Goal: Task Accomplishment & Management: Use online tool/utility

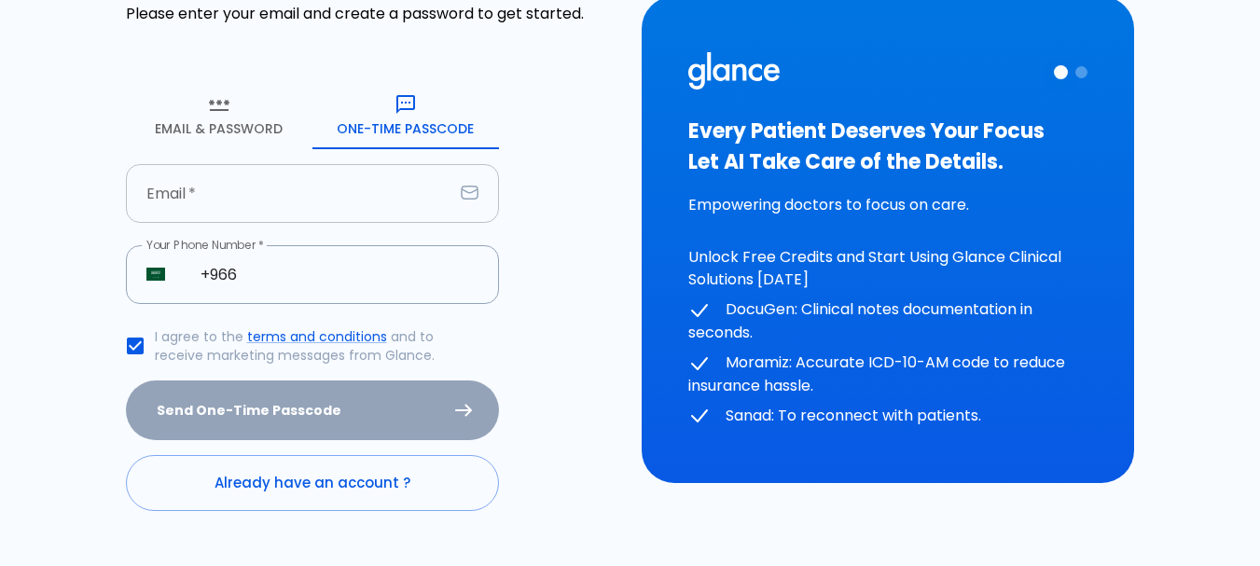
scroll to position [163, 0]
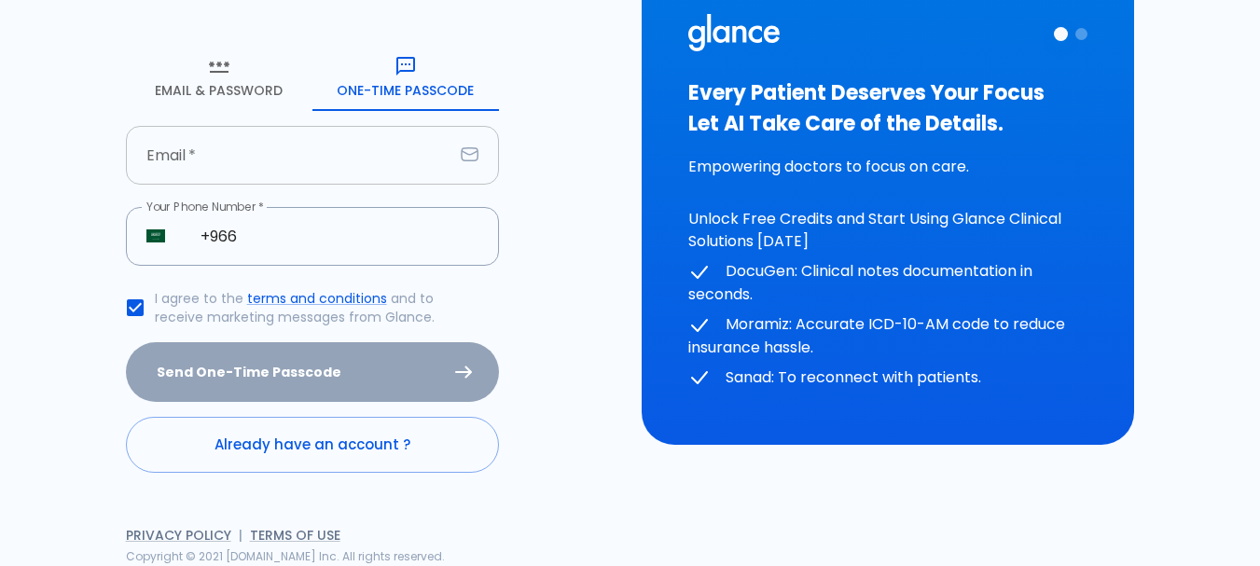
click at [264, 162] on input "text" at bounding box center [289, 155] width 327 height 59
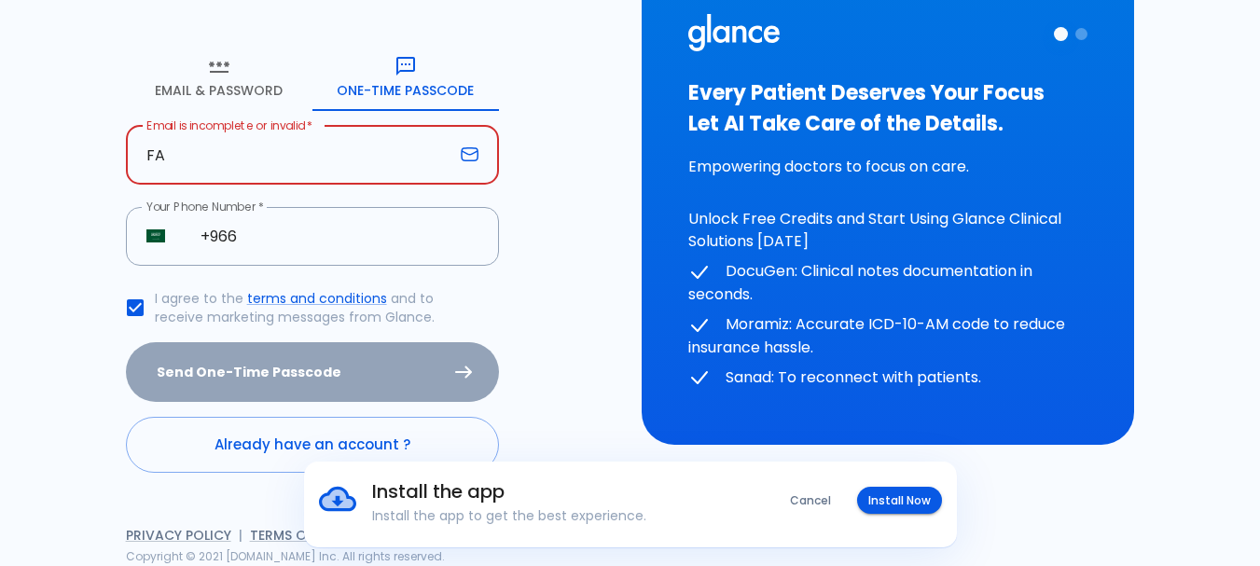
type input "F"
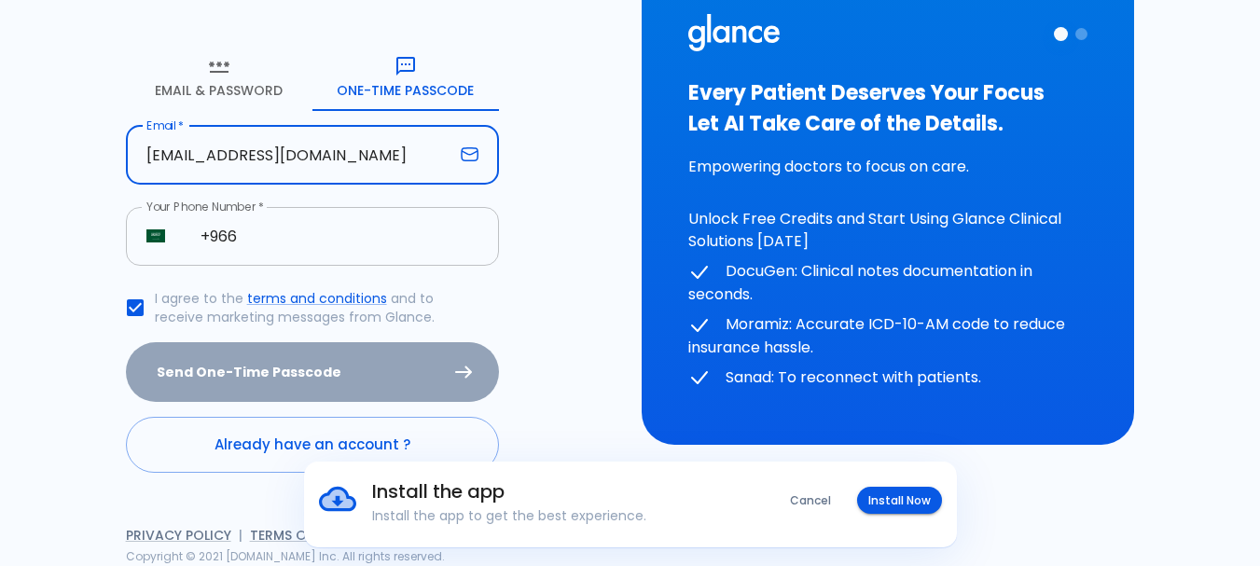
type input "[EMAIL_ADDRESS][DOMAIN_NAME]"
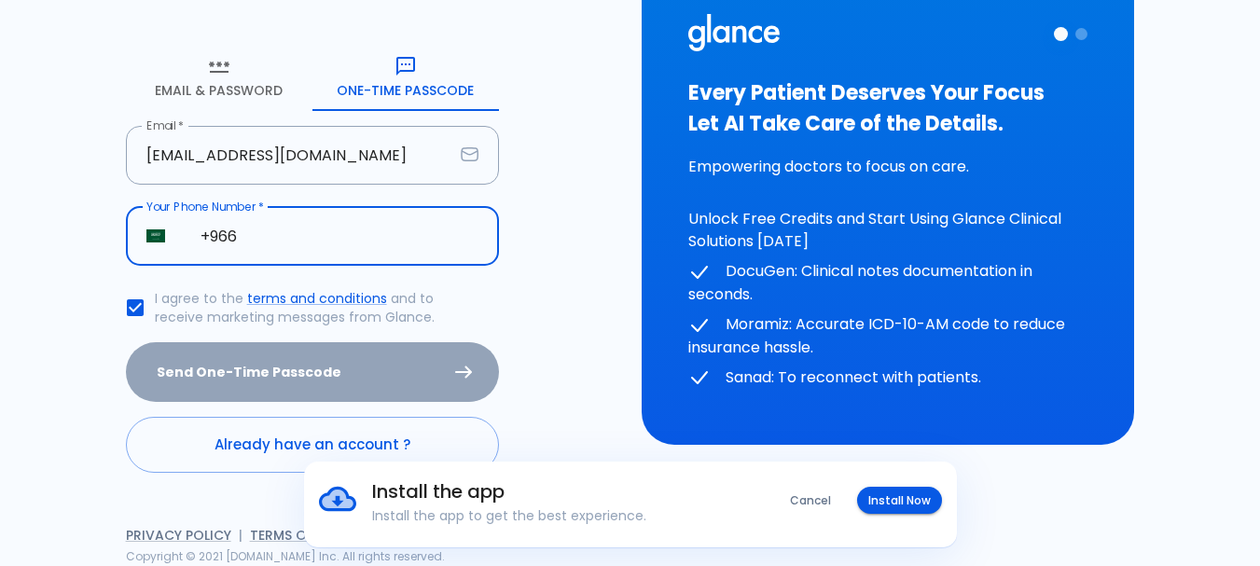
click at [255, 244] on input "+966" at bounding box center [339, 236] width 319 height 59
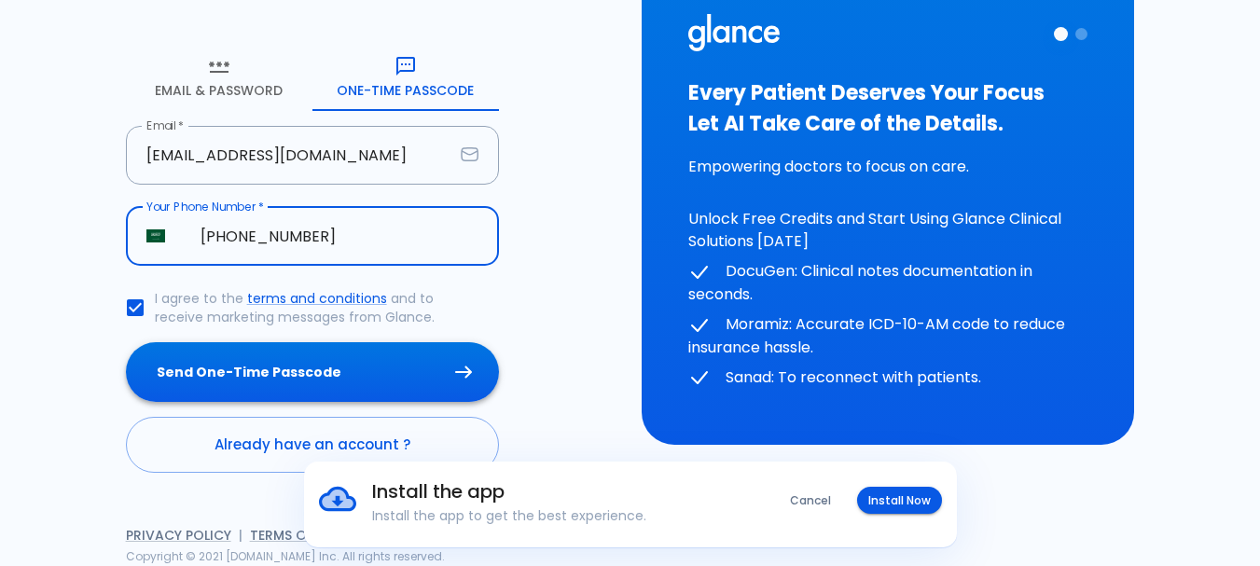
type input "[PHONE_NUMBER]"
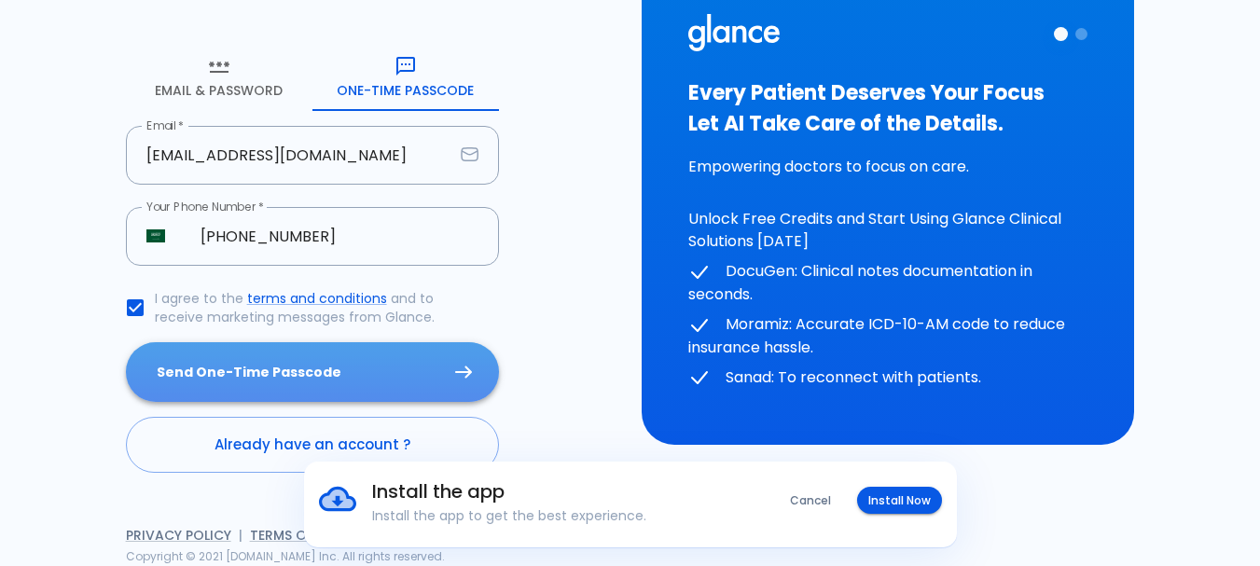
click at [328, 374] on button "Send One-Time Passcode" at bounding box center [312, 372] width 373 height 61
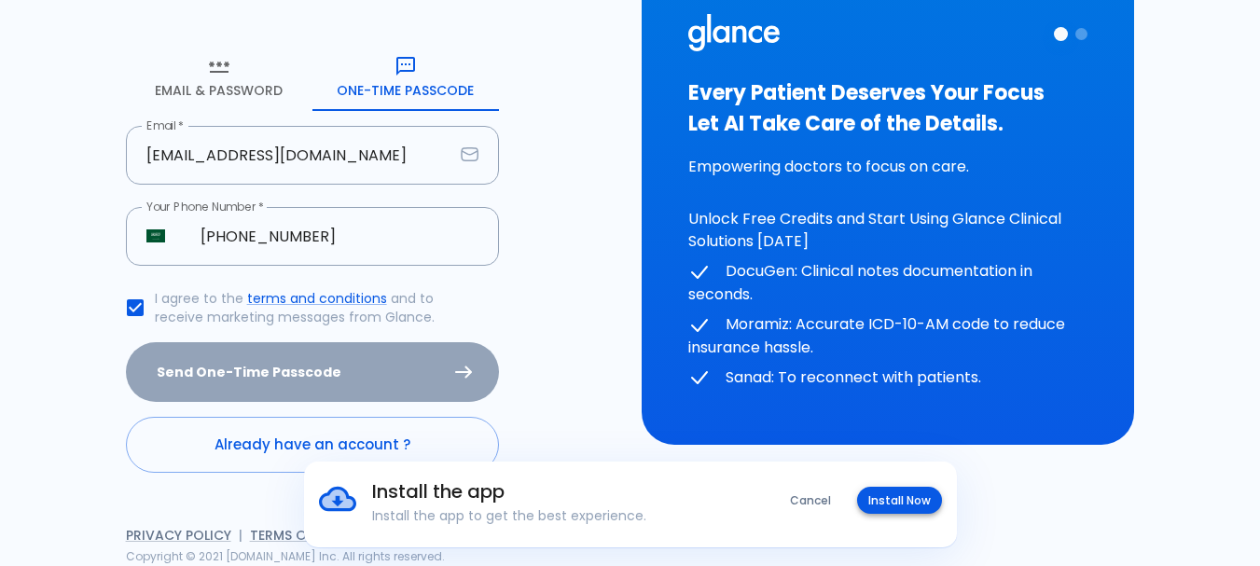
click at [932, 503] on button "Install Now" at bounding box center [899, 500] width 85 height 27
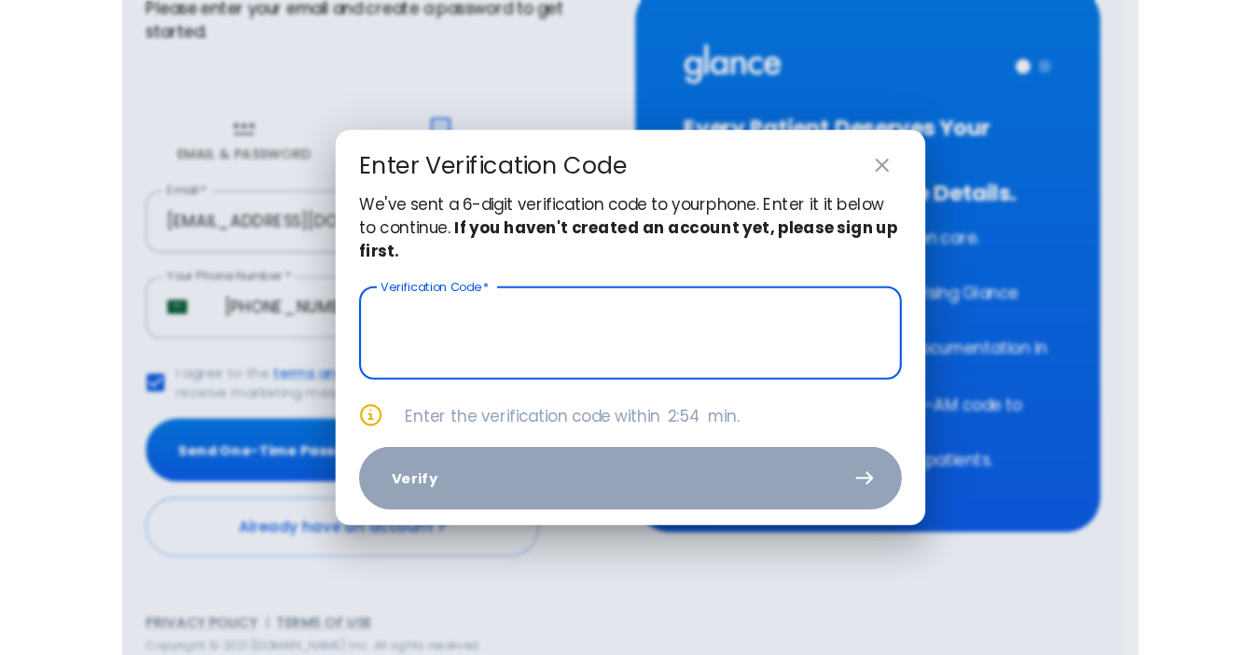
scroll to position [75, 0]
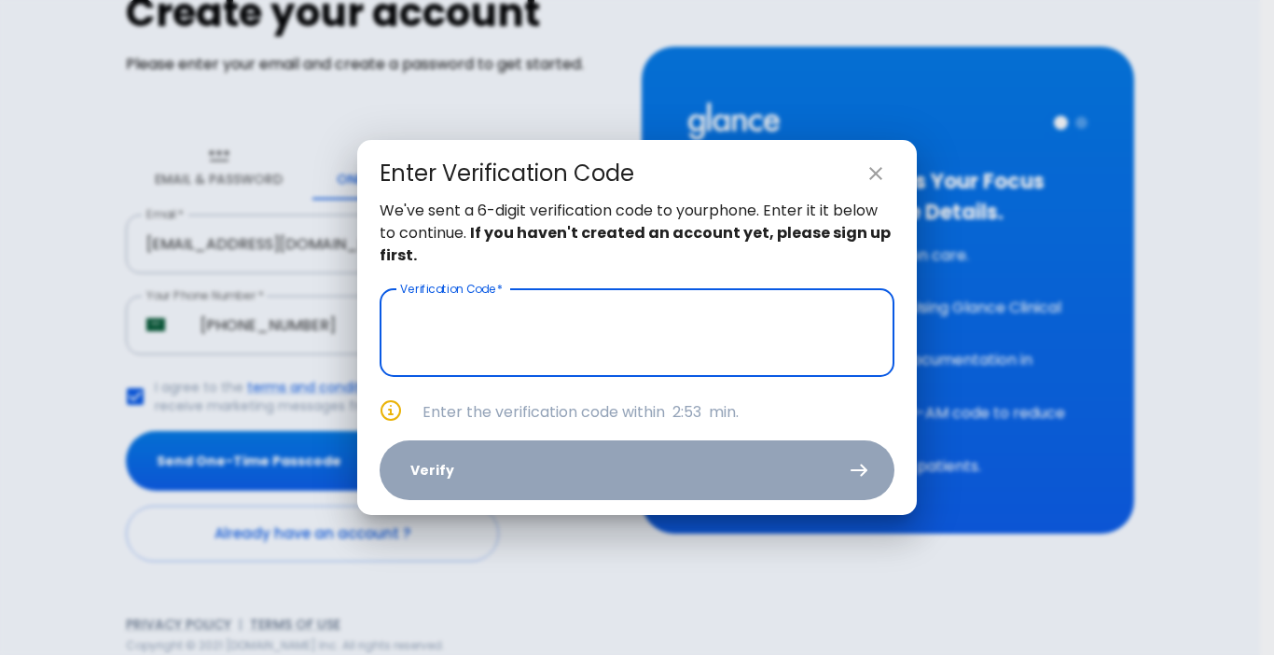
click at [564, 345] on input "text" at bounding box center [637, 333] width 515 height 88
click at [545, 344] on input "text" at bounding box center [637, 333] width 515 height 88
click at [550, 358] on input "text" at bounding box center [637, 333] width 515 height 88
click at [883, 170] on icon "close" at bounding box center [876, 173] width 22 height 22
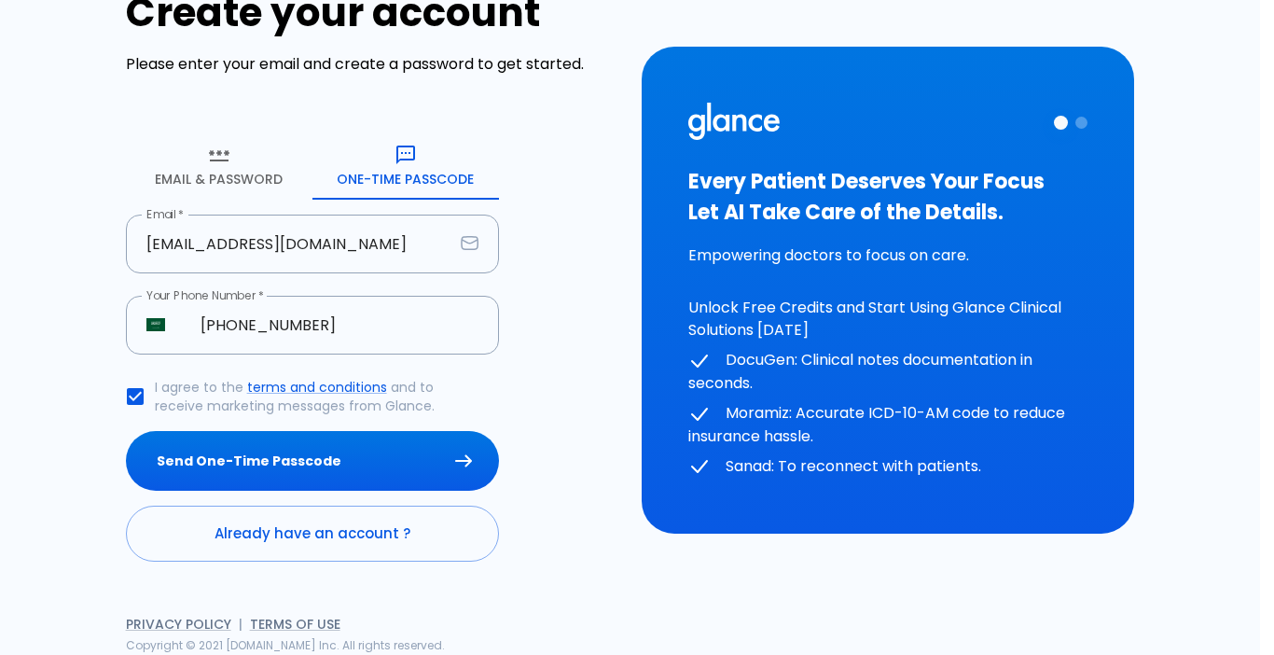
type input "_ _ _ _ _ _"
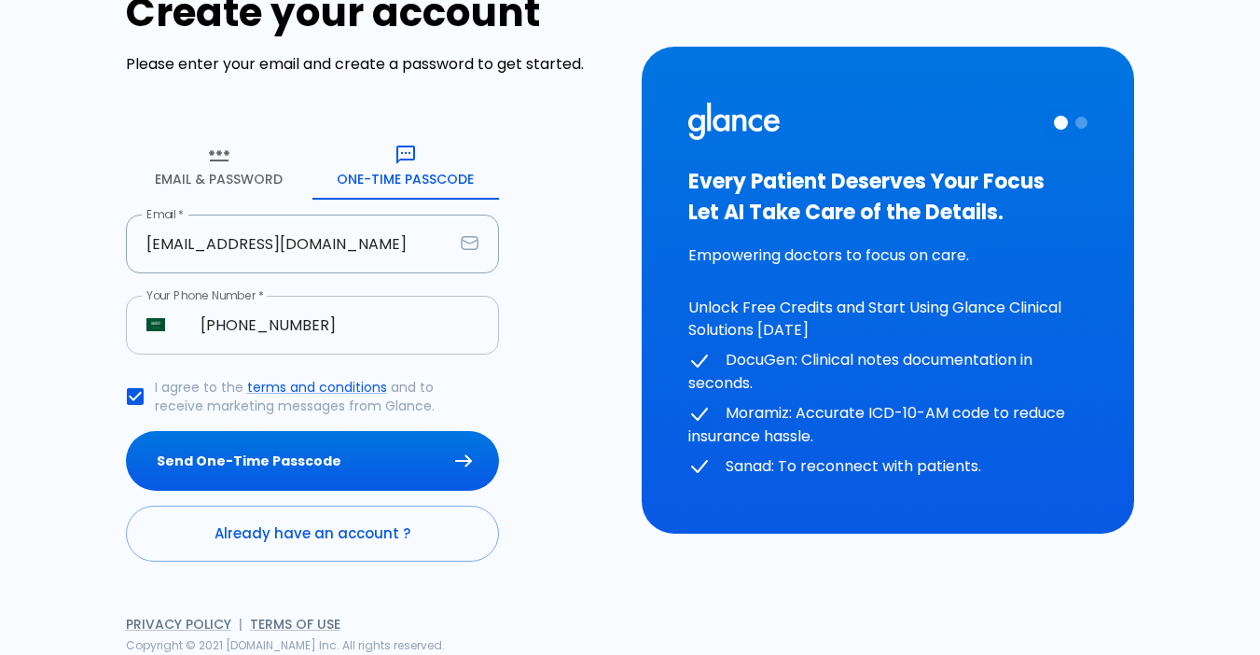
click at [414, 316] on input "[PHONE_NUMBER]" at bounding box center [339, 325] width 319 height 59
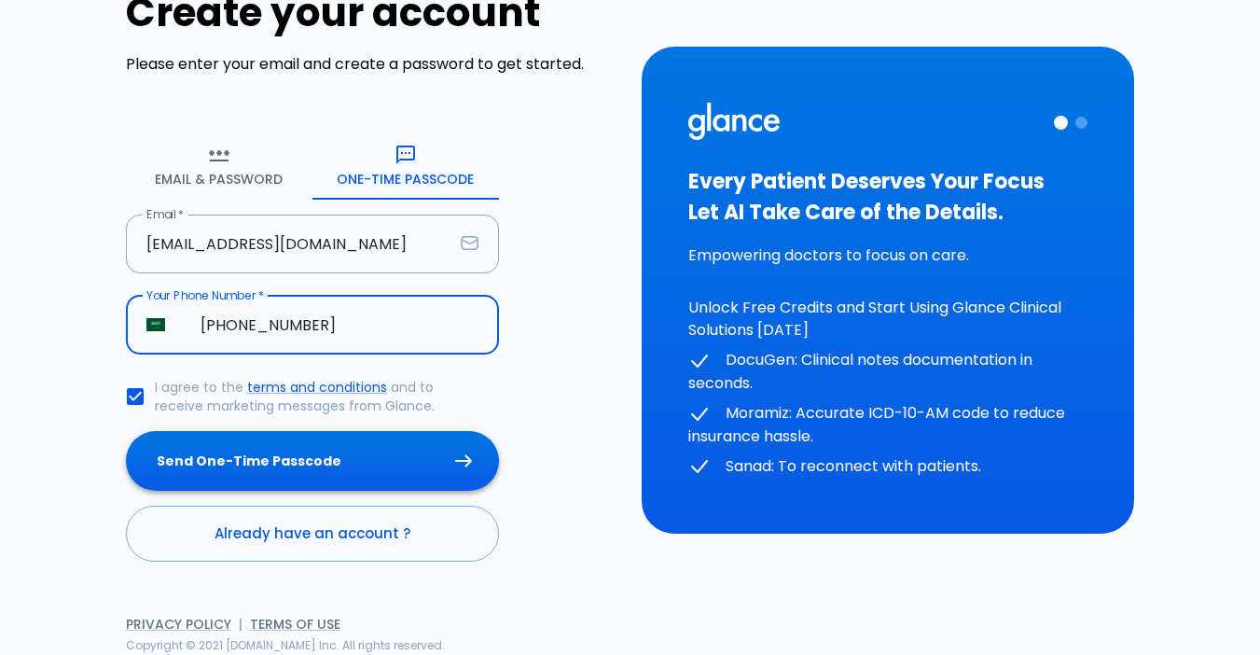
click at [253, 452] on button "Send One-Time Passcode" at bounding box center [312, 461] width 373 height 61
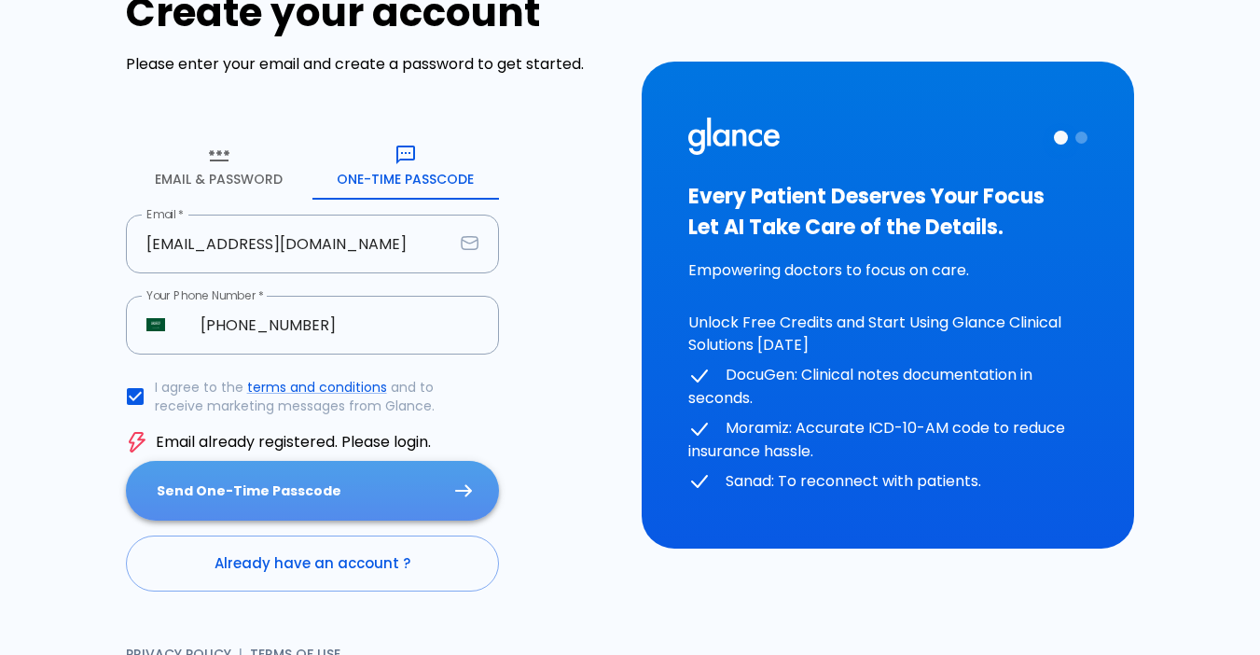
click at [250, 492] on button "Send One-Time Passcode" at bounding box center [312, 491] width 373 height 61
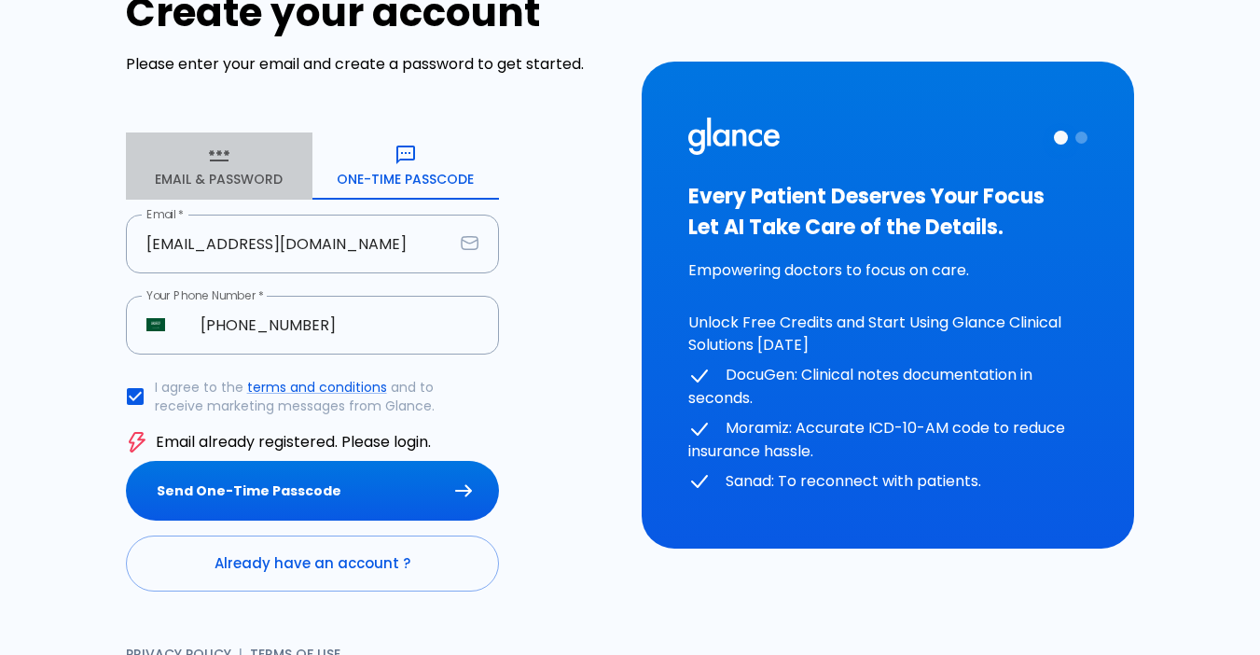
click at [210, 181] on button "Email & Password" at bounding box center [219, 165] width 187 height 67
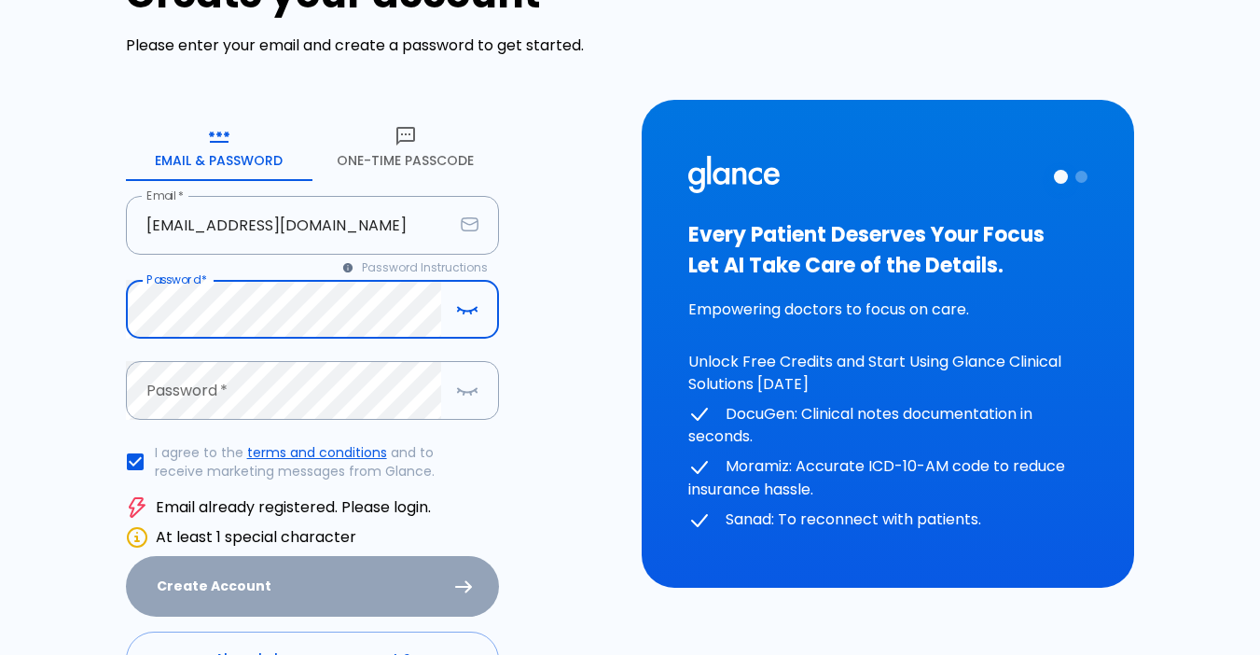
scroll to position [0, 0]
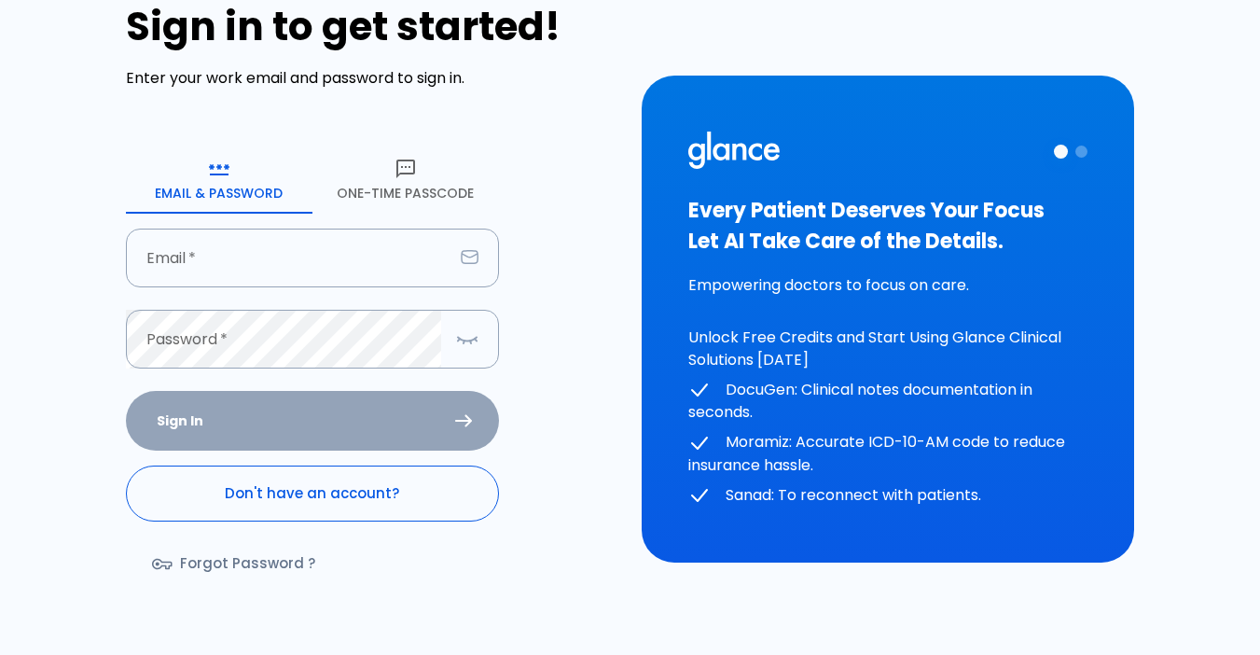
scroll to position [93, 0]
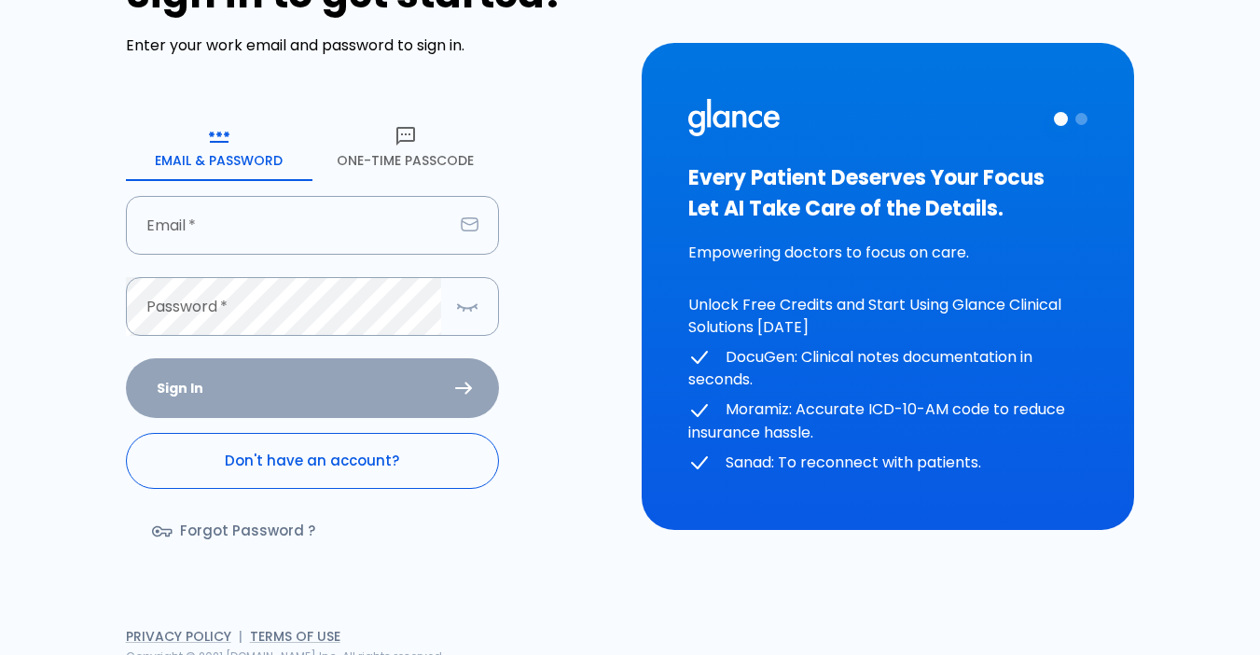
click at [265, 464] on link "Don't have an account?" at bounding box center [312, 461] width 373 height 56
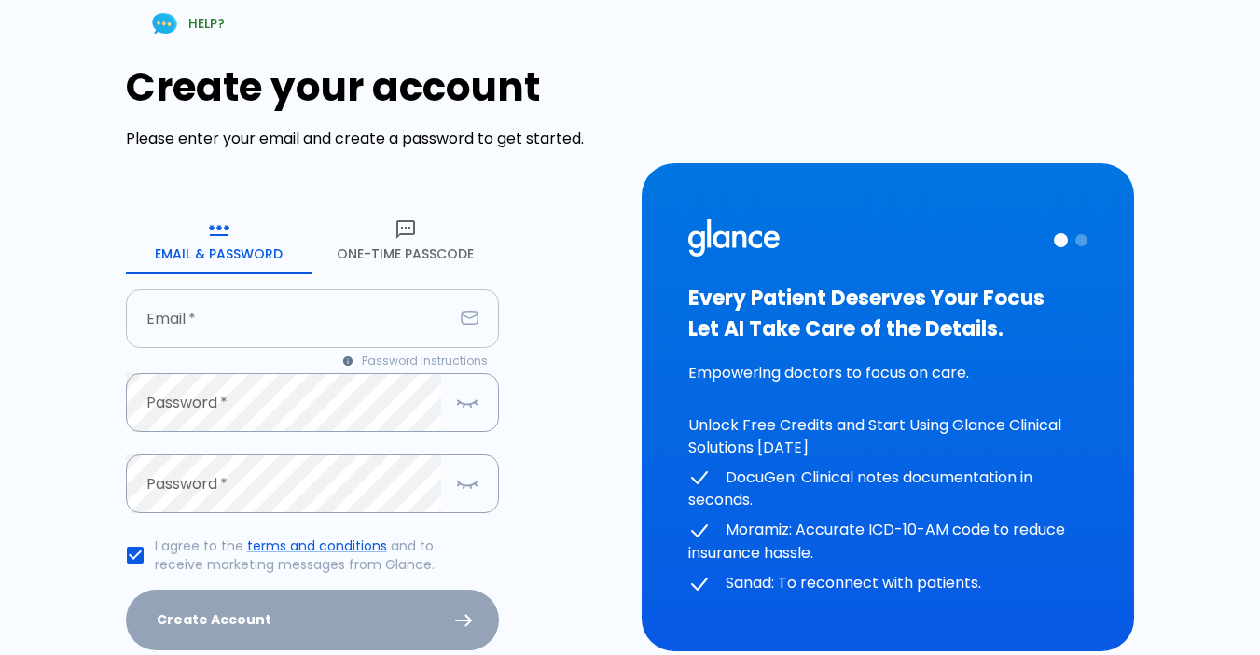
click at [239, 337] on input "text" at bounding box center [289, 318] width 327 height 59
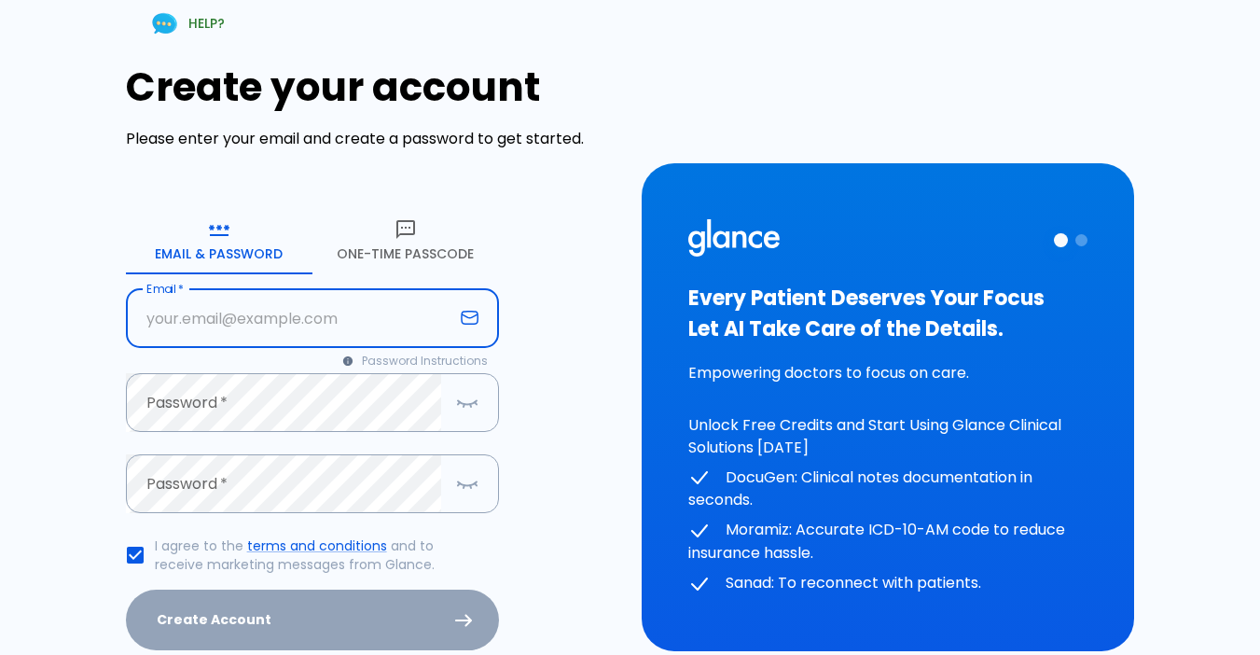
type input "[EMAIL_ADDRESS][DOMAIN_NAME]"
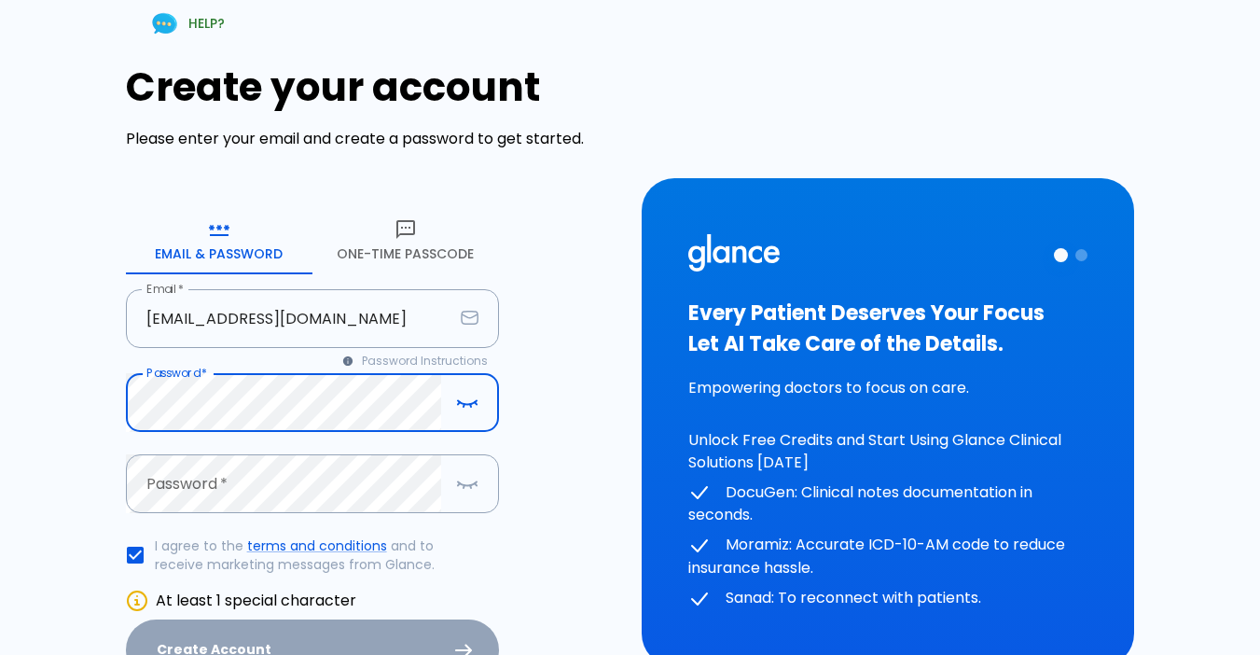
click at [475, 410] on icon "button" at bounding box center [467, 402] width 22 height 23
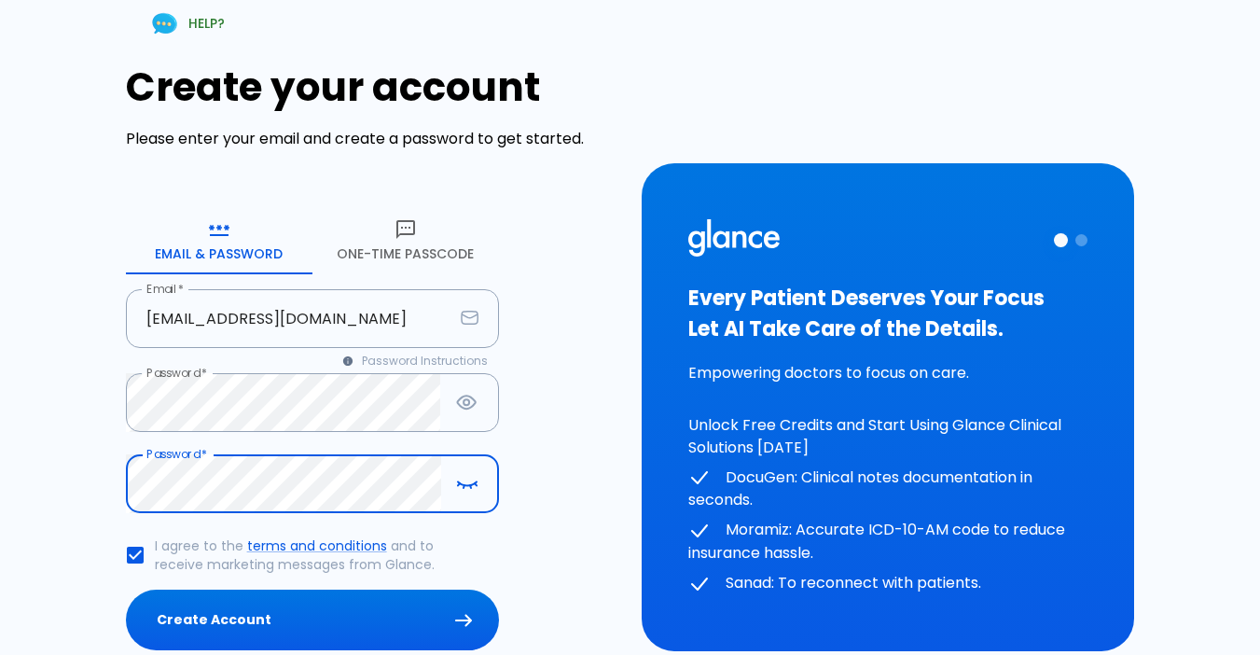
click at [273, 621] on button "Create Account" at bounding box center [312, 619] width 373 height 61
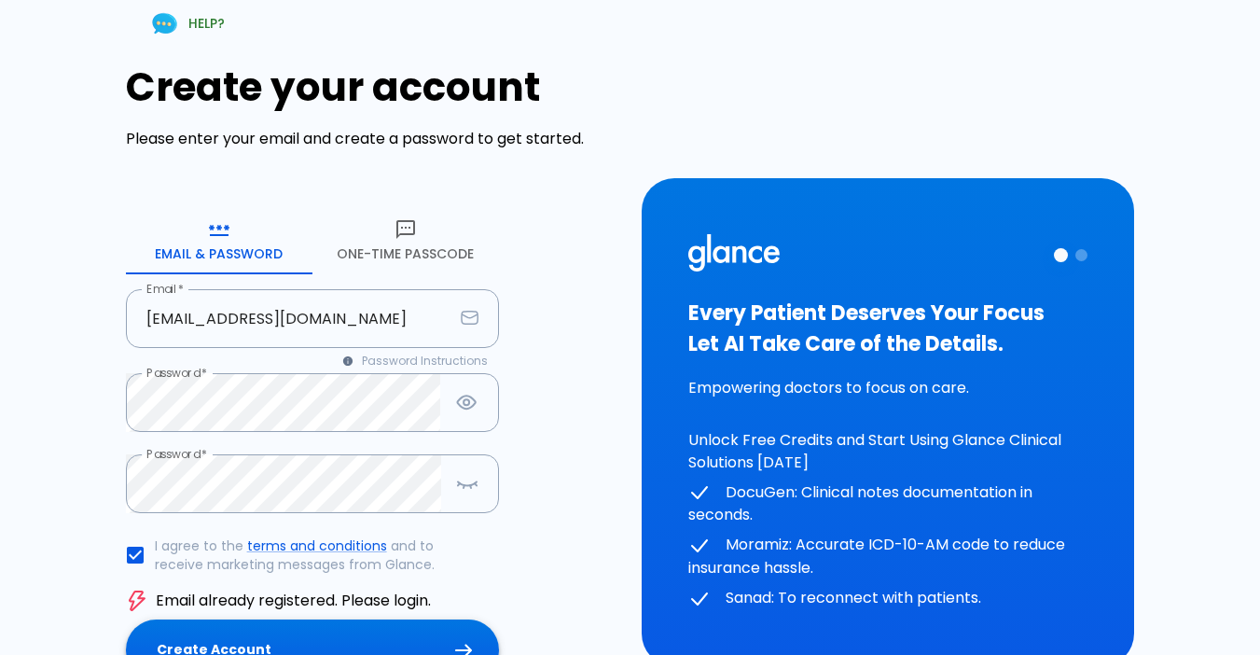
scroll to position [93, 0]
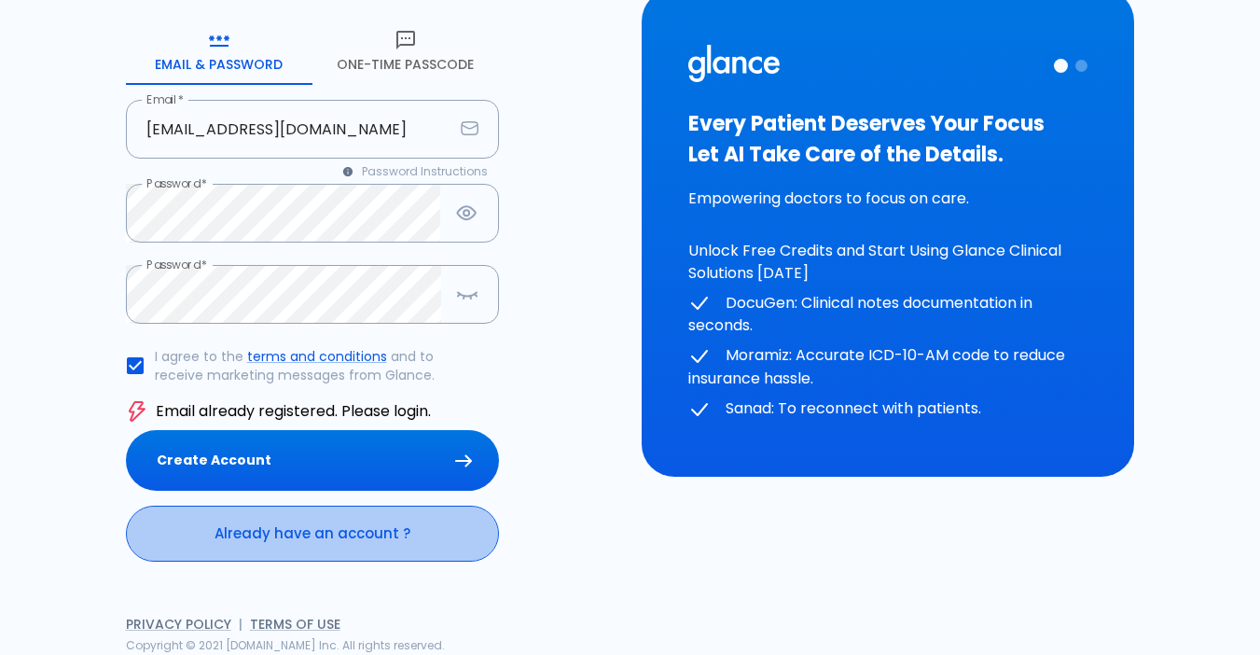
click at [306, 549] on link "Already have an account ?" at bounding box center [312, 534] width 373 height 56
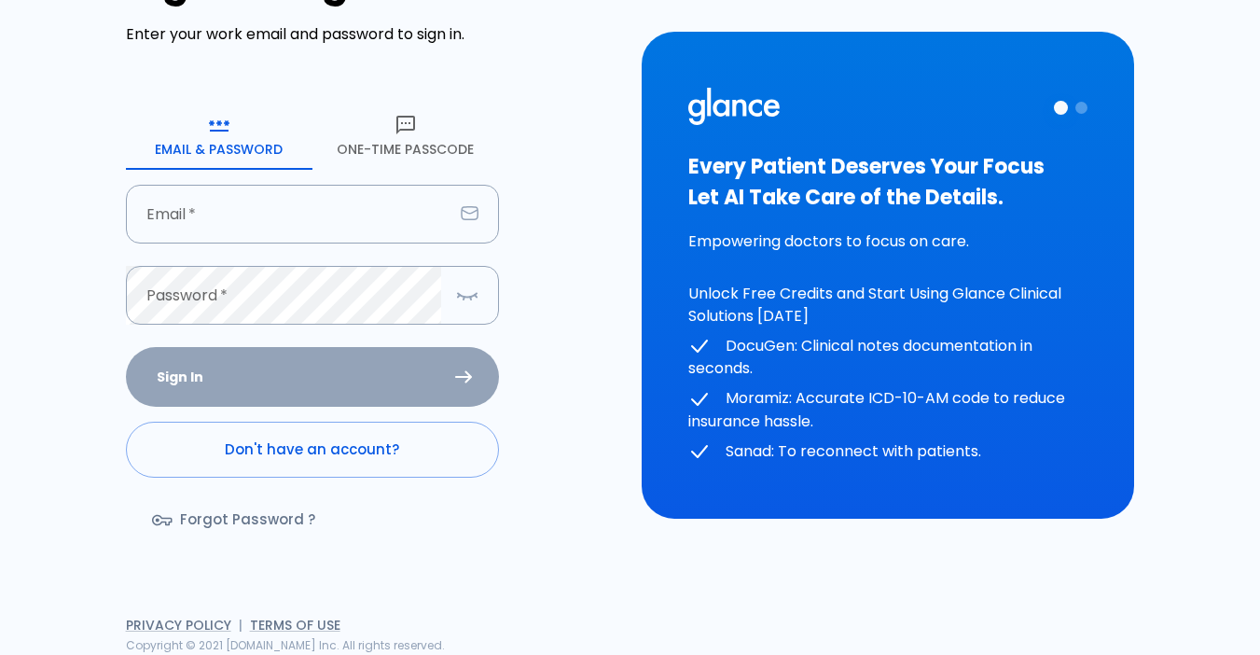
type input "[EMAIL_ADDRESS][DOMAIN_NAME]"
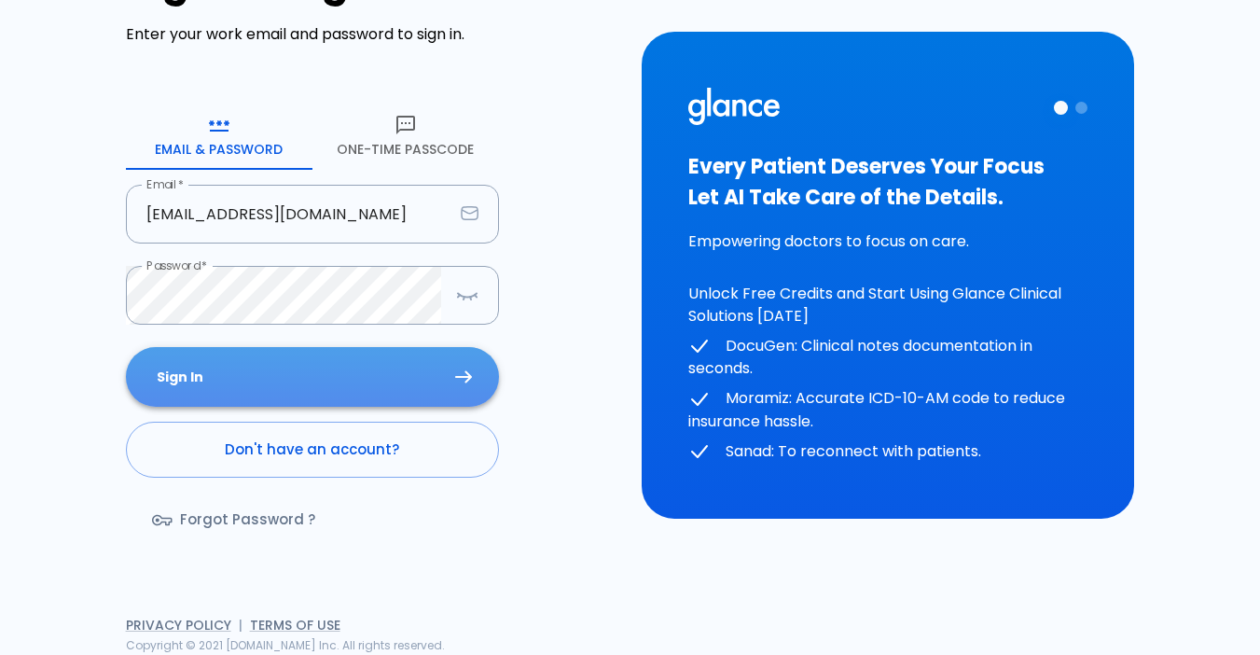
click at [346, 382] on button "Sign In" at bounding box center [312, 377] width 373 height 61
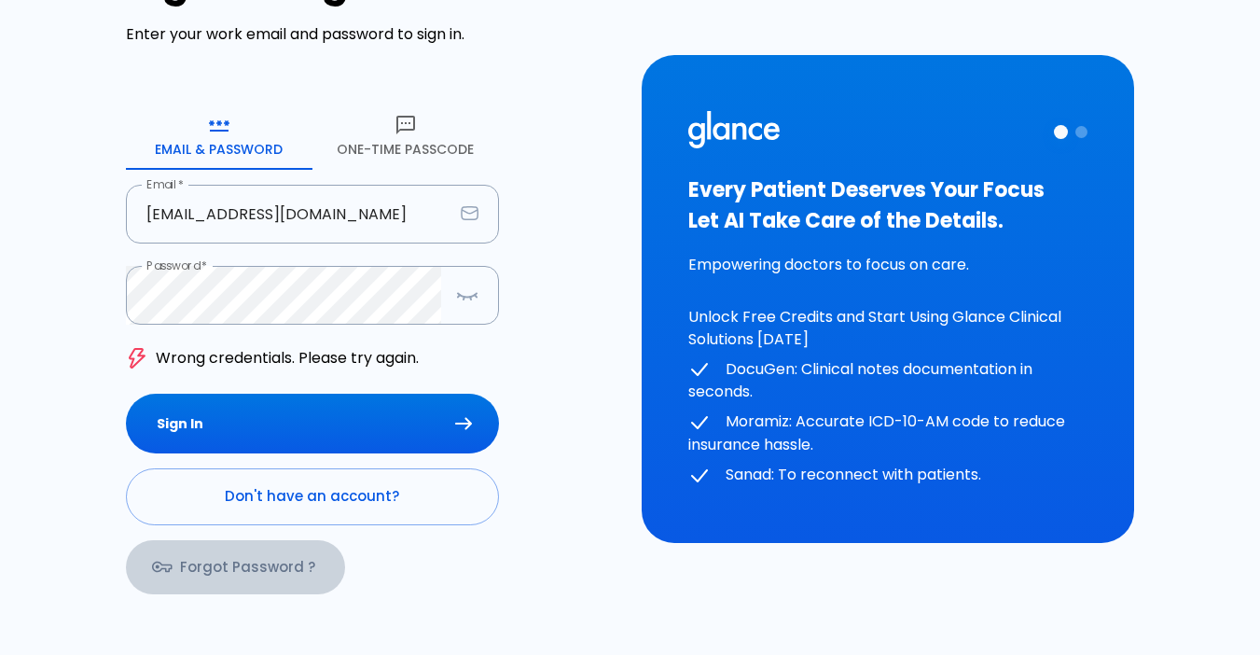
click at [238, 572] on link "Forgot Password ?" at bounding box center [235, 567] width 219 height 54
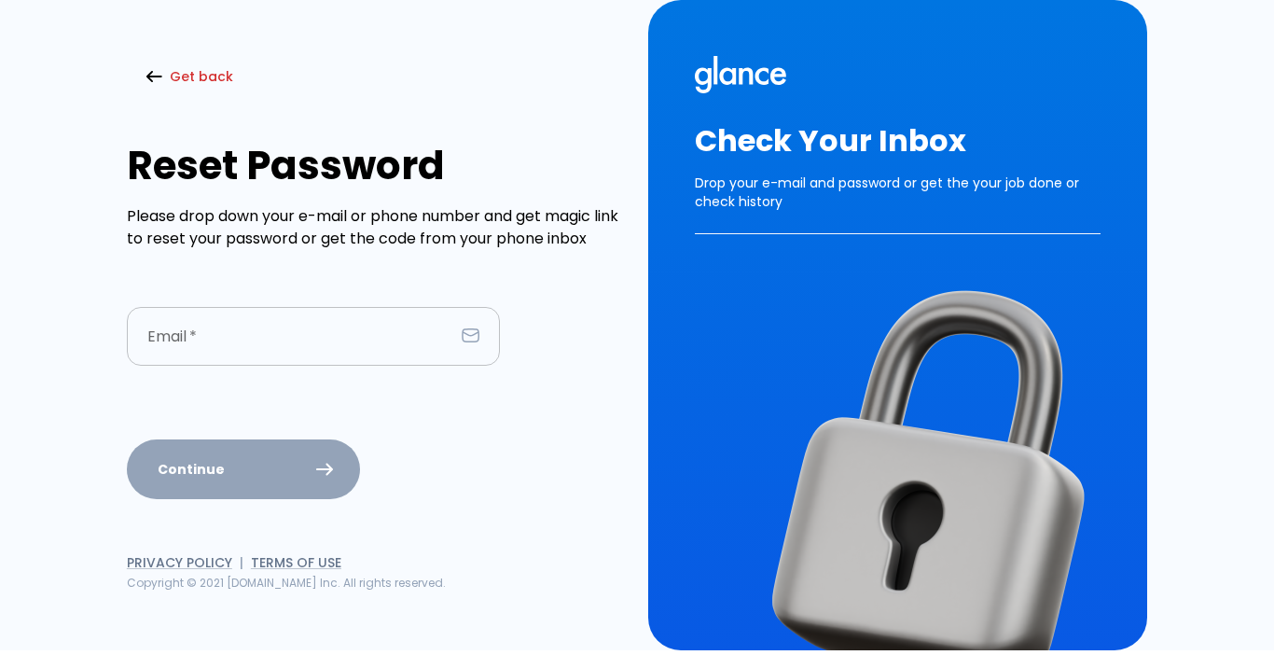
click at [250, 346] on input "text" at bounding box center [290, 336] width 327 height 59
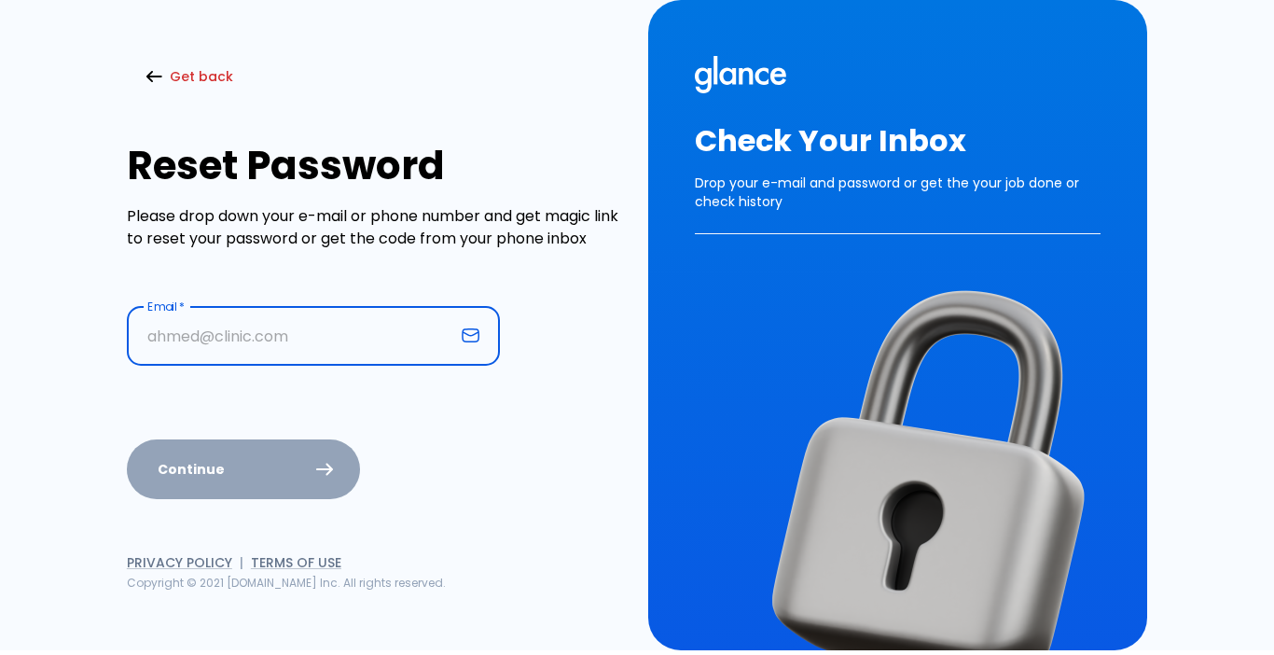
type input "[EMAIL_ADDRESS][DOMAIN_NAME]"
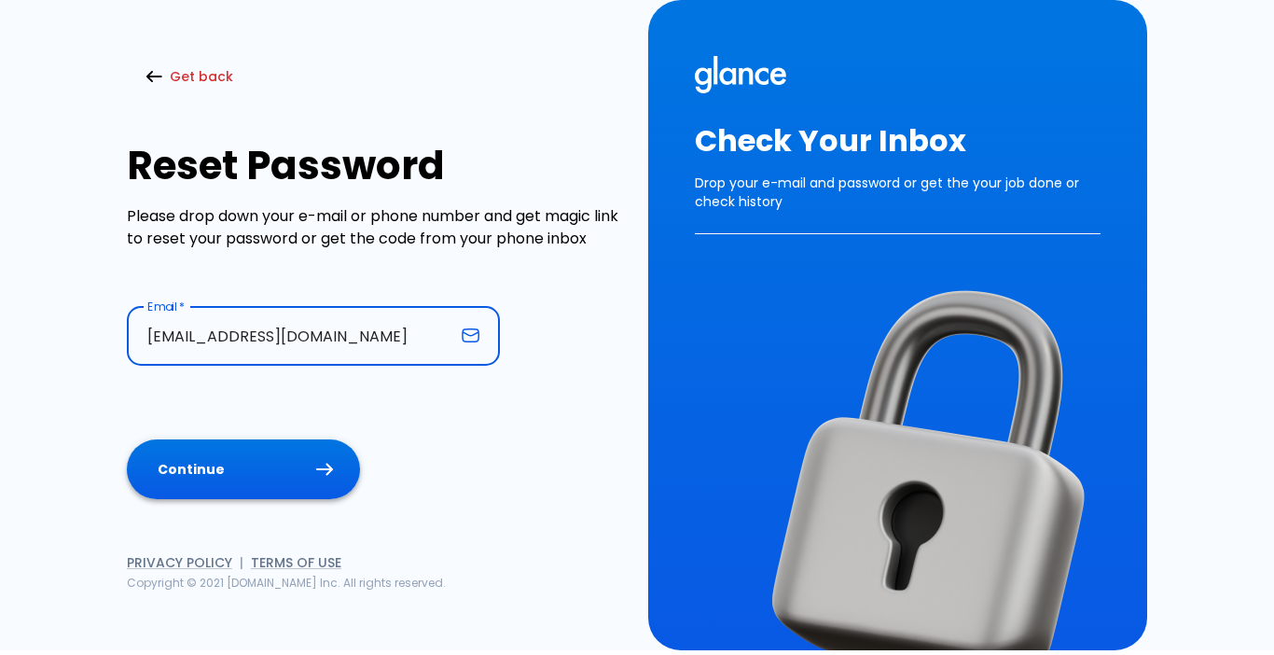
click at [251, 447] on button "Continue" at bounding box center [243, 469] width 233 height 61
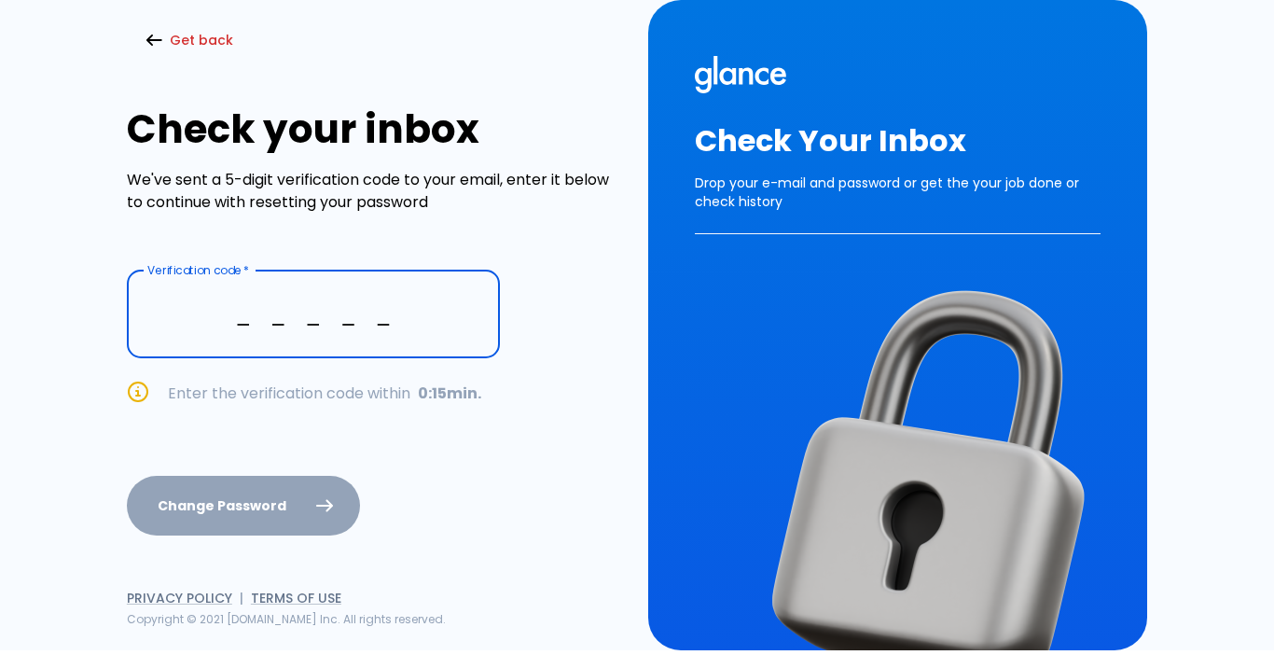
click at [251, 328] on input "_ _ _ _ _" at bounding box center [313, 314] width 373 height 88
type input "_ _ _ _ _"
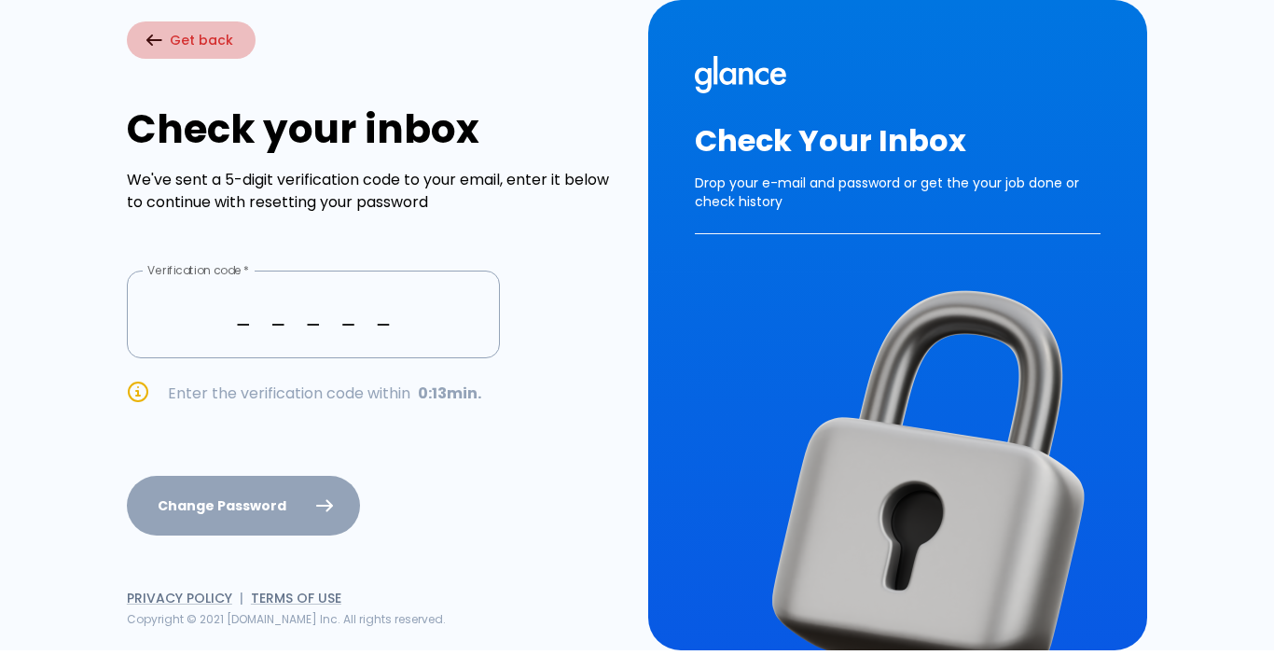
click at [173, 29] on button "Get back" at bounding box center [191, 40] width 129 height 38
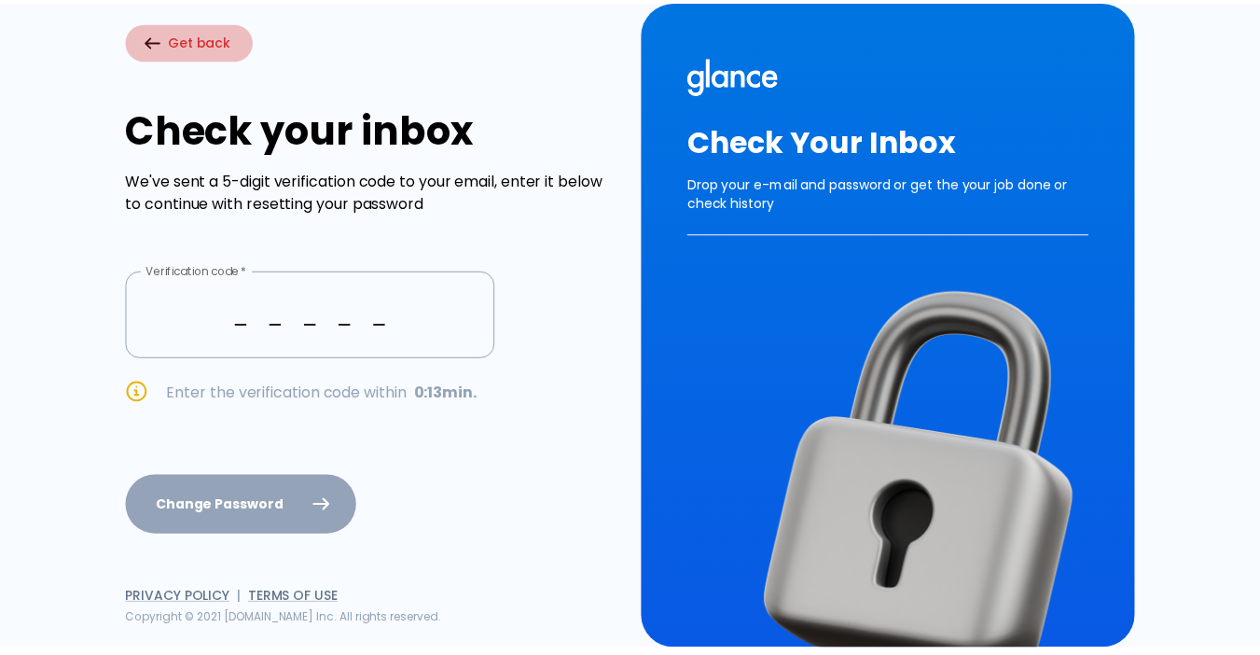
scroll to position [104, 0]
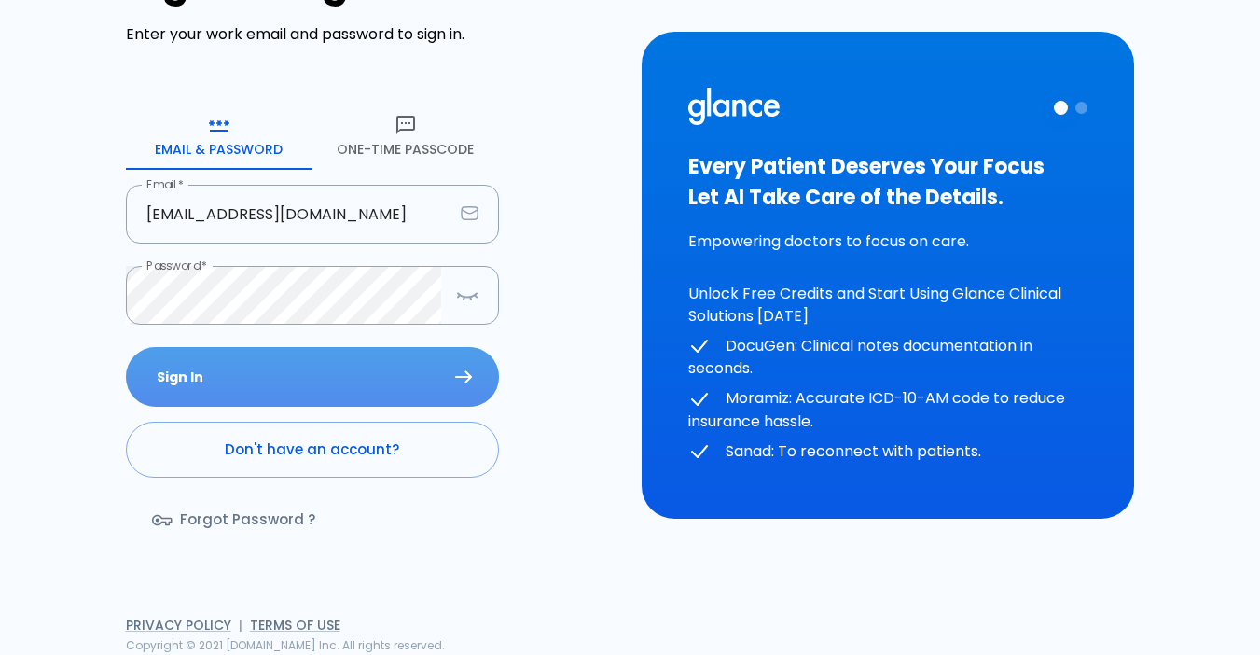
click at [207, 361] on button "Sign In" at bounding box center [312, 377] width 373 height 61
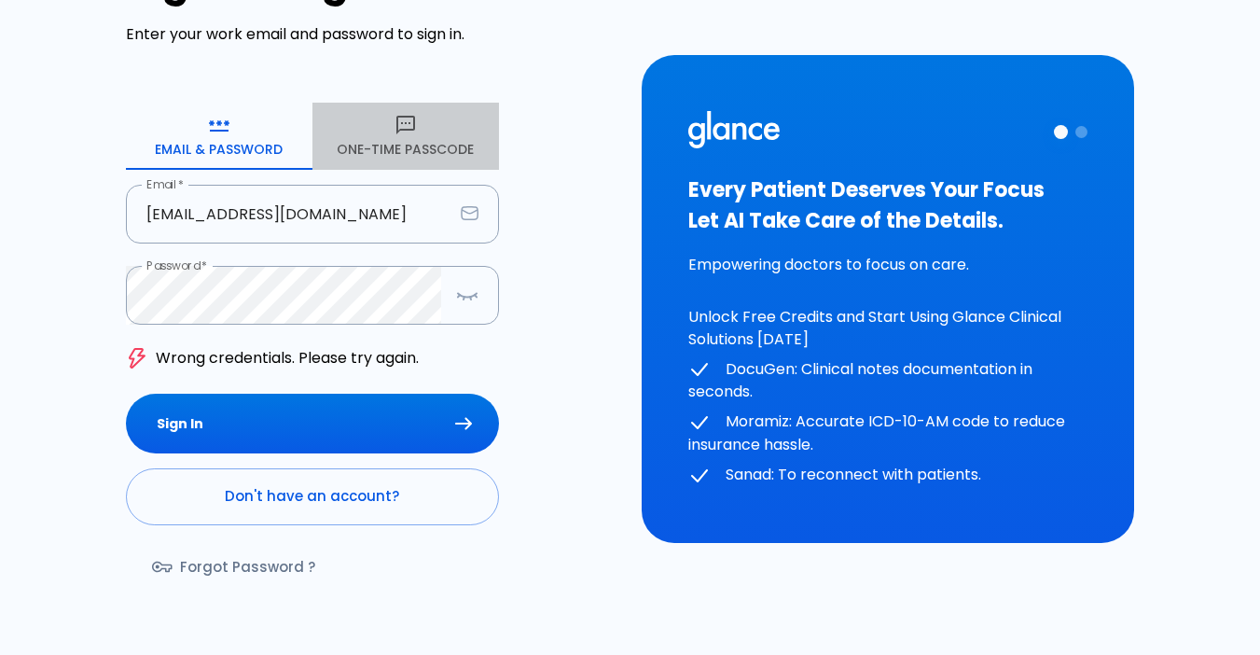
drag, startPoint x: 408, startPoint y: 149, endPoint x: 409, endPoint y: 160, distance: 11.3
click at [409, 160] on button "One-Time Passcode" at bounding box center [405, 136] width 187 height 67
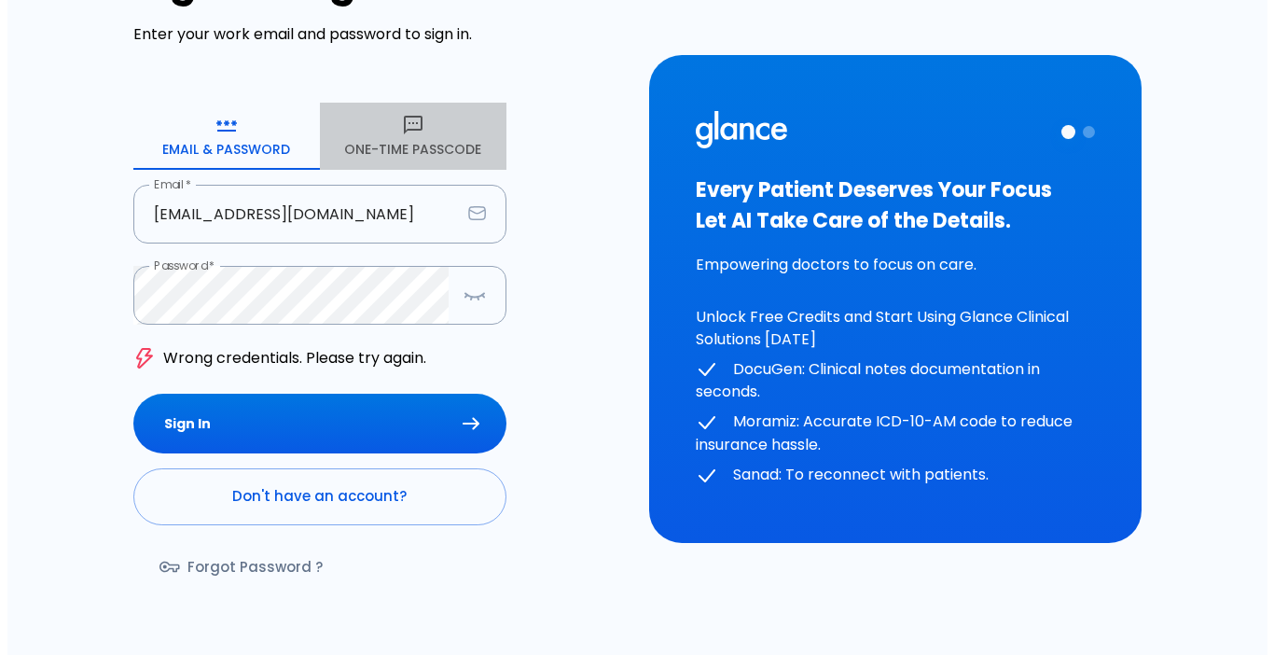
scroll to position [54, 0]
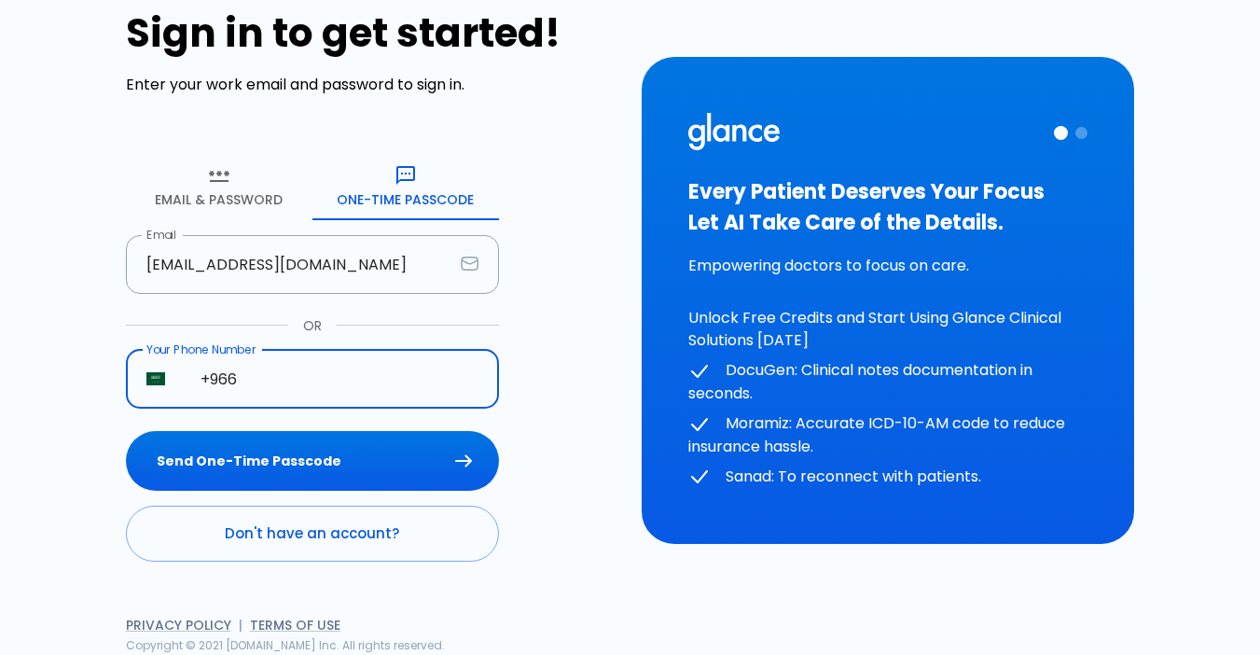
click at [321, 362] on input "+966" at bounding box center [339, 379] width 319 height 59
type input "[PHONE_NUMBER]"
click at [312, 466] on button "Send One-Time Passcode" at bounding box center [312, 461] width 373 height 61
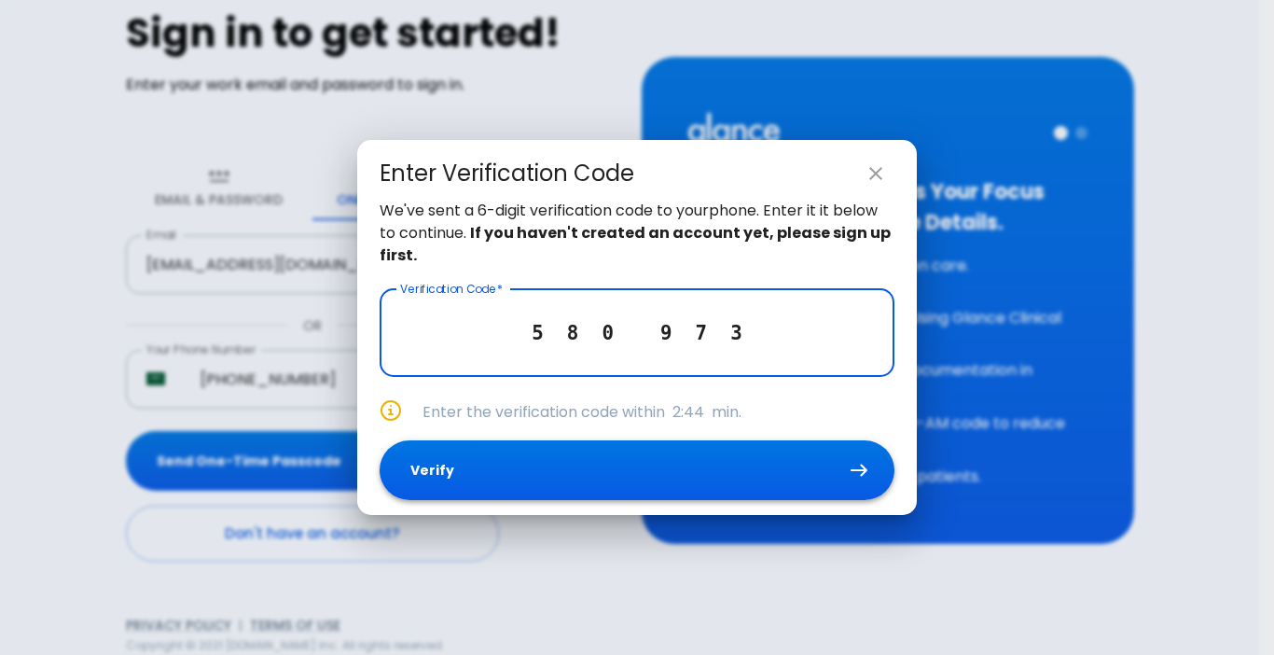
type input "5 8 0 9 7 3"
click at [509, 488] on button "Verify" at bounding box center [637, 470] width 515 height 61
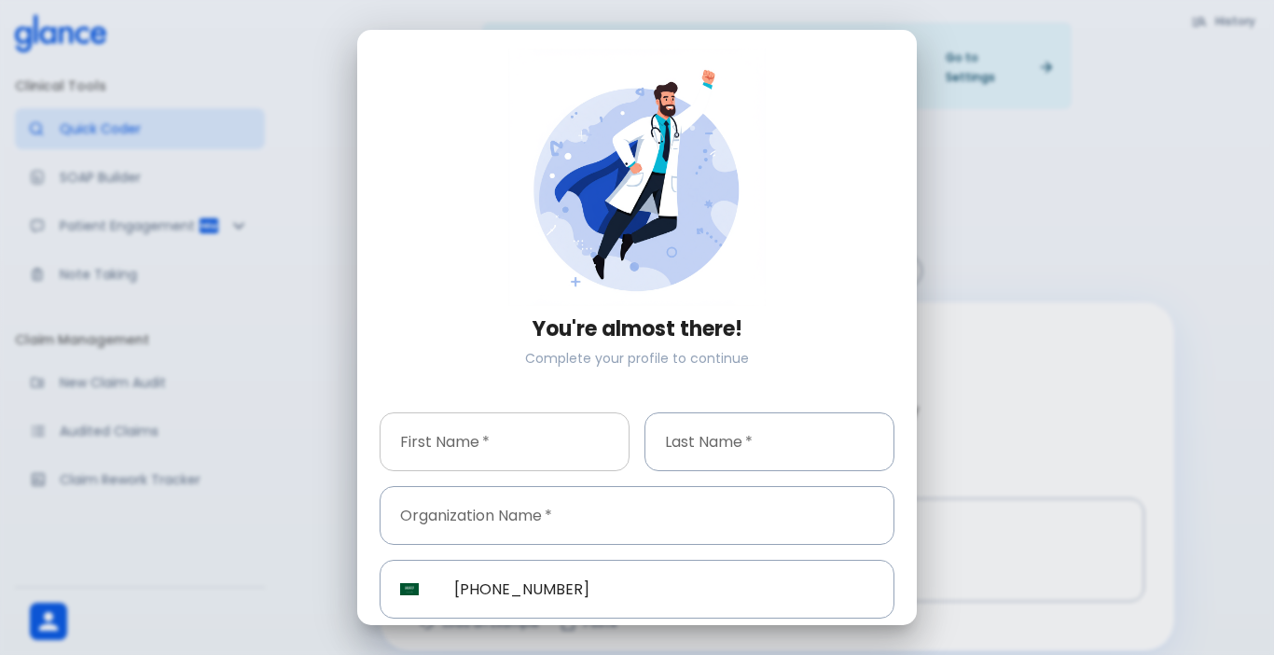
click at [489, 451] on input "text" at bounding box center [505, 441] width 250 height 59
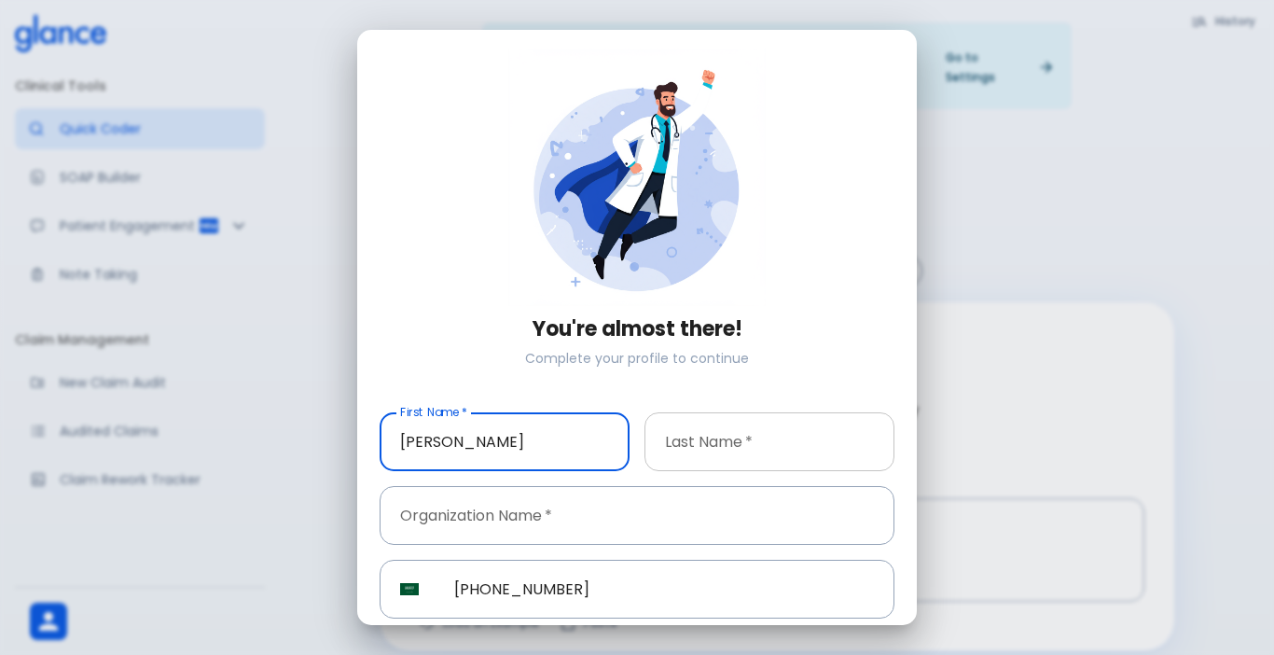
type input "[PERSON_NAME]"
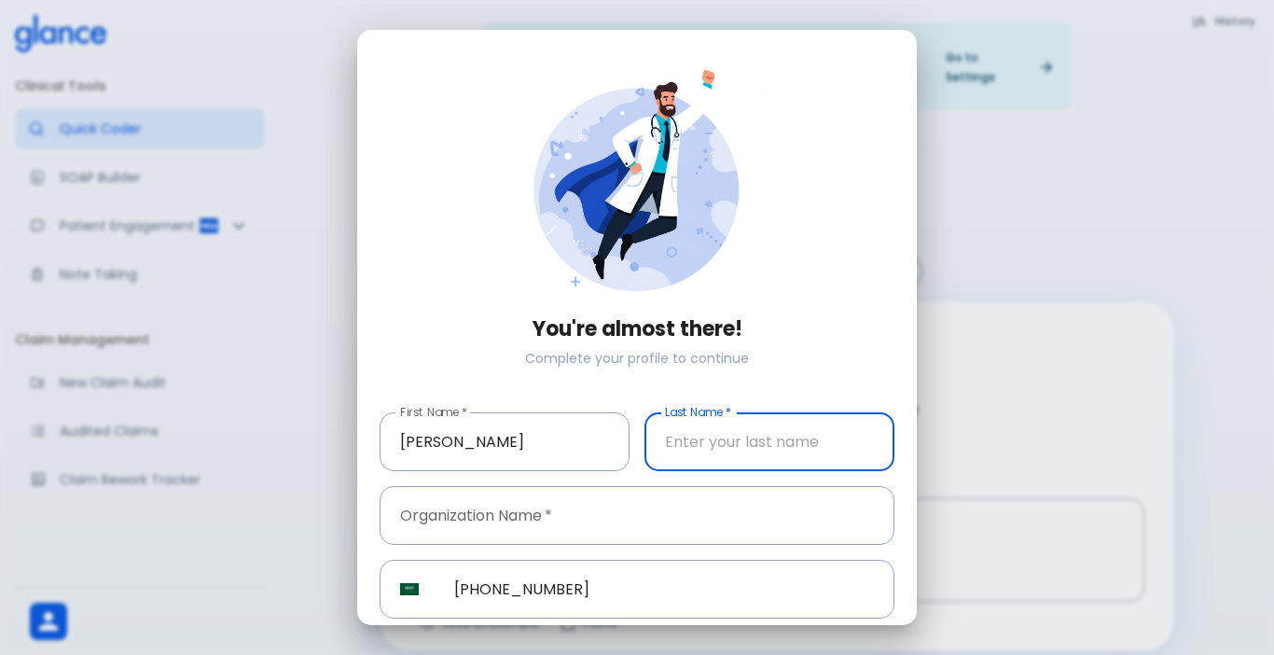
click at [658, 416] on input "text" at bounding box center [769, 441] width 250 height 59
type input "[PERSON_NAME]"
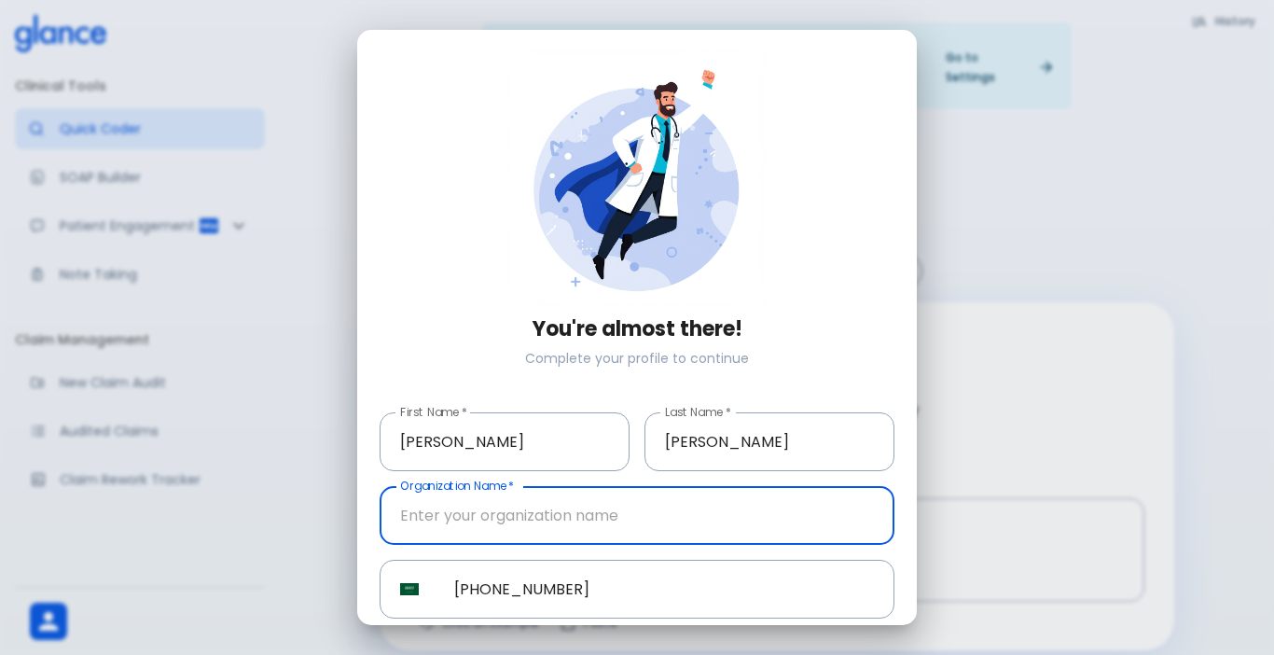
click at [489, 519] on input "text" at bounding box center [637, 515] width 515 height 59
type input "f"
type input "o"
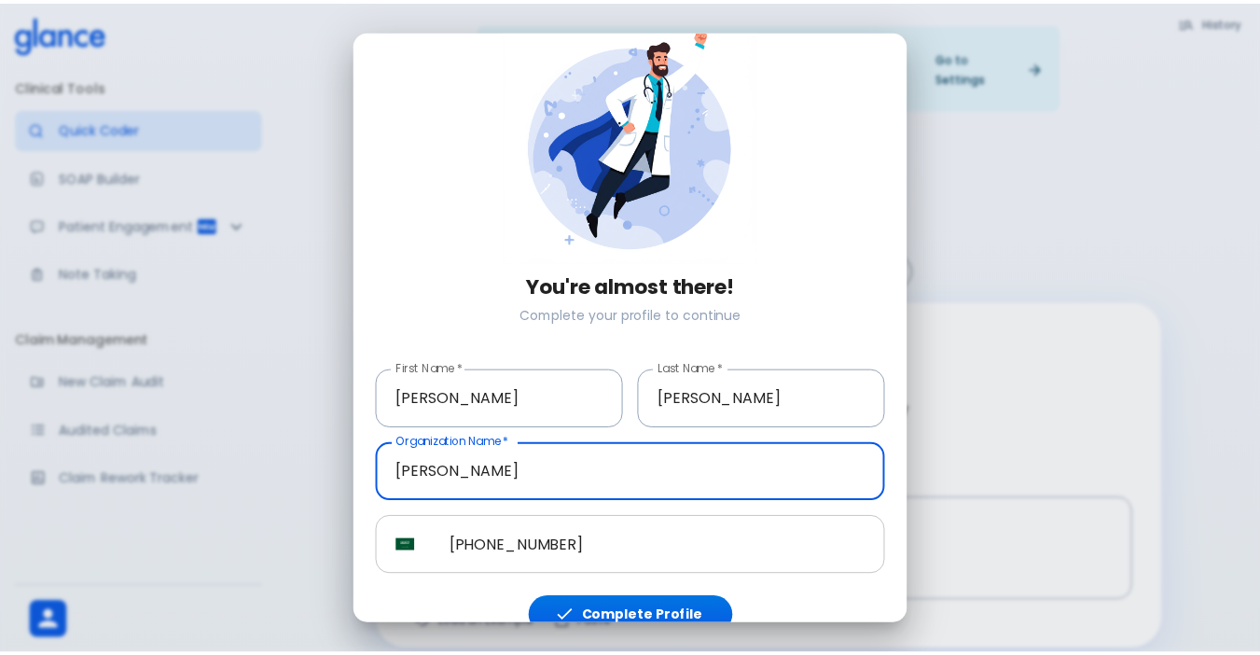
scroll to position [65, 0]
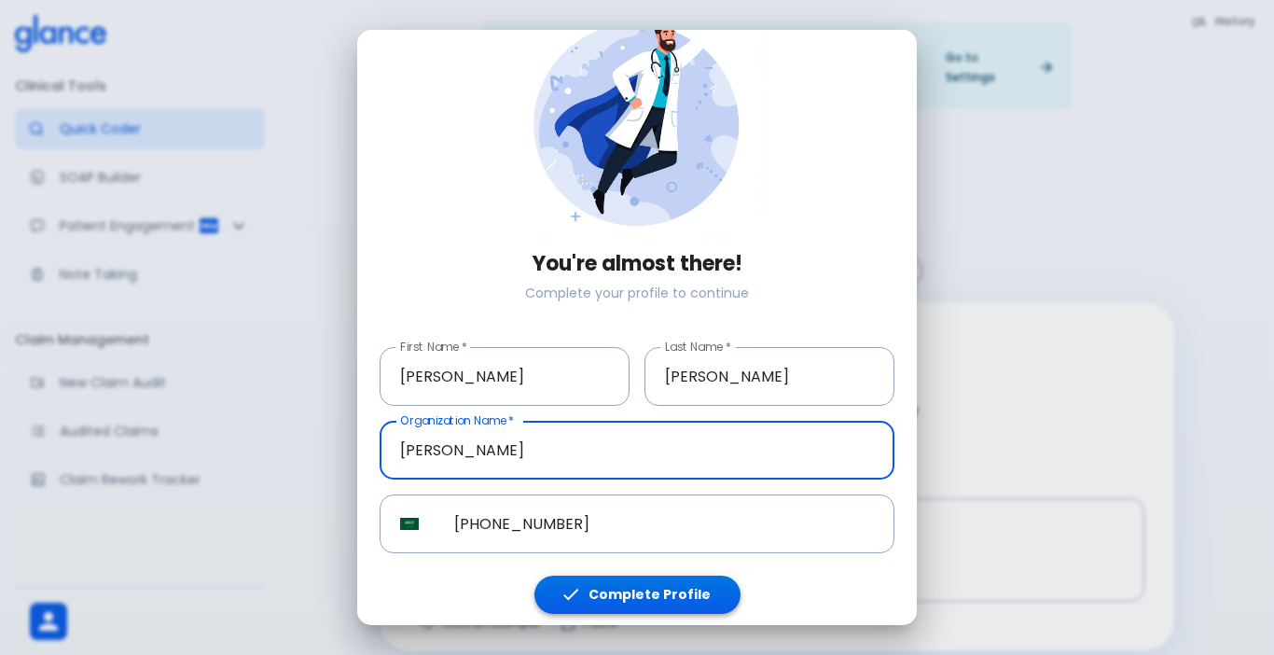
type input "[PERSON_NAME]"
click at [654, 575] on button "Complete Profile" at bounding box center [637, 594] width 206 height 38
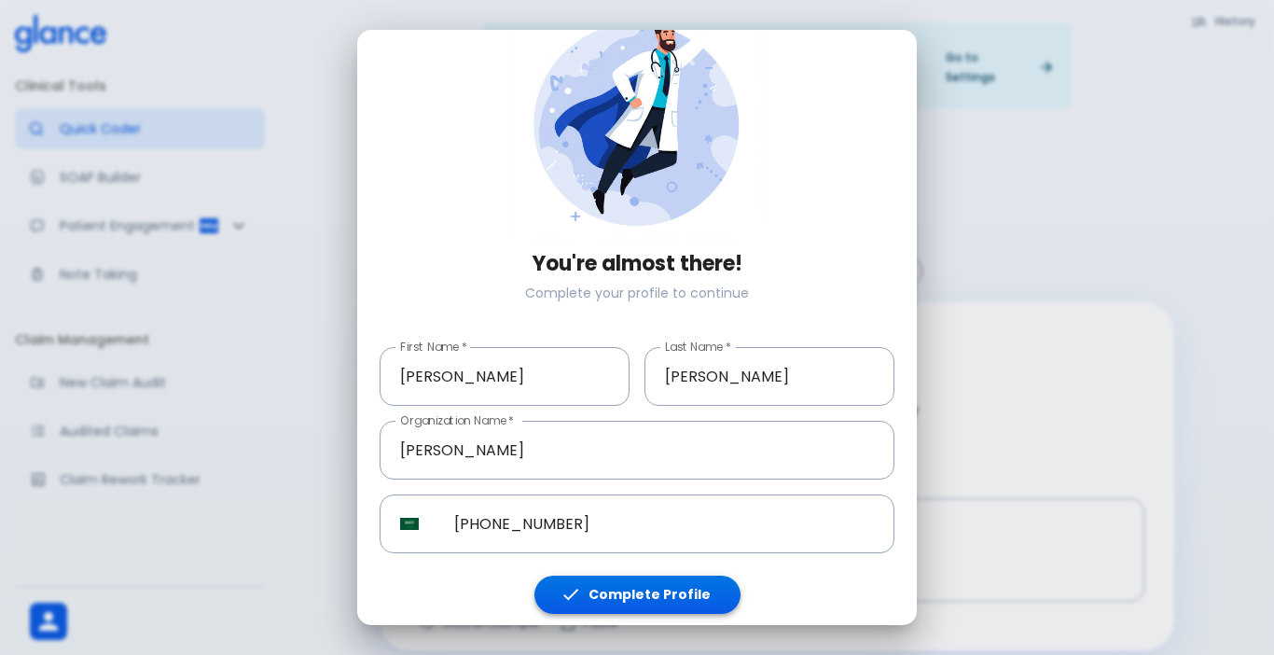
click at [654, 575] on button "Complete Profile" at bounding box center [637, 594] width 206 height 38
click at [652, 575] on button "Complete Profile" at bounding box center [637, 594] width 206 height 38
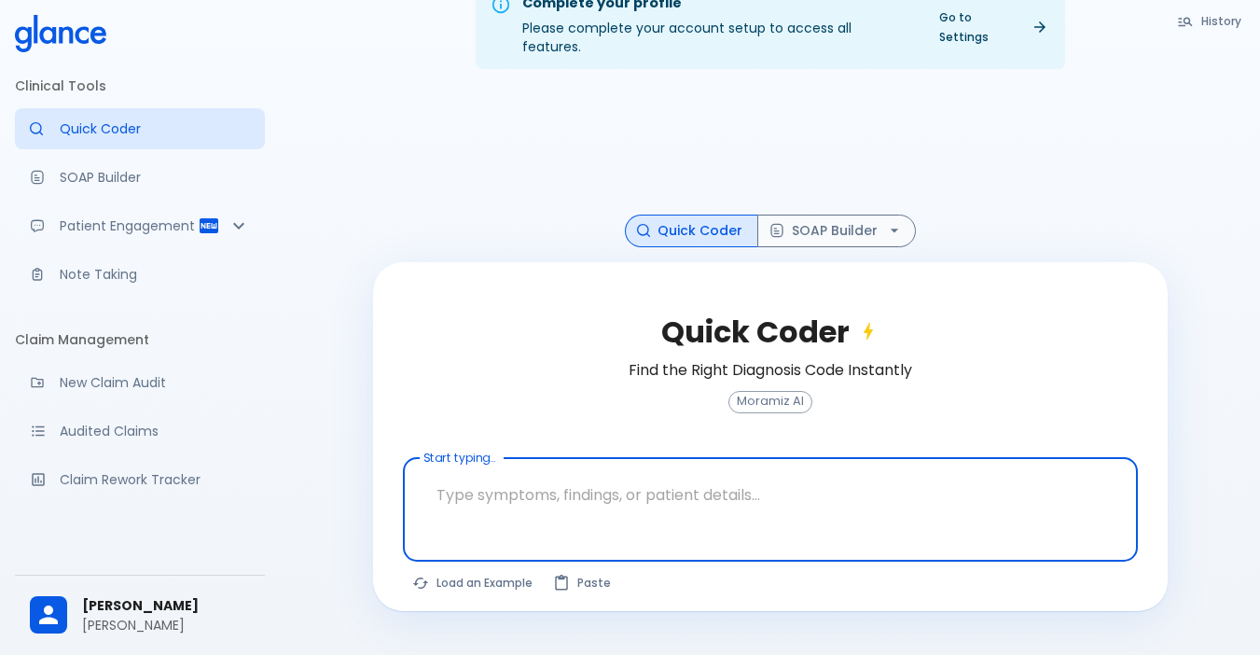
scroll to position [45, 0]
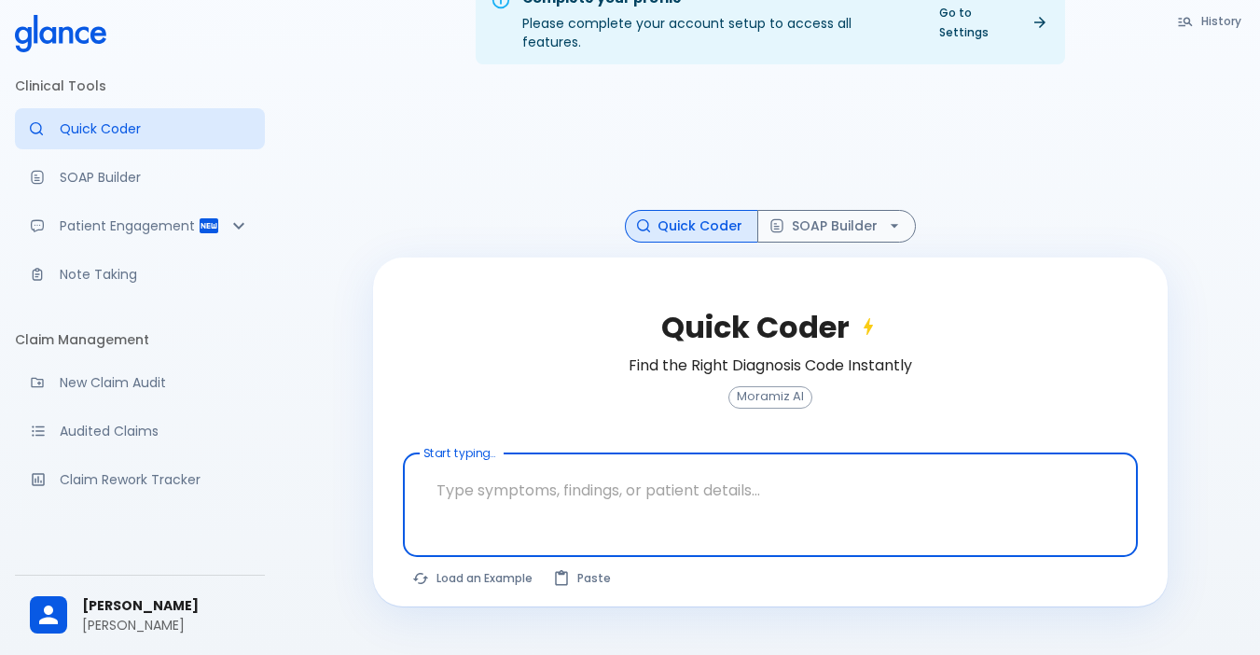
click at [534, 461] on textarea at bounding box center [770, 490] width 709 height 59
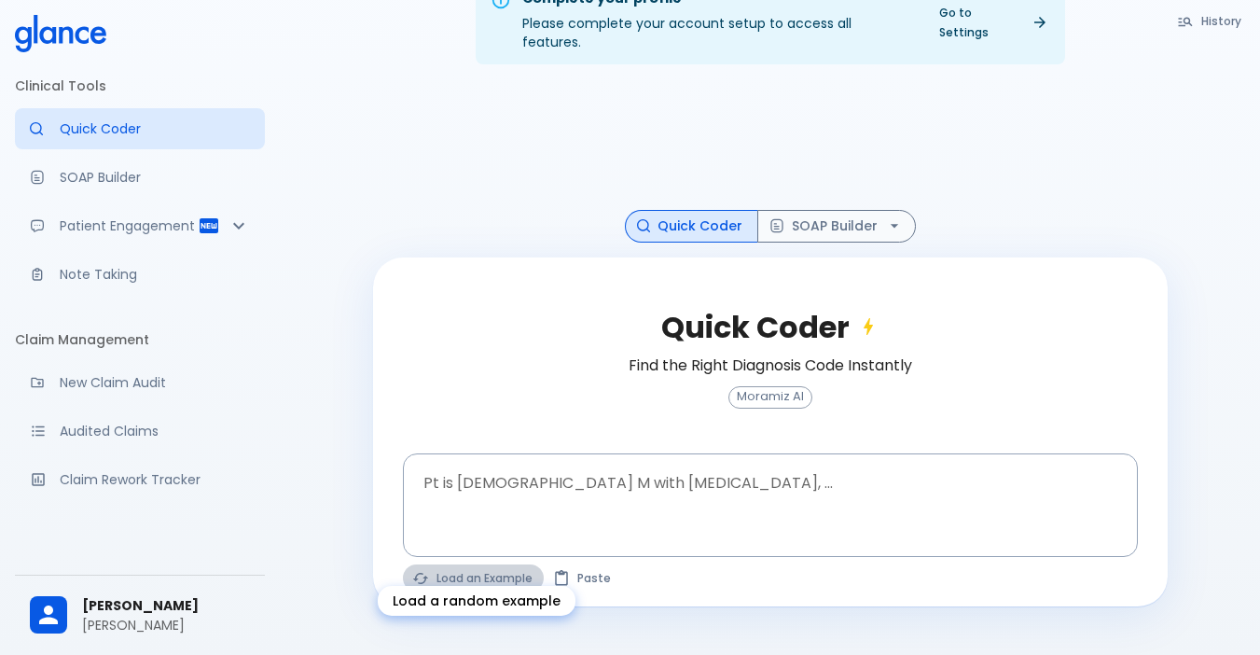
click at [451, 564] on button "Load an Example" at bounding box center [473, 577] width 141 height 27
type textarea "62M, HTN, acute tearing [MEDICAL_DATA] to back, BP 170/95, asymmetric pulses, C…"
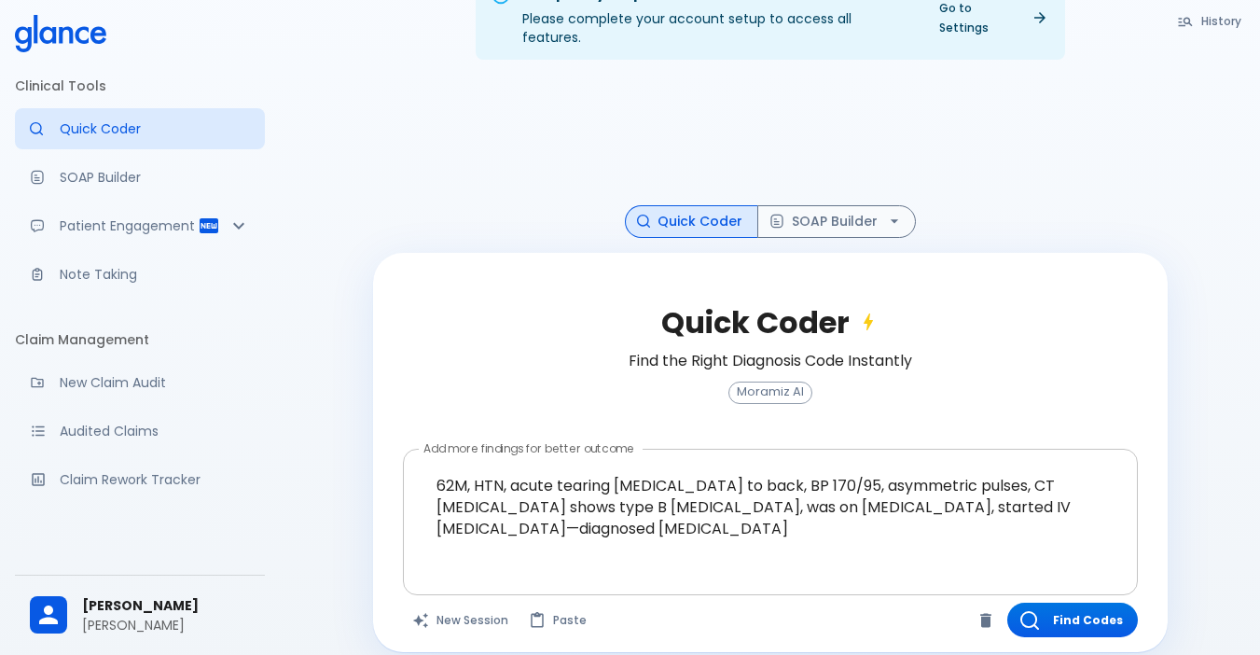
scroll to position [50, 0]
click at [1041, 604] on button "Find Codes" at bounding box center [1072, 619] width 131 height 35
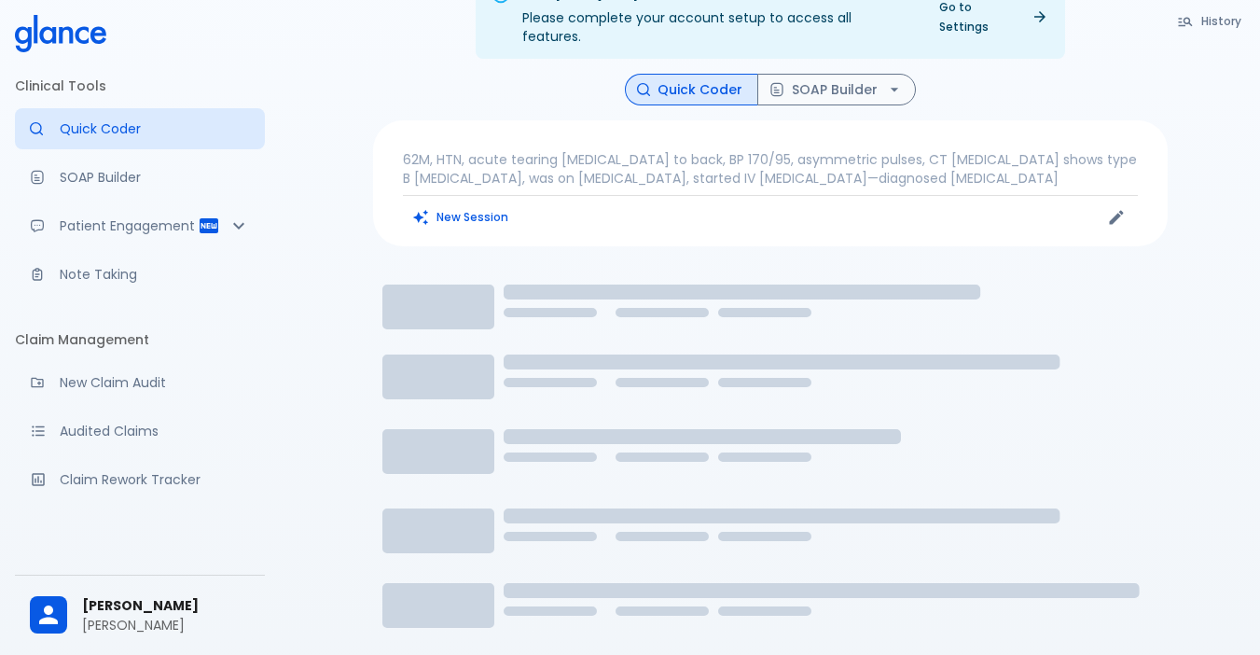
scroll to position [45, 0]
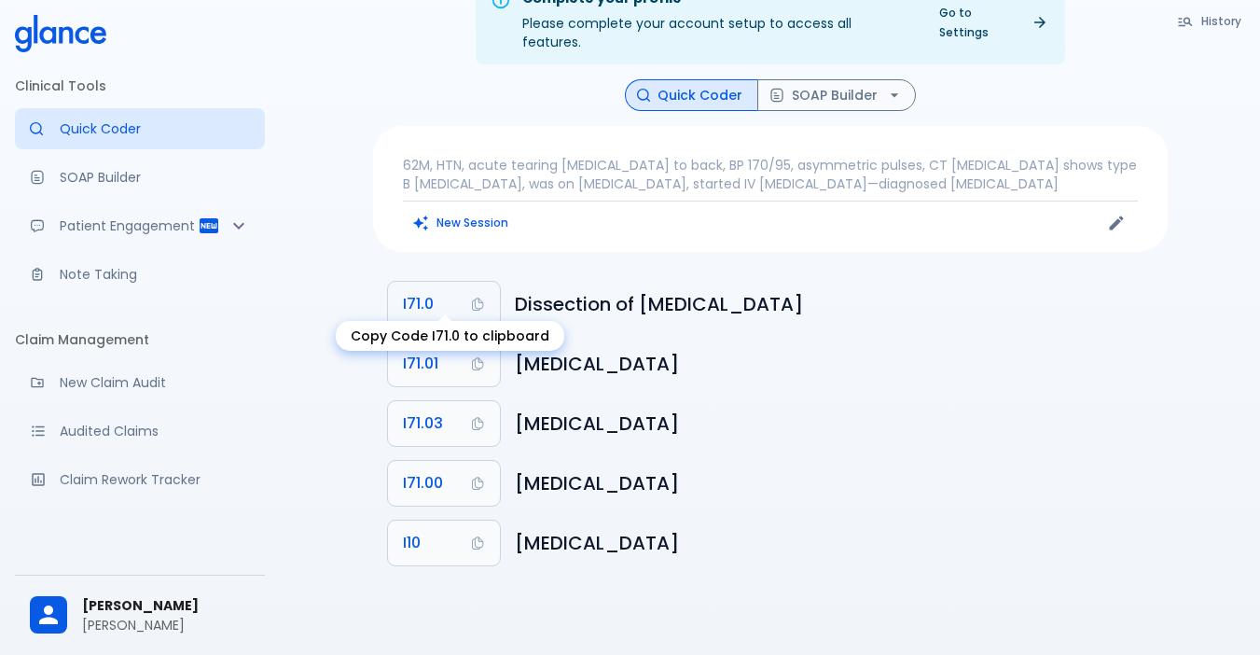
click at [437, 285] on button "I71.0" at bounding box center [444, 304] width 112 height 45
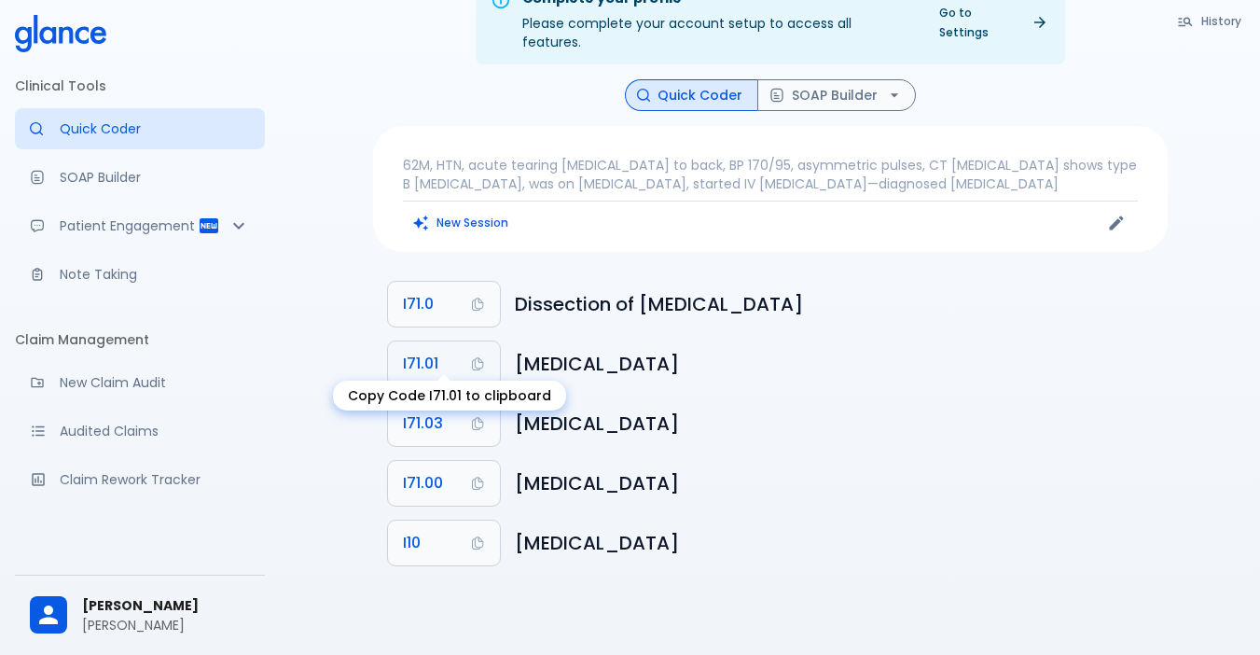
click at [435, 359] on button "I71.01" at bounding box center [444, 363] width 112 height 45
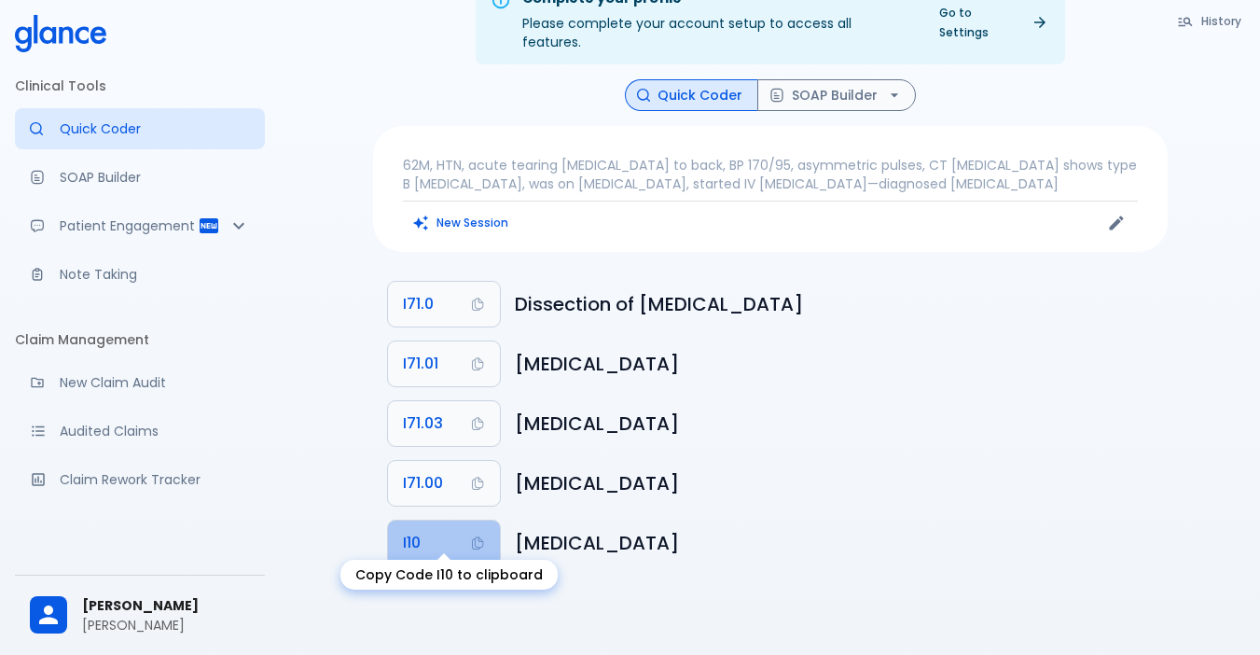
click at [425, 526] on button "I10" at bounding box center [444, 542] width 112 height 45
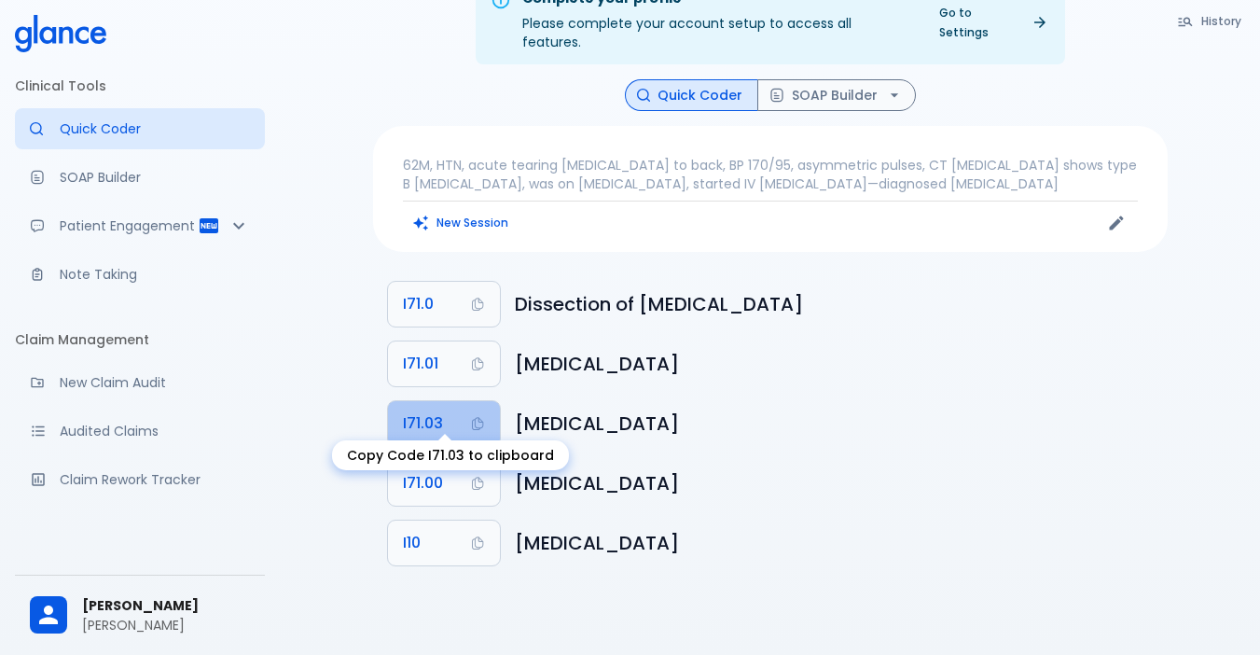
click at [432, 410] on span "I71.03" at bounding box center [423, 423] width 40 height 26
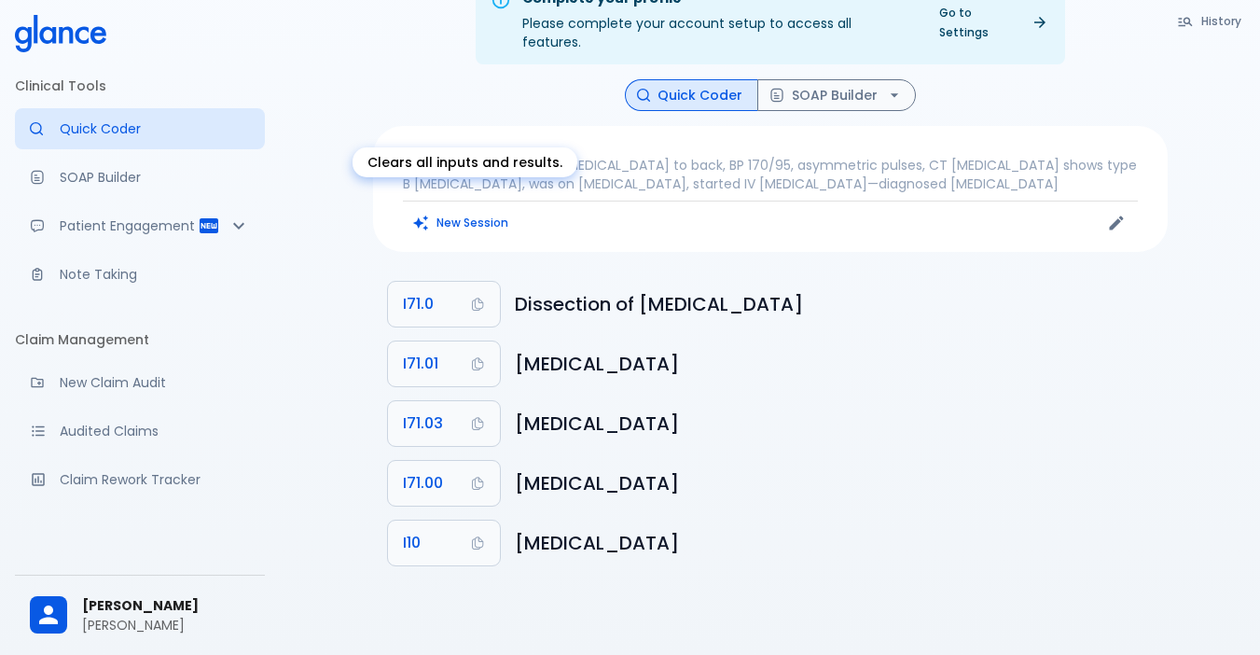
click at [467, 209] on button "New Session" at bounding box center [461, 222] width 117 height 27
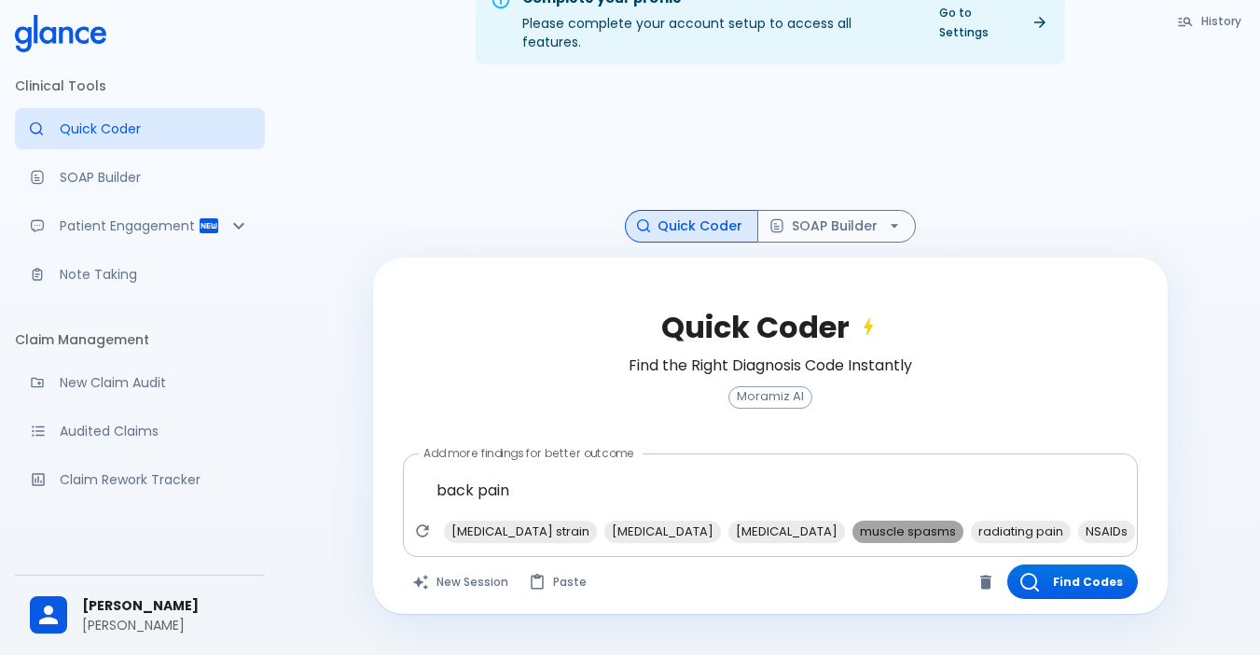
click at [852, 520] on span "muscle spasms" at bounding box center [907, 530] width 111 height 21
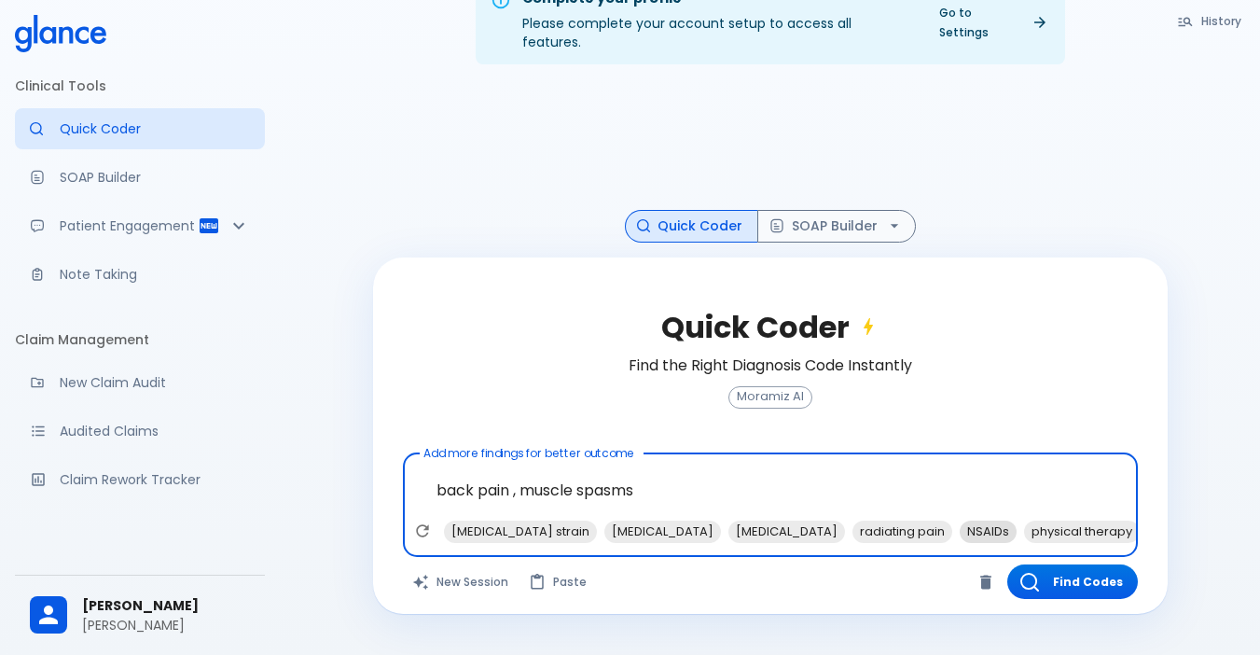
click at [960, 520] on span "NSAIDs" at bounding box center [988, 530] width 57 height 21
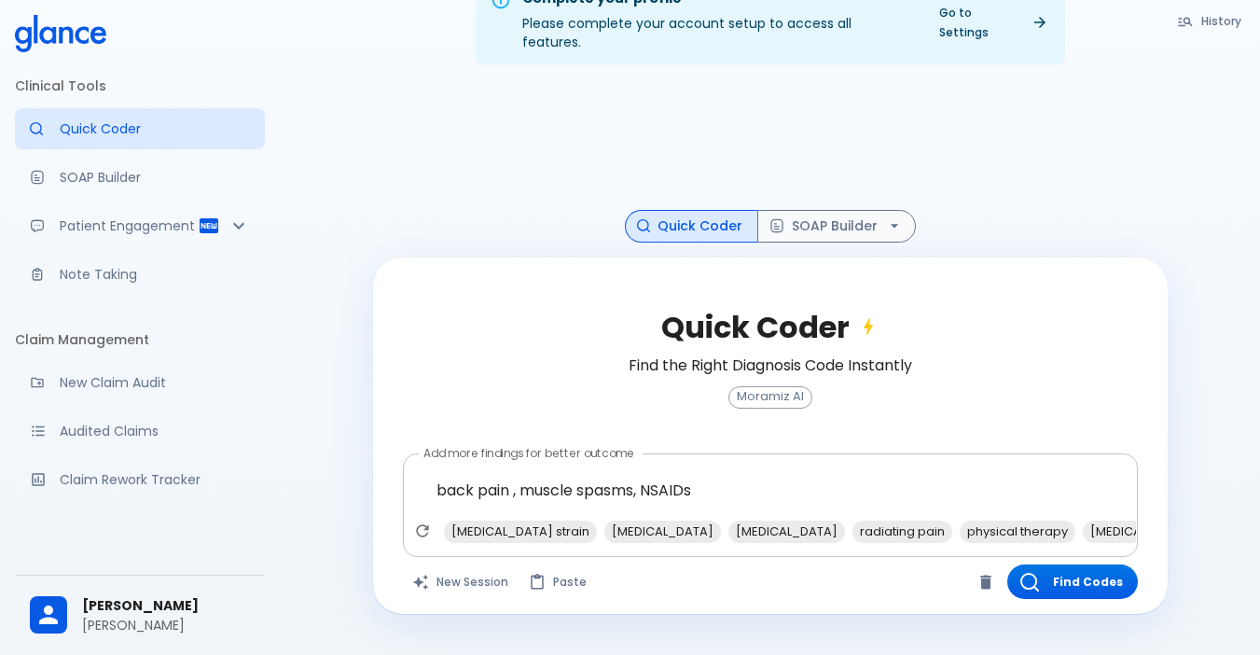
click at [1207, 520] on span "X-ray" at bounding box center [1231, 530] width 49 height 21
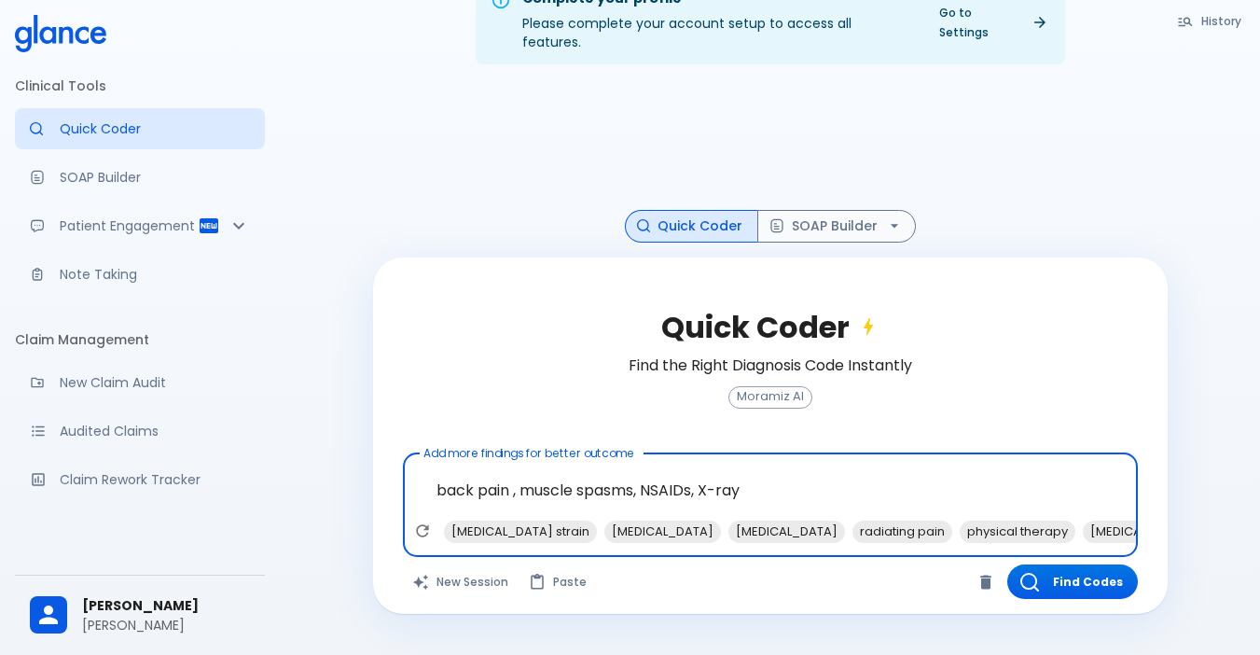
type textarea "back pain , muscle spasms, NSAIDs, X-ray, [MEDICAL_DATA] injections"
click at [1047, 577] on button "Find Codes" at bounding box center [1072, 581] width 131 height 35
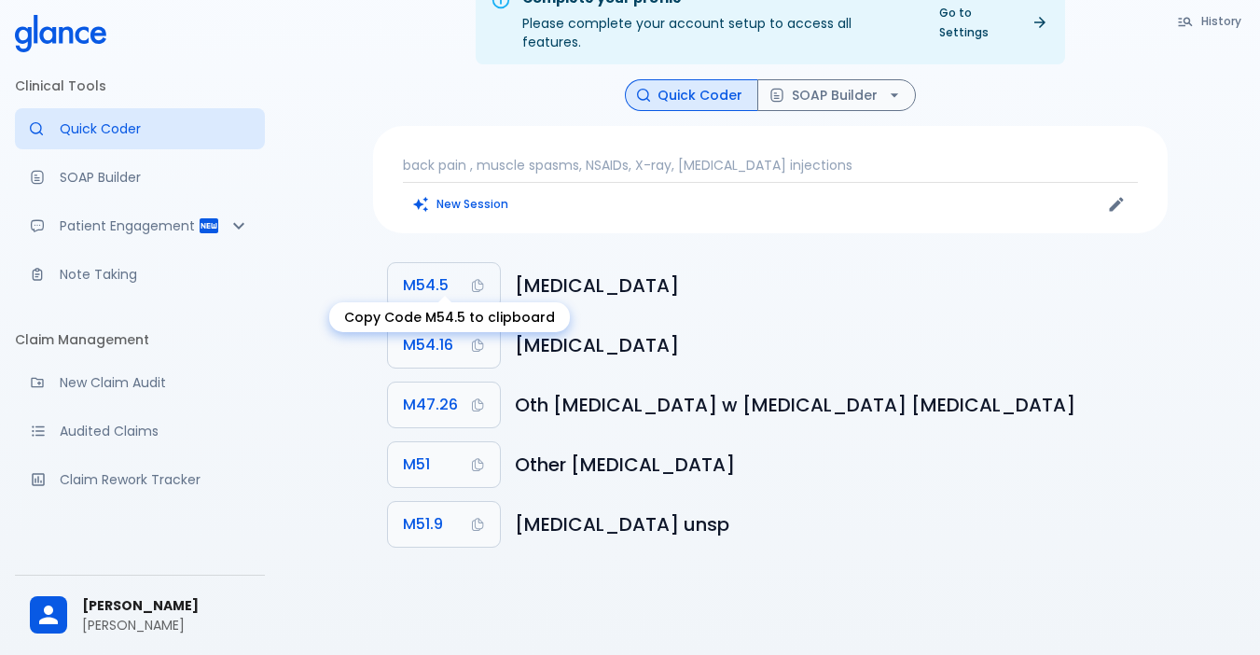
click at [441, 272] on span "M54.5" at bounding box center [426, 285] width 46 height 26
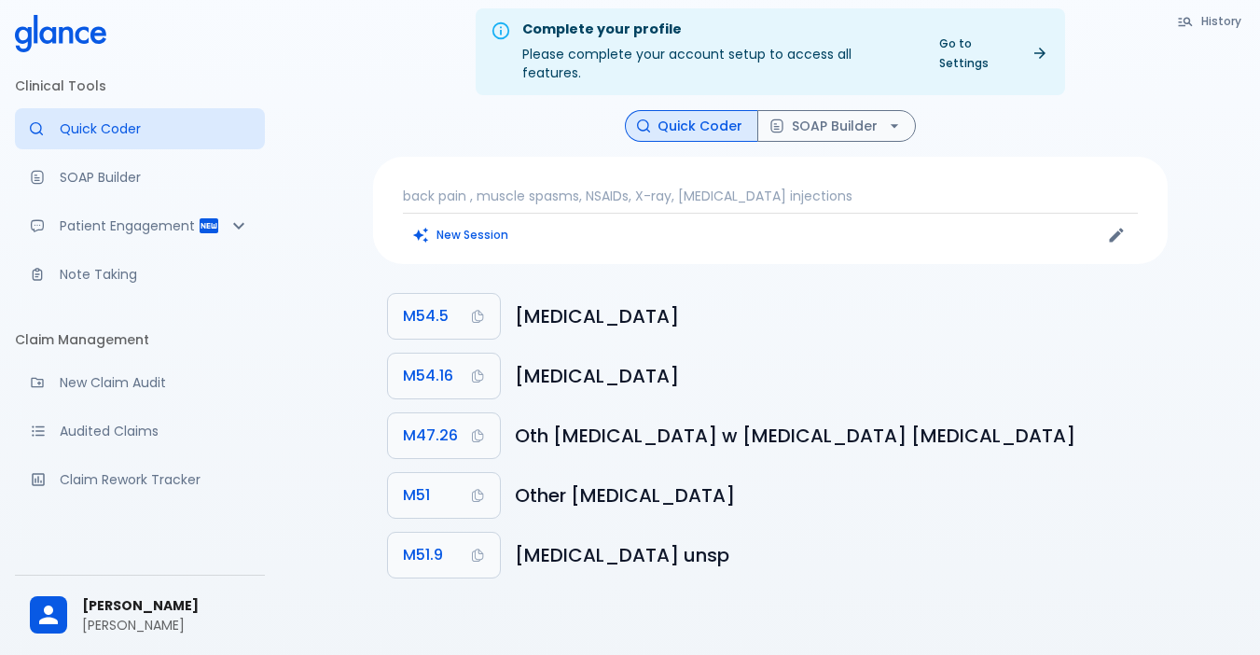
scroll to position [0, 0]
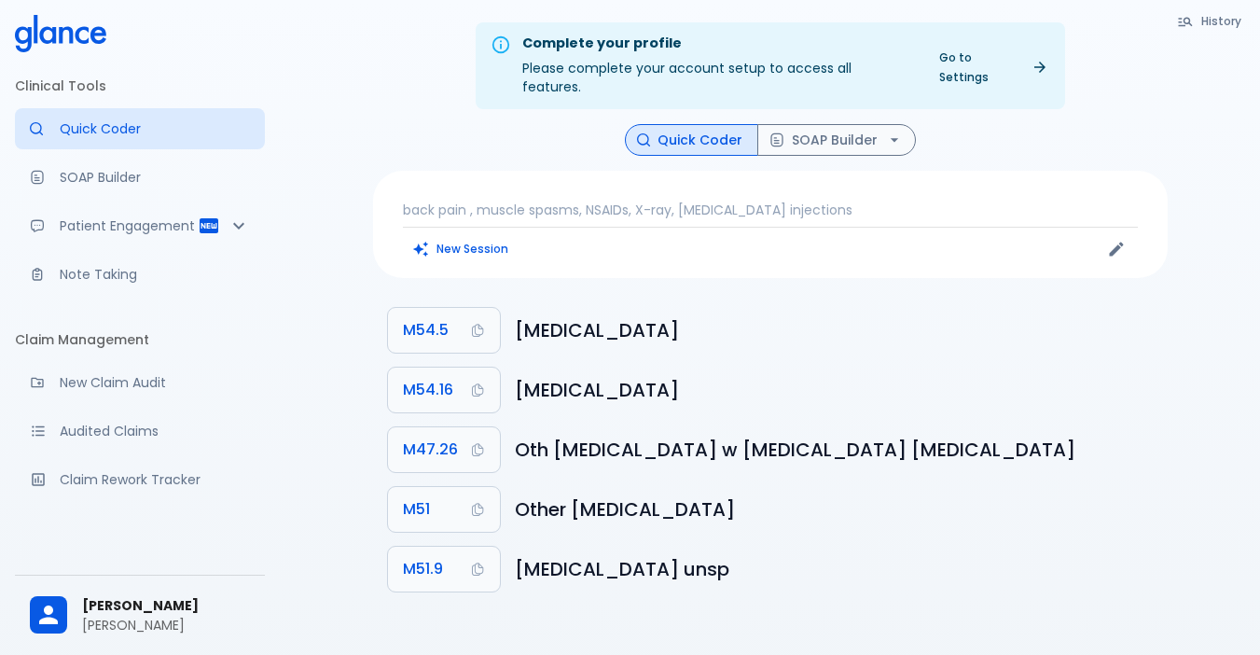
click at [688, 124] on button "Quick Coder" at bounding box center [691, 140] width 133 height 33
click at [808, 130] on button "SOAP Builder" at bounding box center [836, 140] width 159 height 33
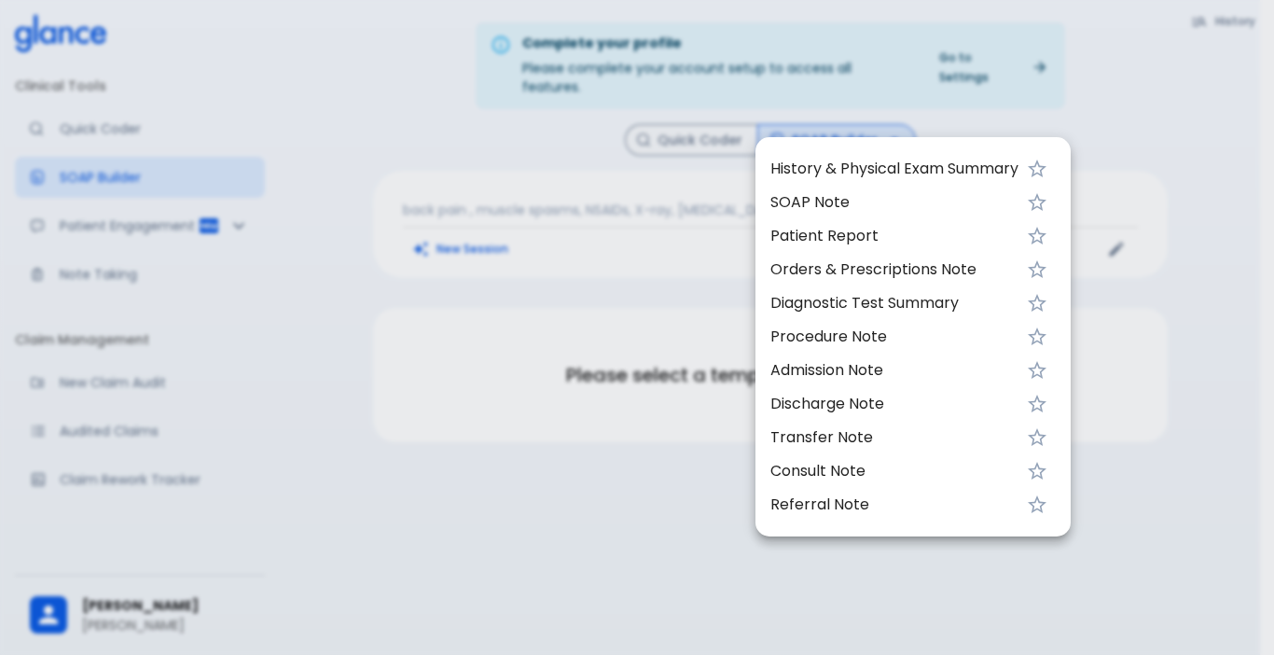
click at [812, 174] on span "History & Physical Exam Summary" at bounding box center [894, 169] width 248 height 22
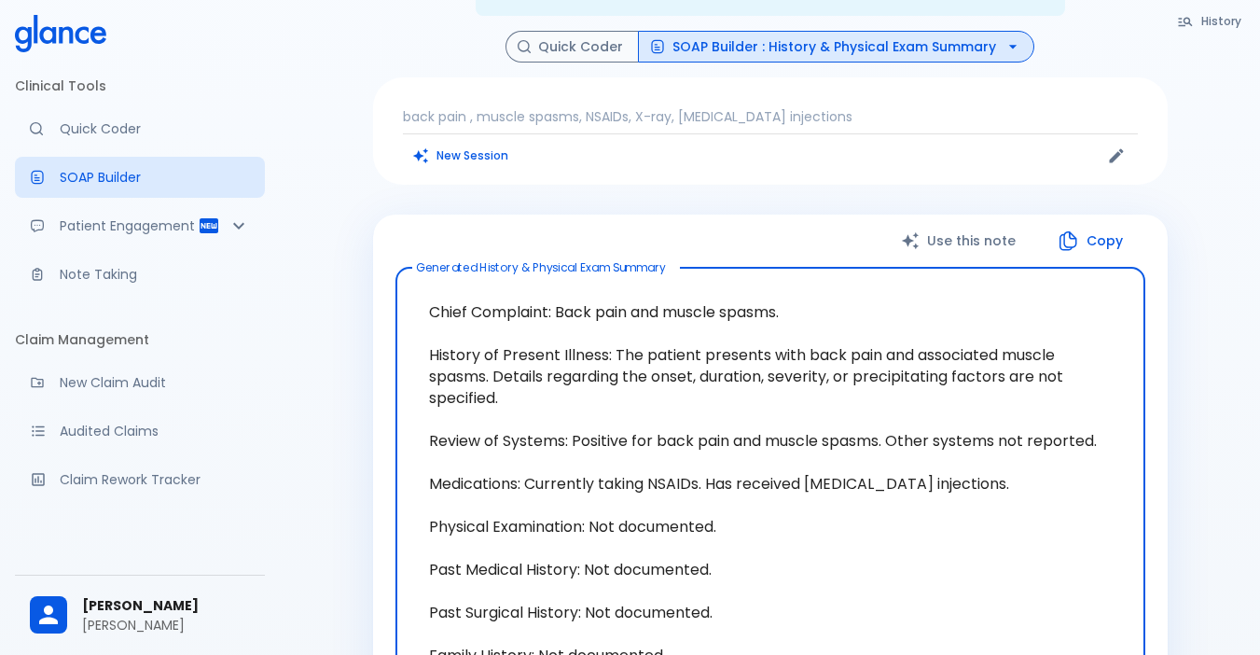
scroll to position [187, 0]
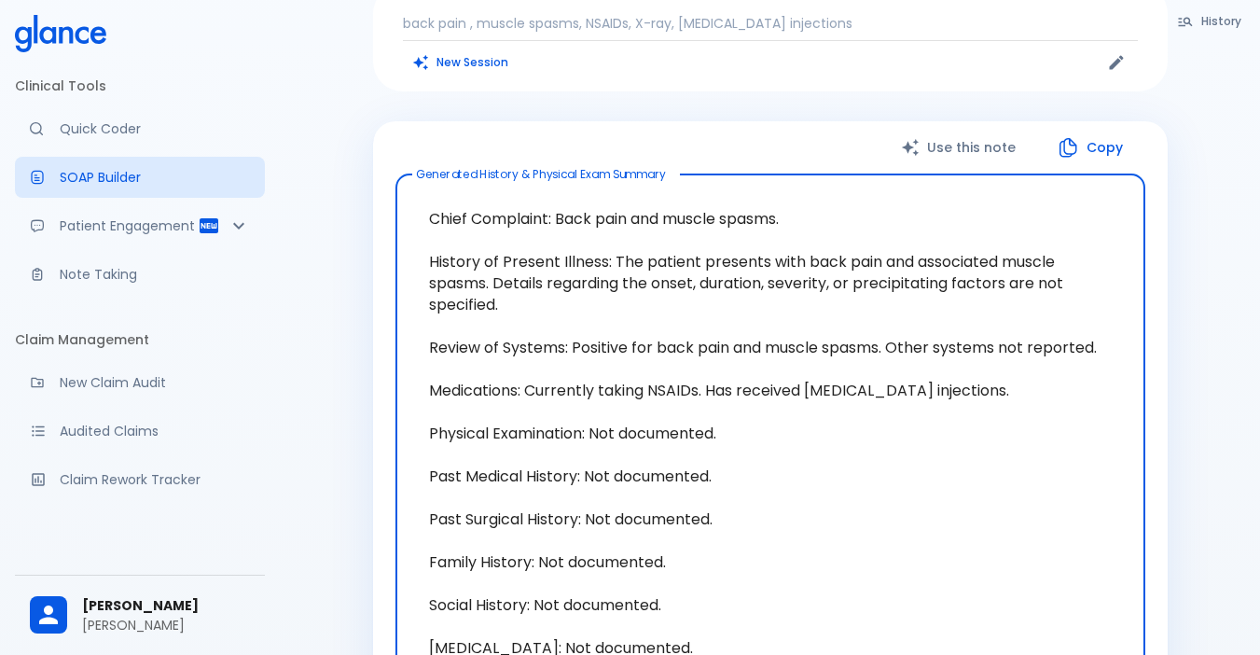
click at [1088, 136] on button "Copy" at bounding box center [1091, 148] width 107 height 38
drag, startPoint x: 431, startPoint y: 195, endPoint x: 446, endPoint y: 262, distance: 68.8
click at [797, 209] on textarea "Chief Complaint: Back pain and muscle spasms. History of Present Illness: The p…" at bounding box center [771, 433] width 724 height 488
drag, startPoint x: 416, startPoint y: 246, endPoint x: 615, endPoint y: 286, distance: 202.7
click at [615, 286] on textarea "Chief Complaint: Back pain and muscle spasms. History of Present Illness: The p…" at bounding box center [771, 433] width 724 height 488
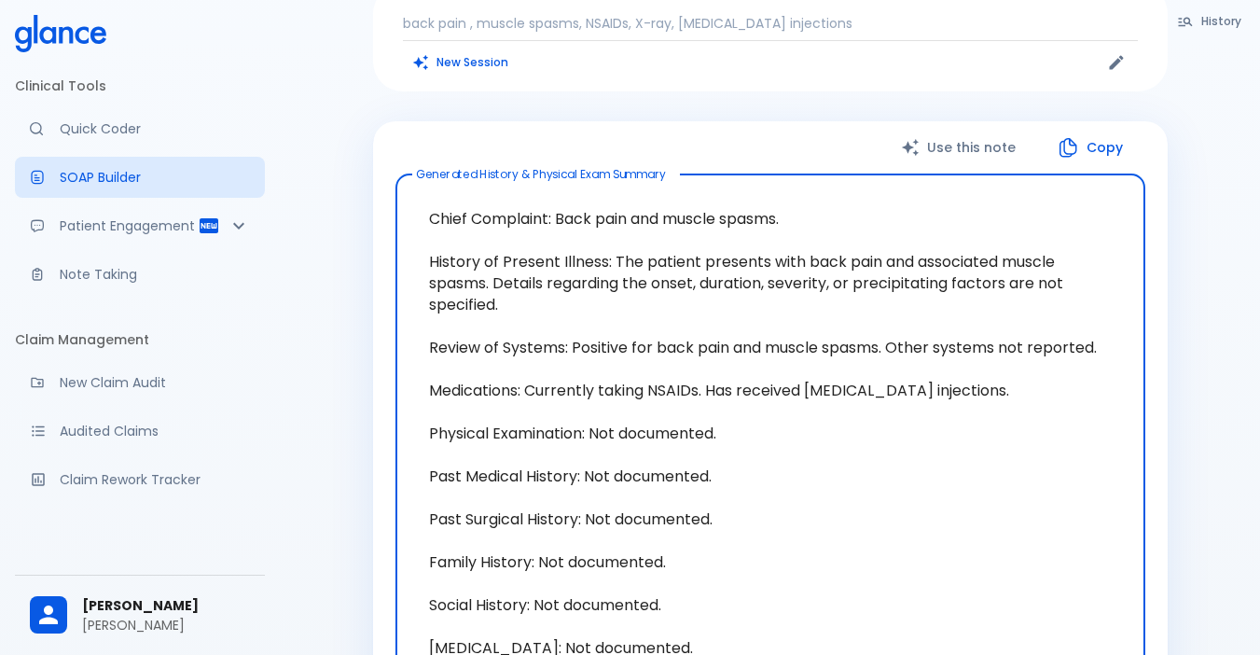
click at [769, 506] on textarea "Chief Complaint: Back pain and muscle spasms. History of Present Illness: The p…" at bounding box center [771, 433] width 724 height 488
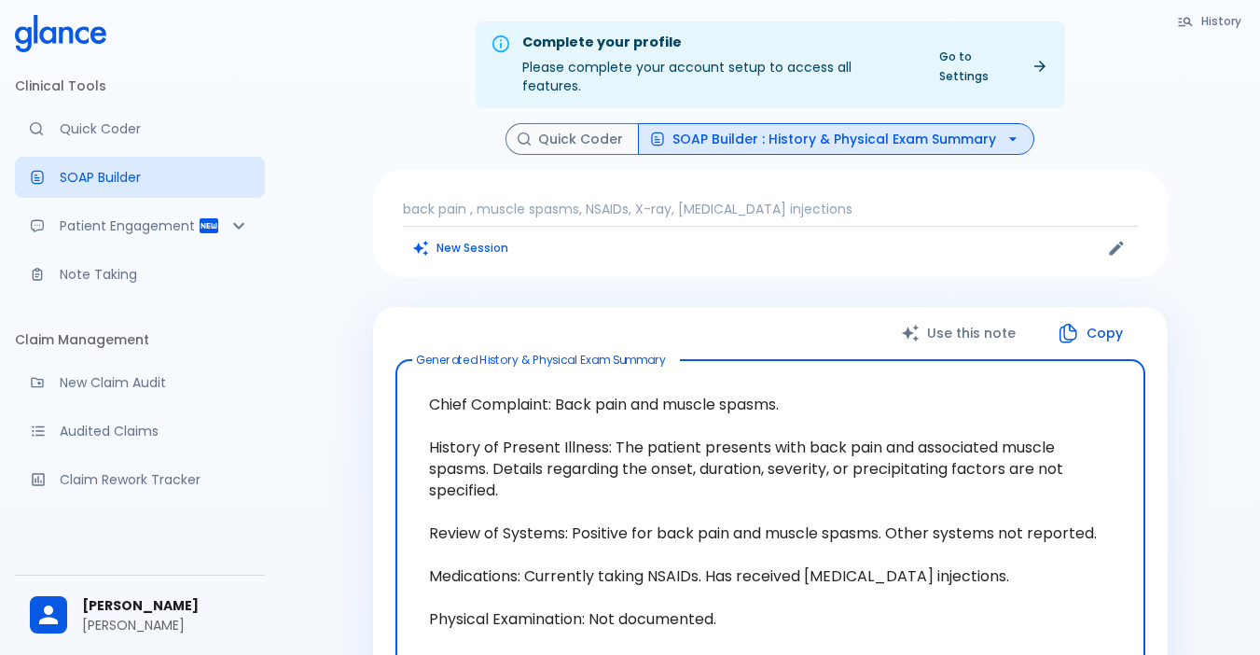
scroll to position [0, 0]
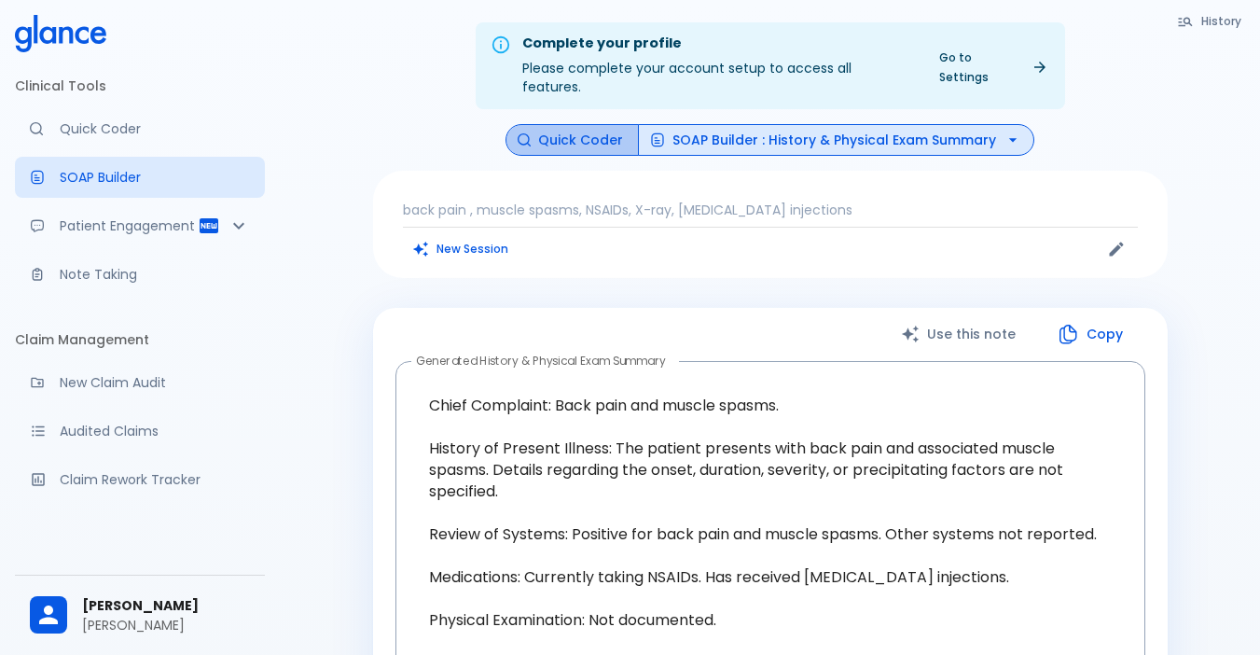
click at [576, 129] on button "Quick Coder" at bounding box center [572, 140] width 133 height 33
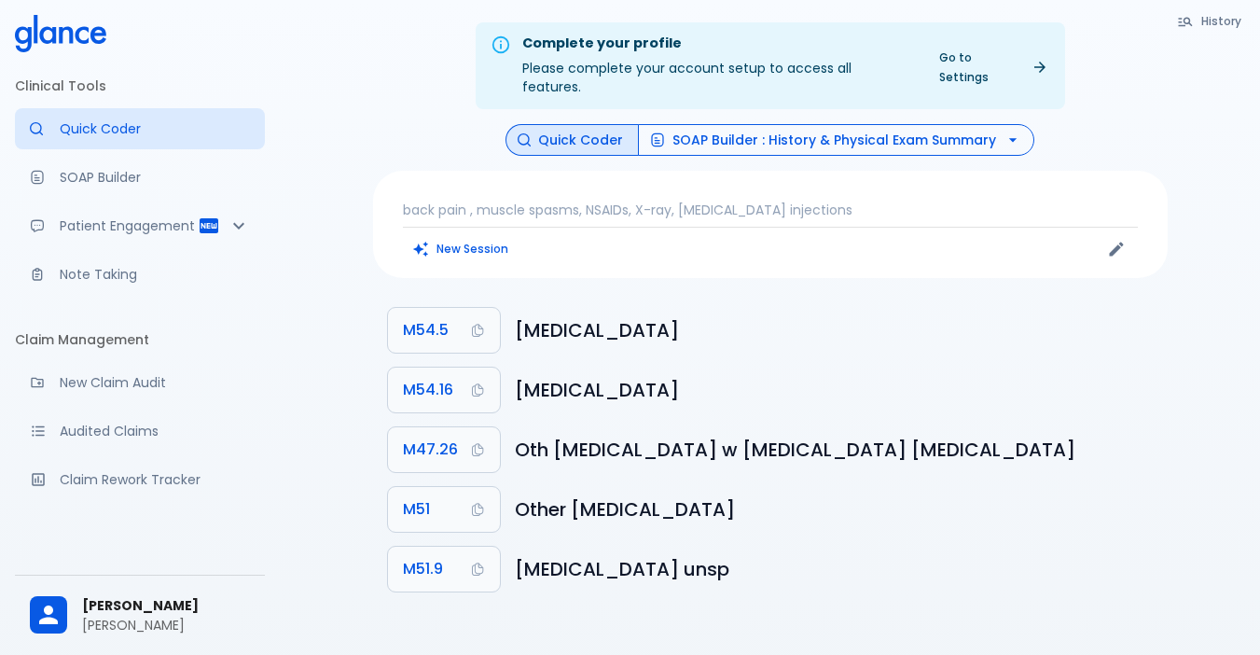
click at [741, 129] on button "SOAP Builder : History & Physical Exam Summary" at bounding box center [836, 140] width 396 height 33
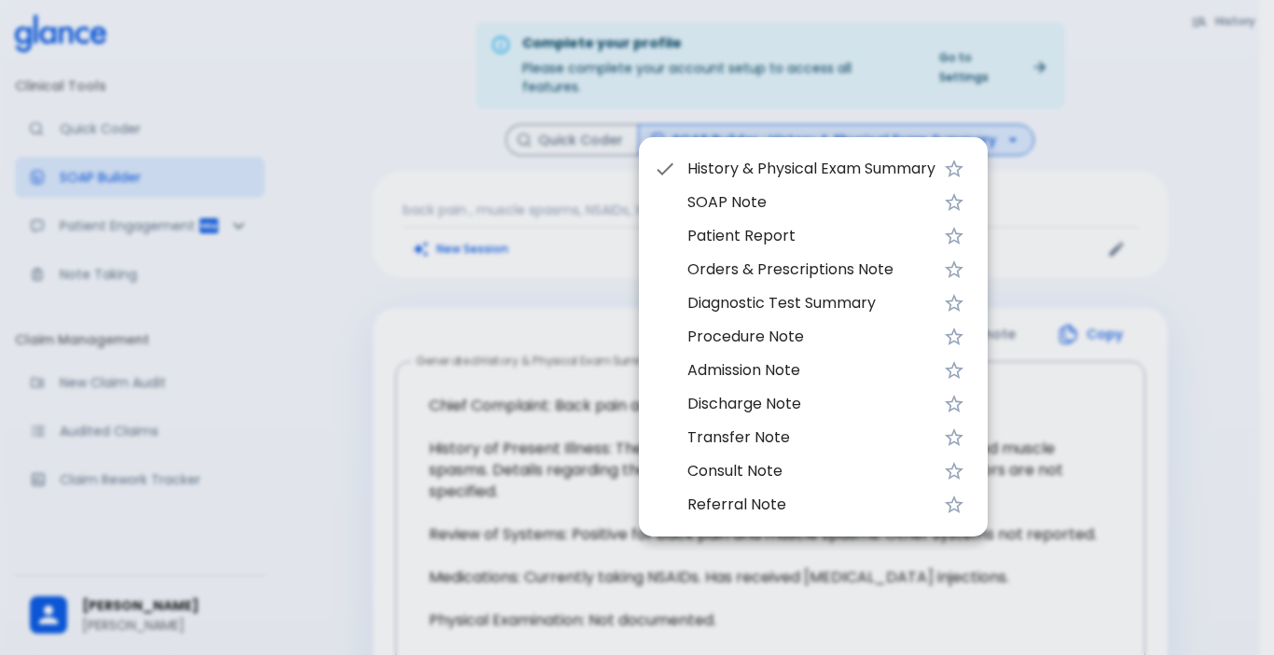
click at [466, 291] on div at bounding box center [637, 327] width 1274 height 655
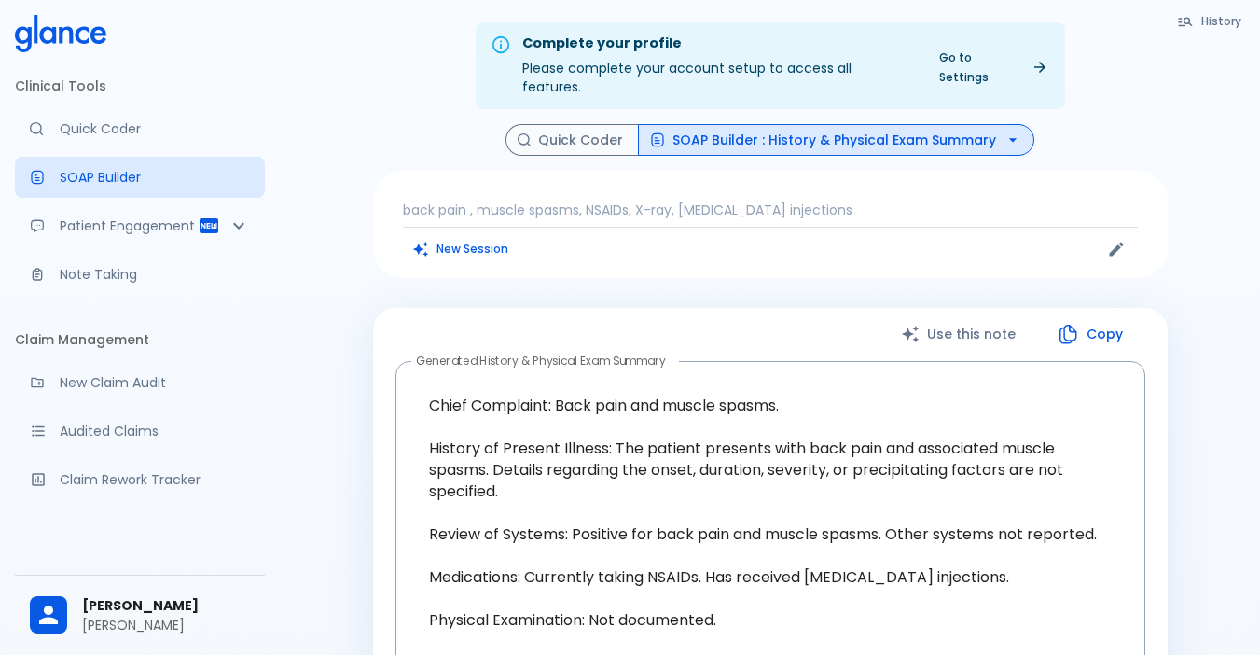
click at [757, 132] on button "SOAP Builder : History & Physical Exam Summary" at bounding box center [836, 140] width 396 height 33
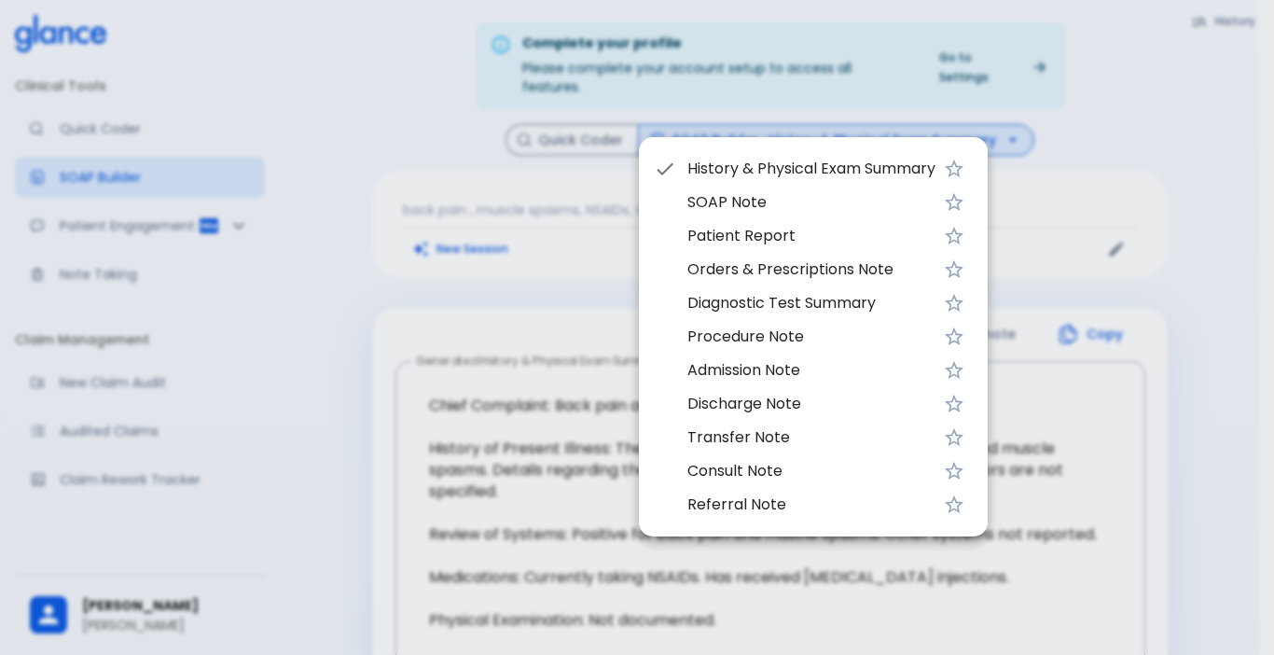
click at [710, 232] on span "Patient Report" at bounding box center [811, 236] width 248 height 22
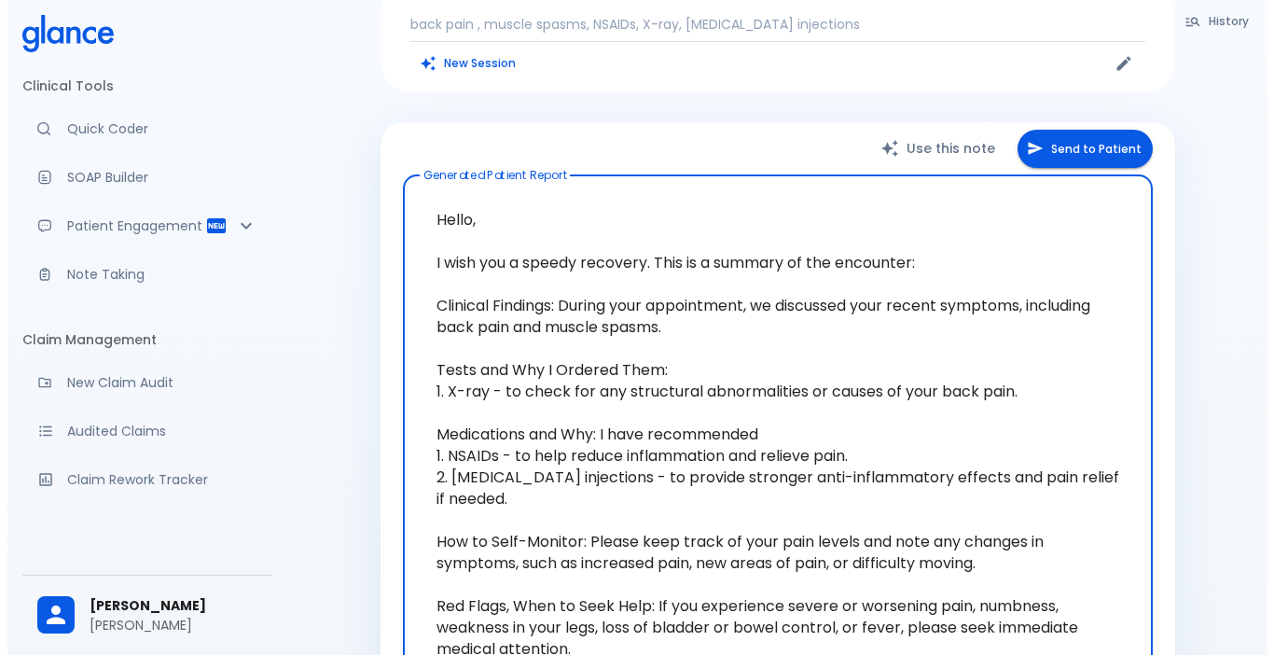
scroll to position [187, 0]
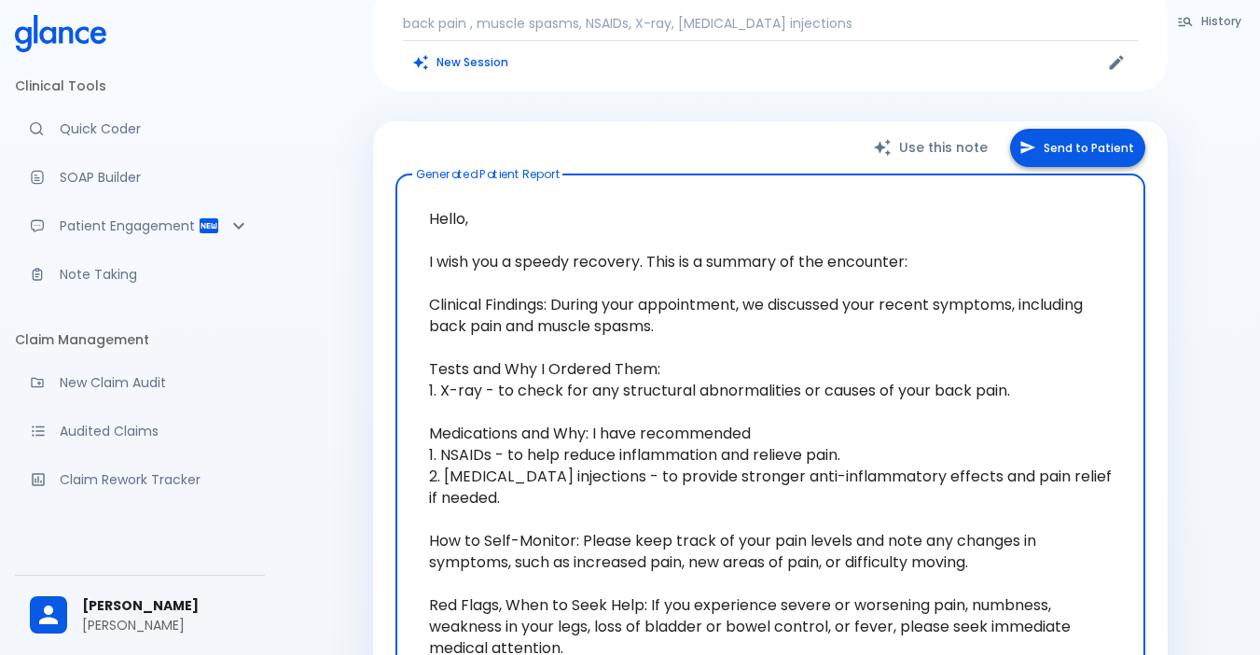
click at [1074, 142] on button "Send to Patient" at bounding box center [1077, 148] width 135 height 38
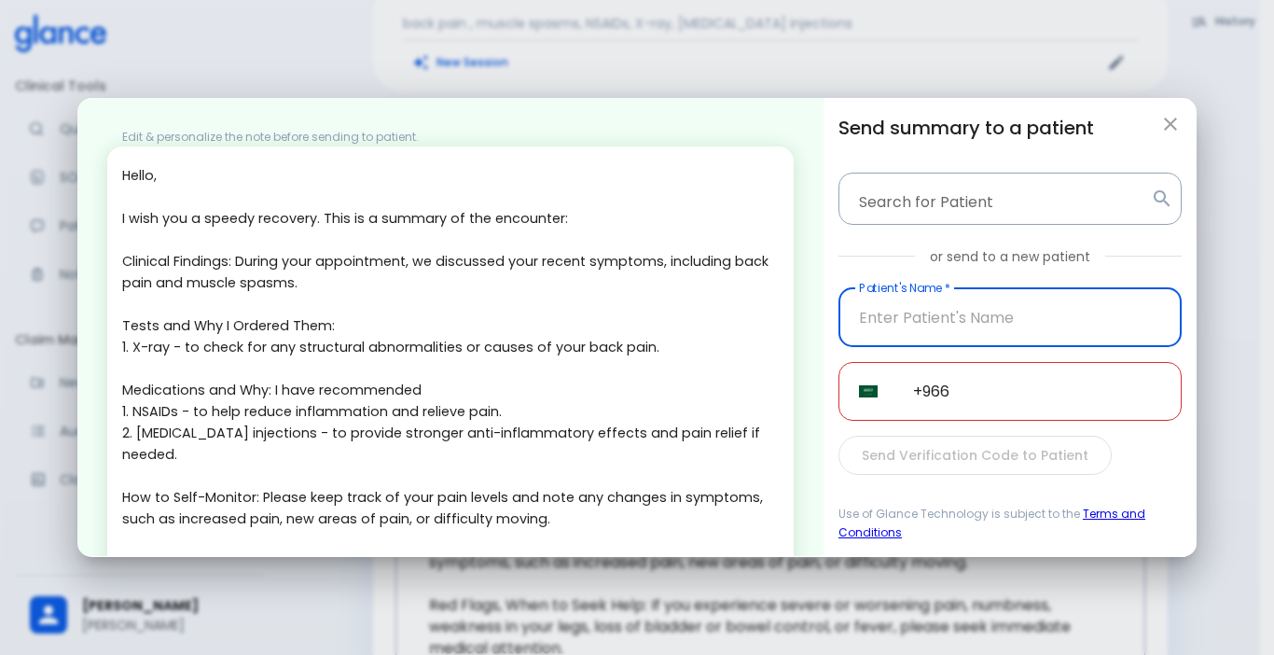
click at [906, 309] on input "text" at bounding box center [1009, 317] width 343 height 59
click at [975, 398] on input "+966" at bounding box center [1037, 391] width 289 height 59
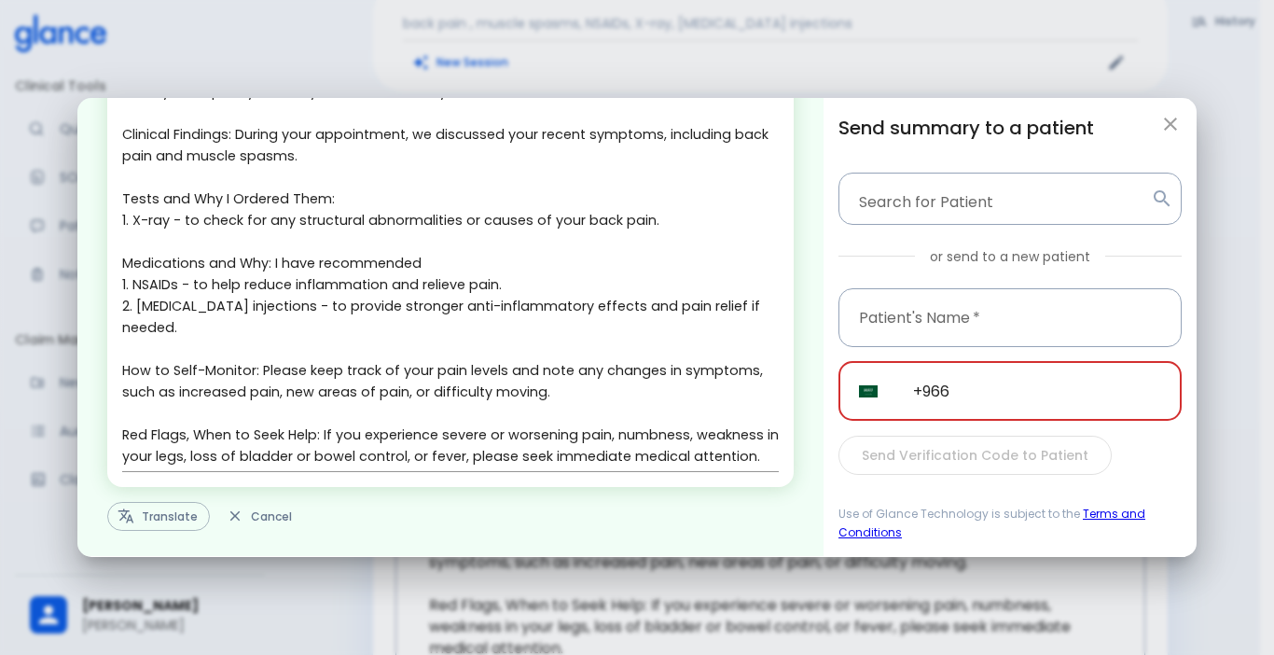
scroll to position [132, 0]
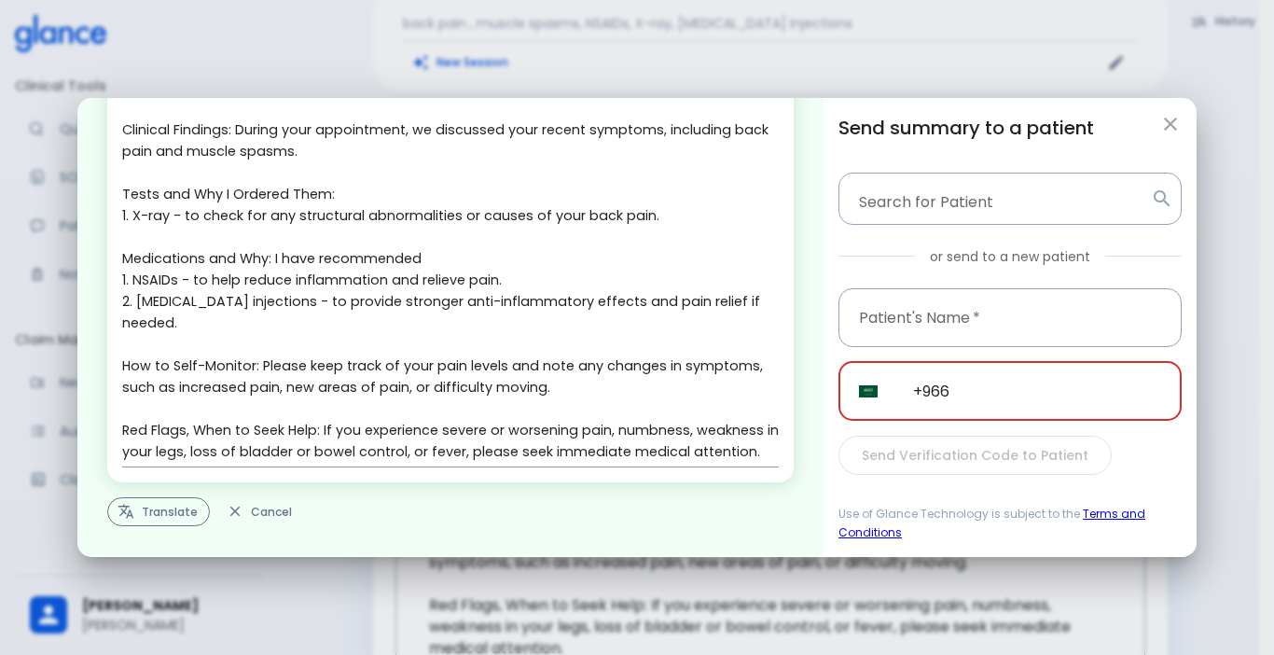
click at [162, 509] on button "Translate" at bounding box center [158, 511] width 103 height 29
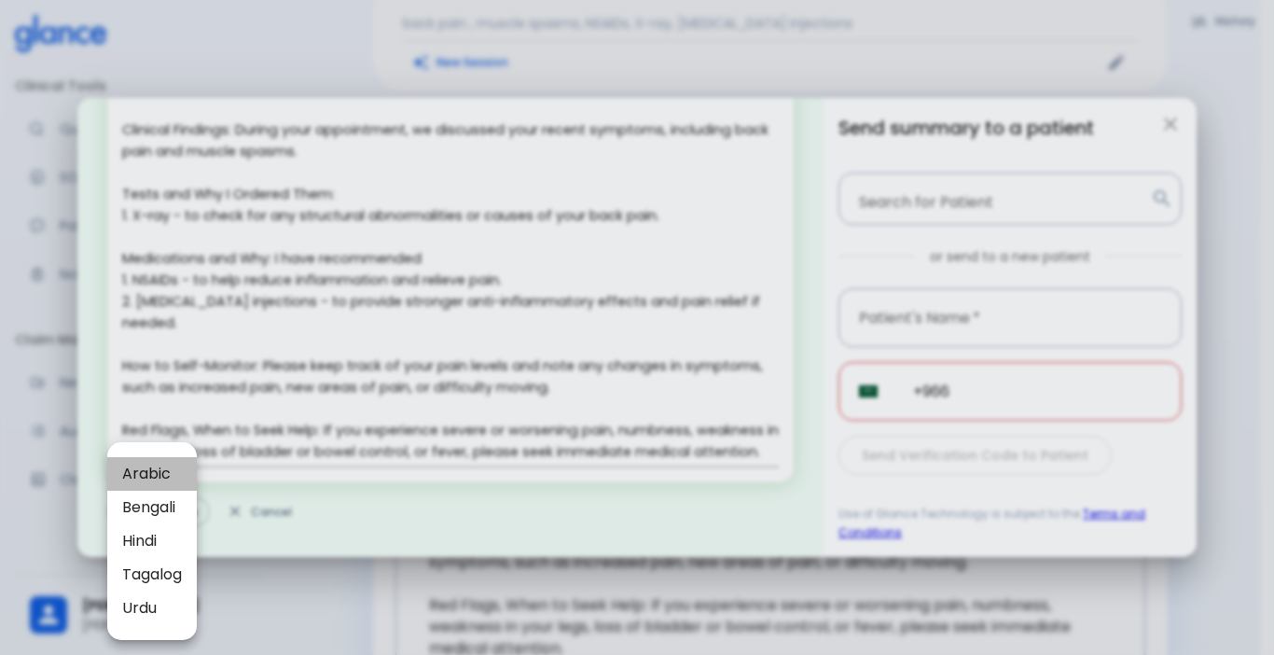
click at [135, 468] on li "Arabic" at bounding box center [152, 474] width 90 height 34
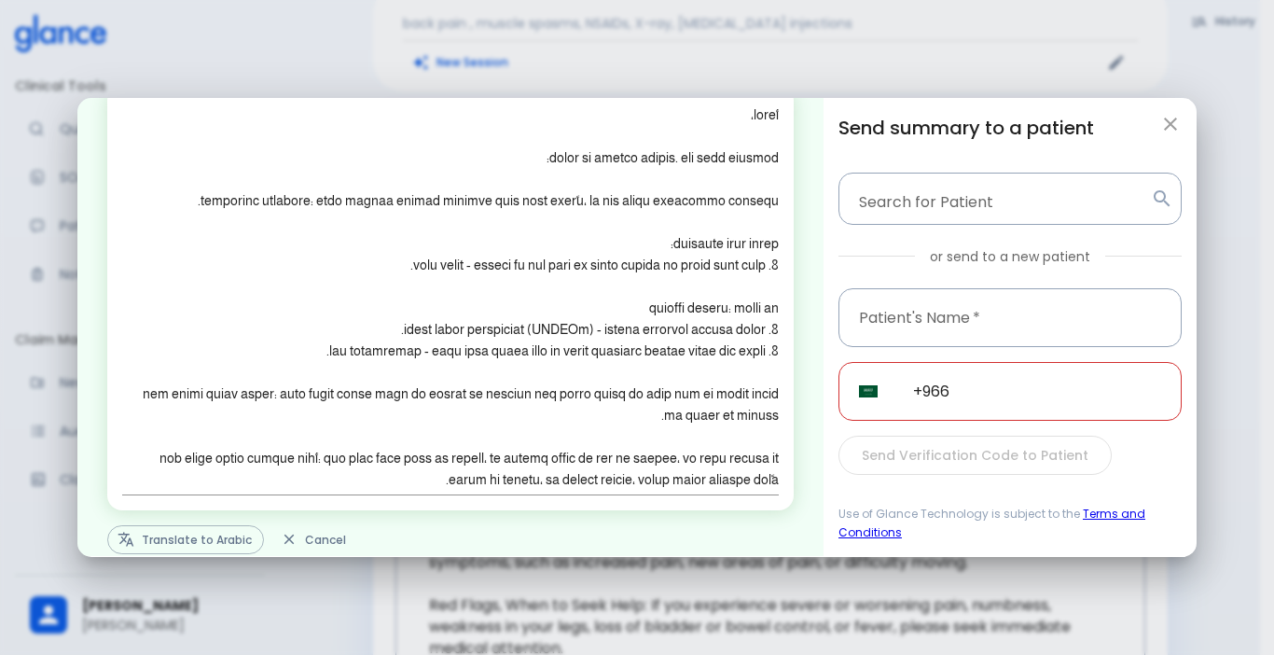
scroll to position [89, 0]
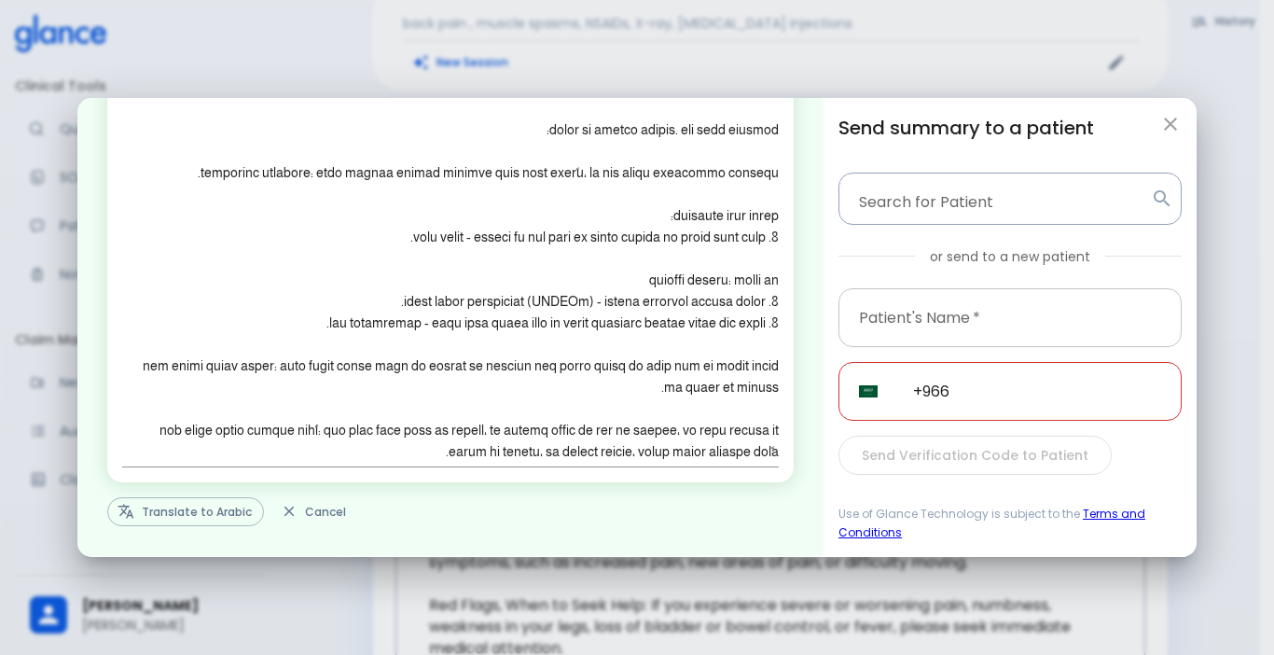
click at [961, 318] on input "text" at bounding box center [1009, 317] width 343 height 59
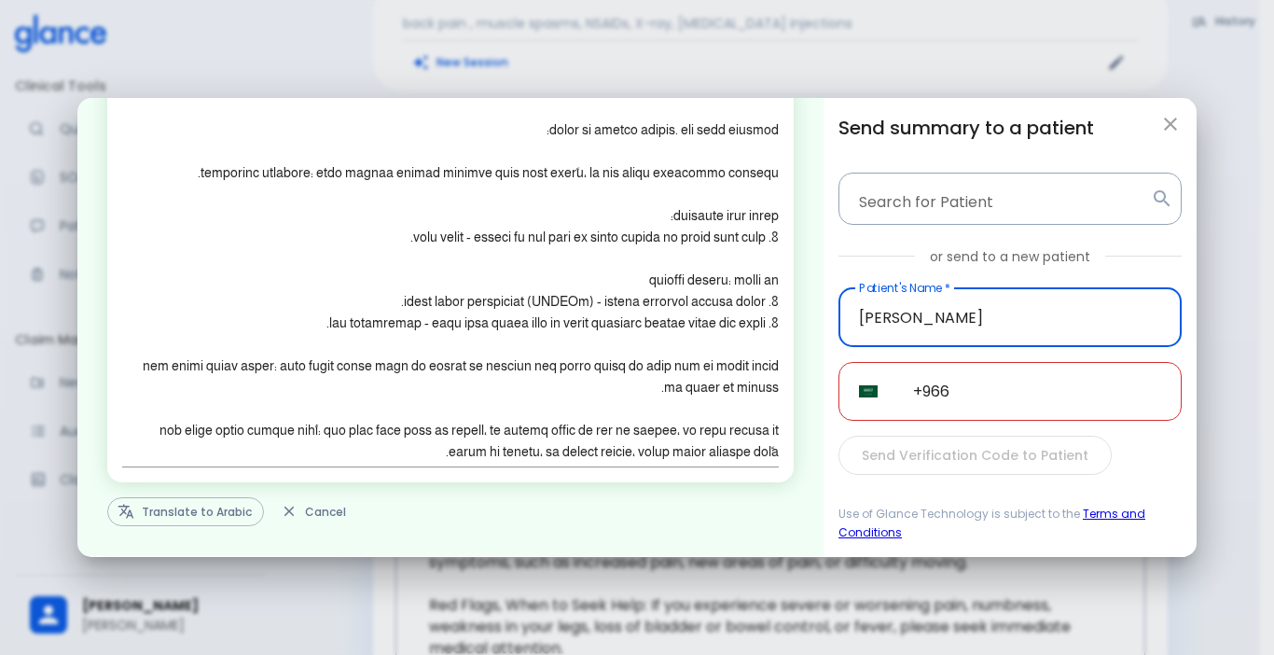
type input "[PERSON_NAME]"
click at [991, 398] on input "+966" at bounding box center [1037, 391] width 289 height 59
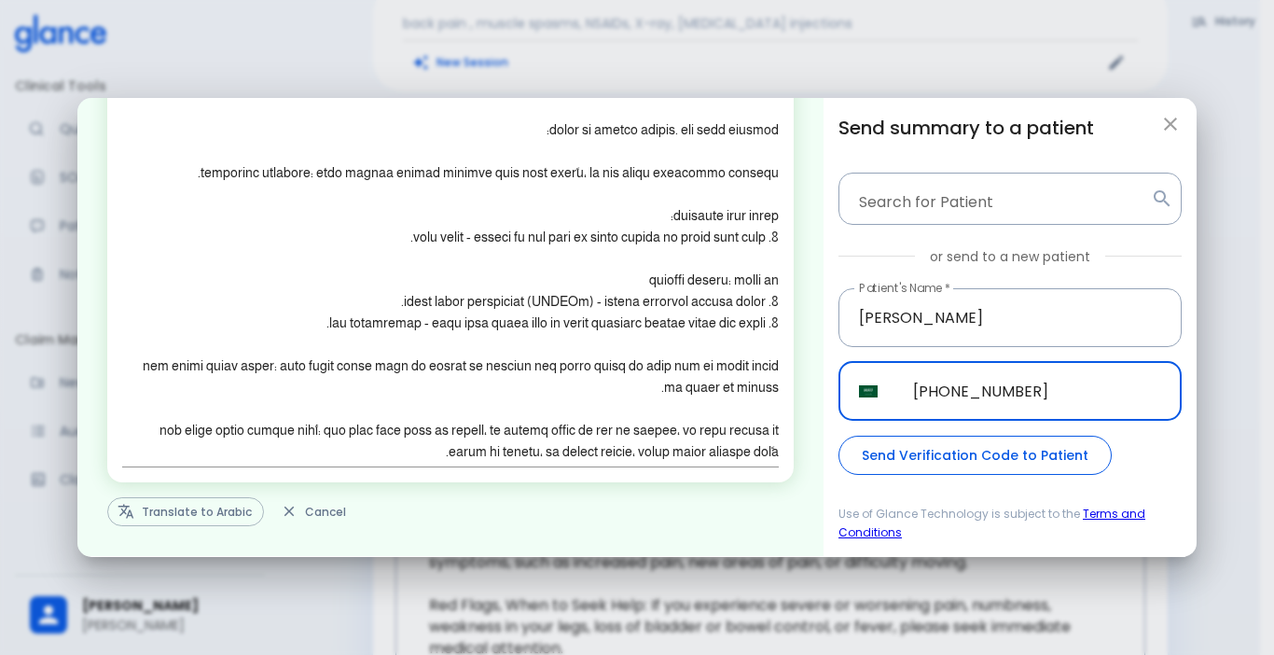
type input "[PHONE_NUMBER]"
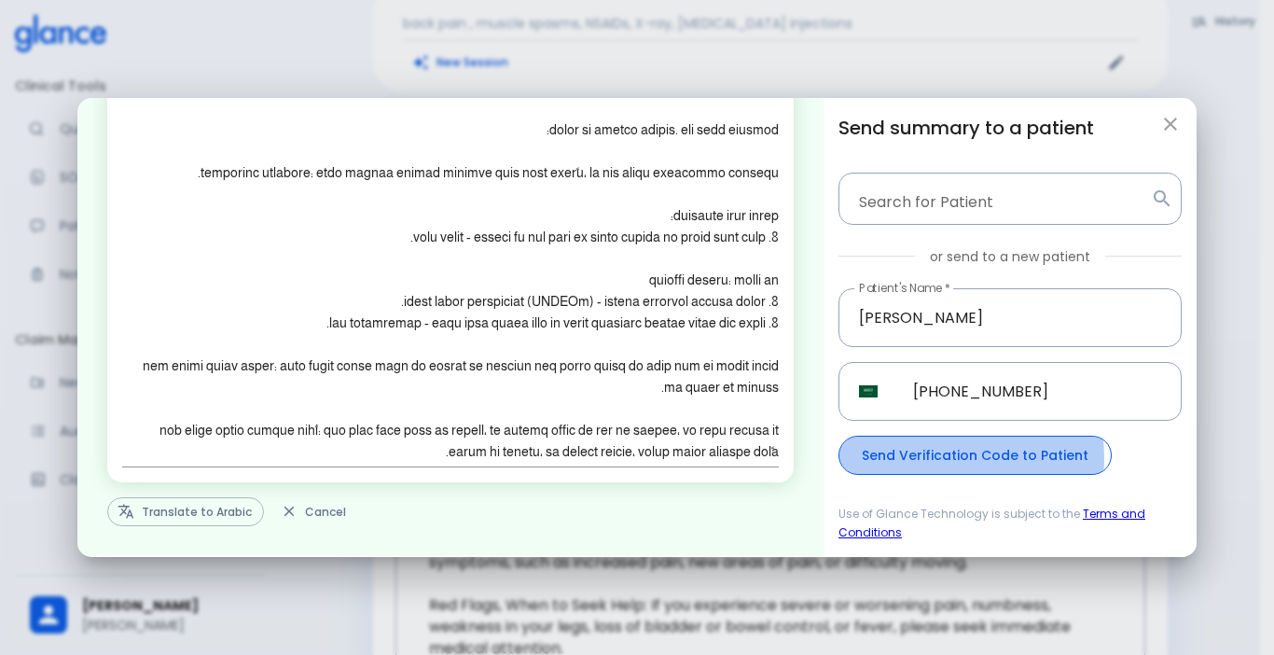
click at [947, 459] on button "Send Verification Code to Patient" at bounding box center [974, 456] width 273 height 40
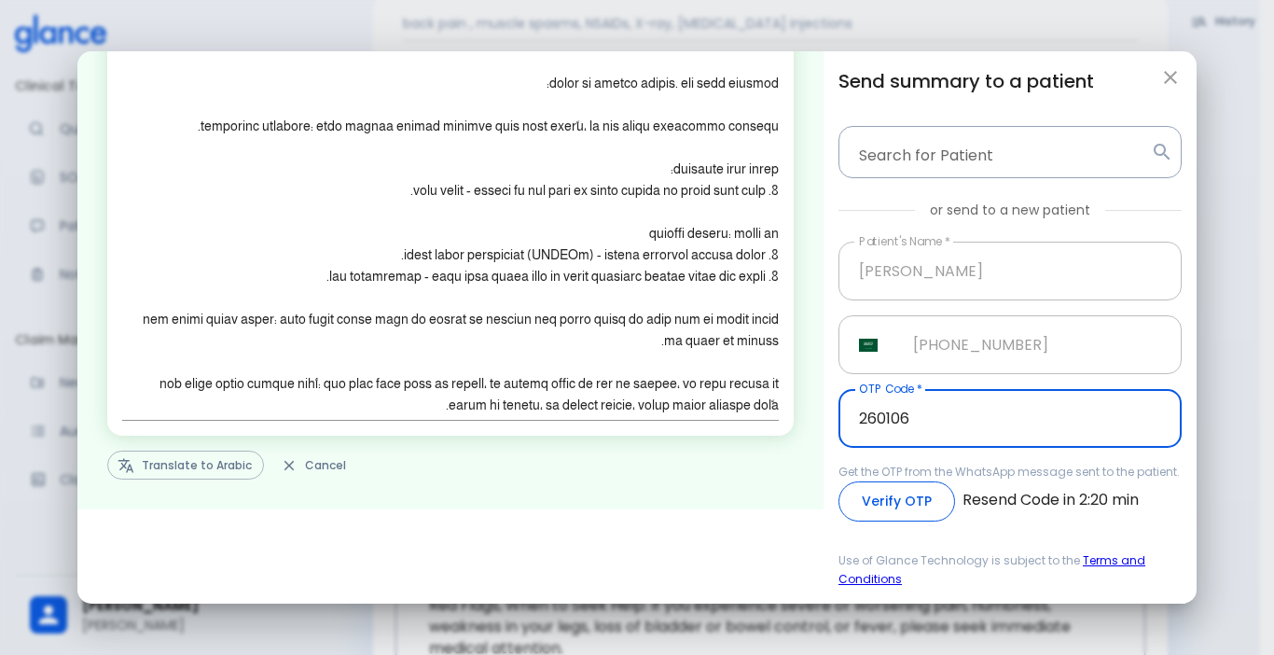
type input "260106"
click at [901, 492] on button "Verify OTP" at bounding box center [896, 501] width 117 height 40
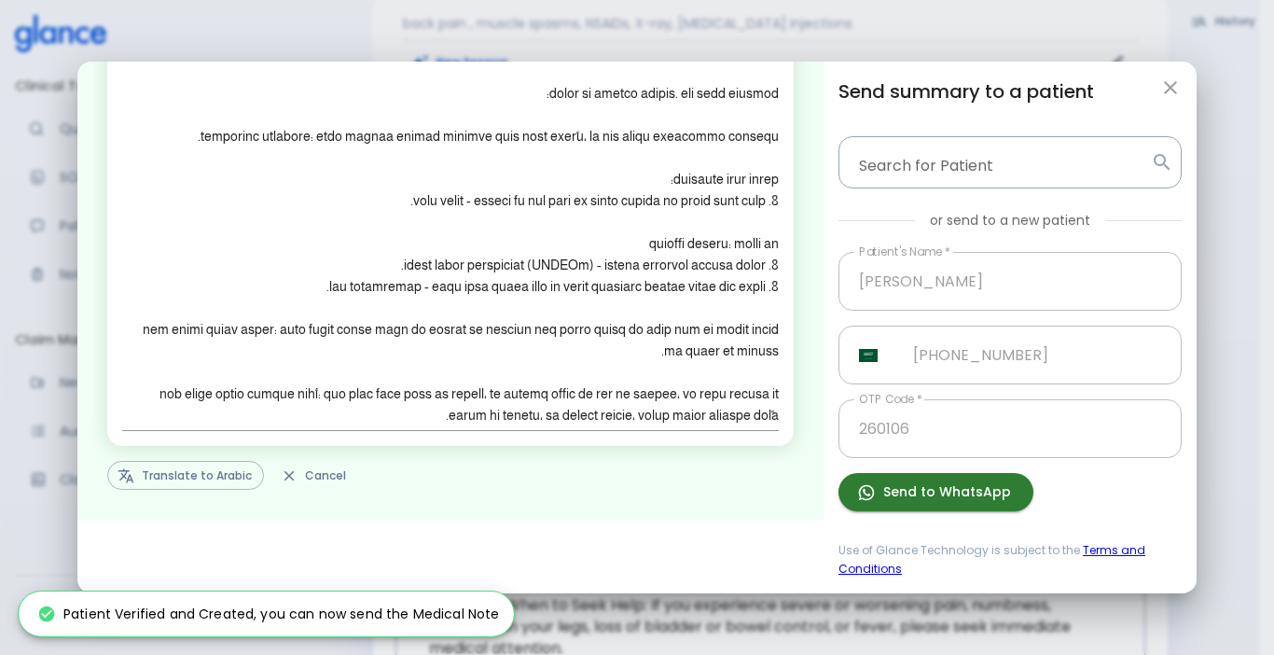
click at [901, 495] on button "Send to WhatsApp" at bounding box center [935, 492] width 195 height 38
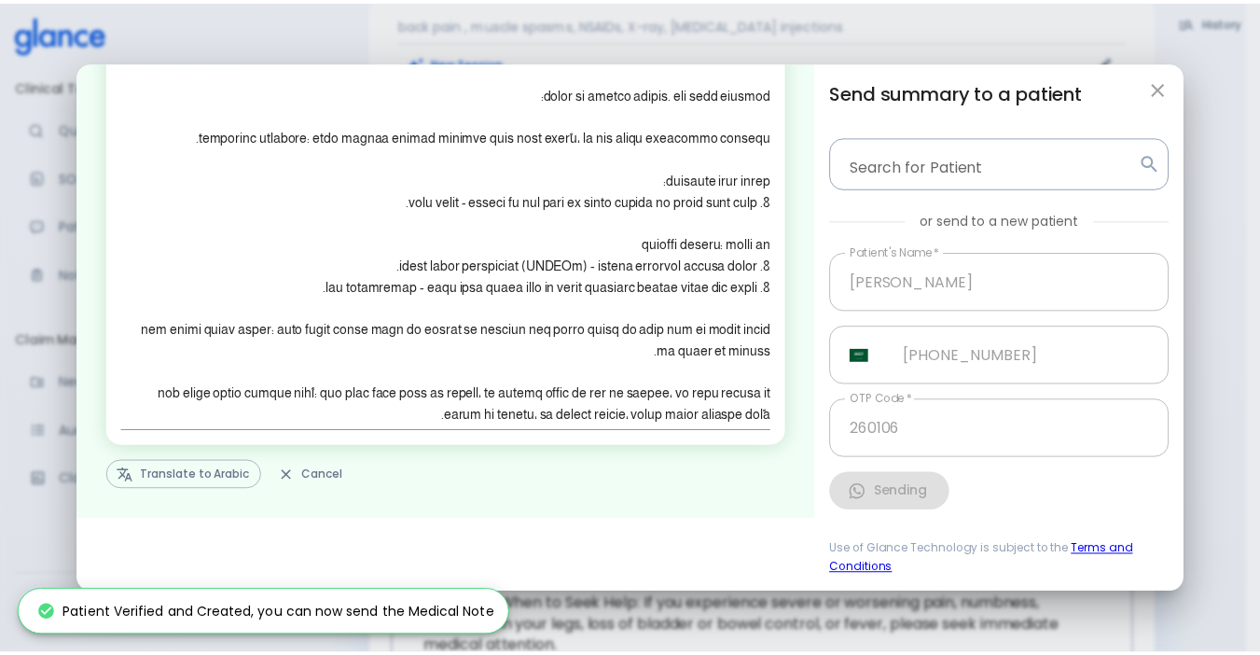
scroll to position [0, 0]
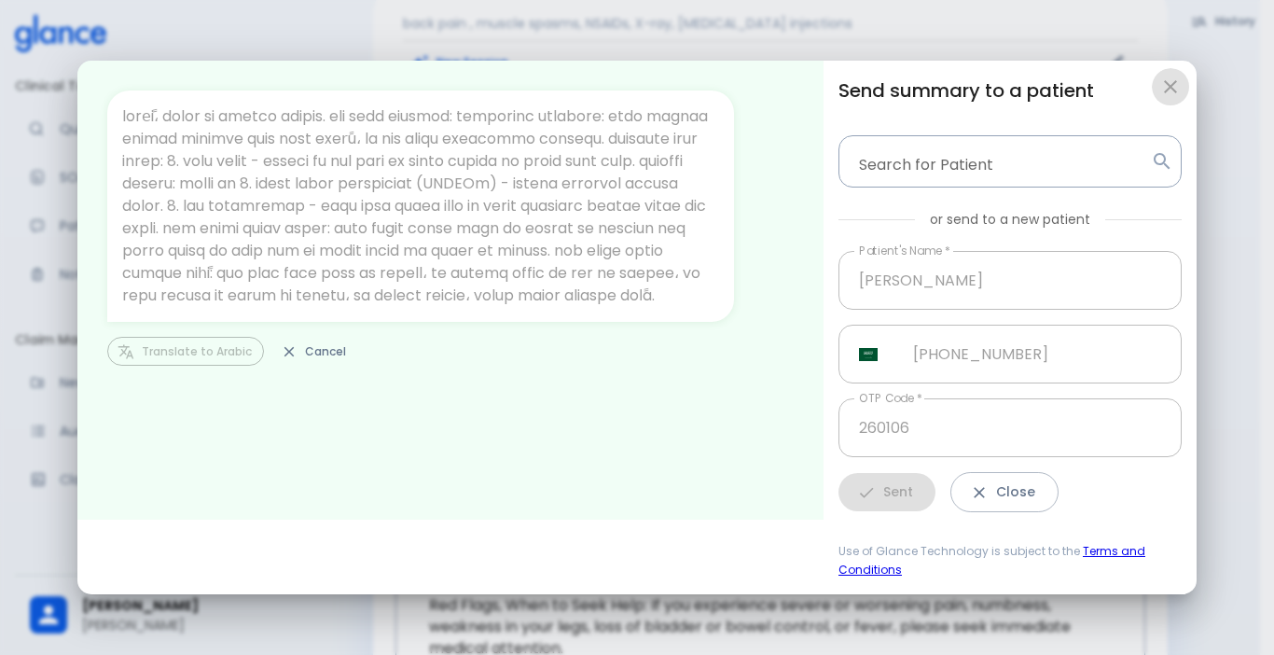
click at [1184, 89] on button "button" at bounding box center [1170, 86] width 37 height 37
type input "+966"
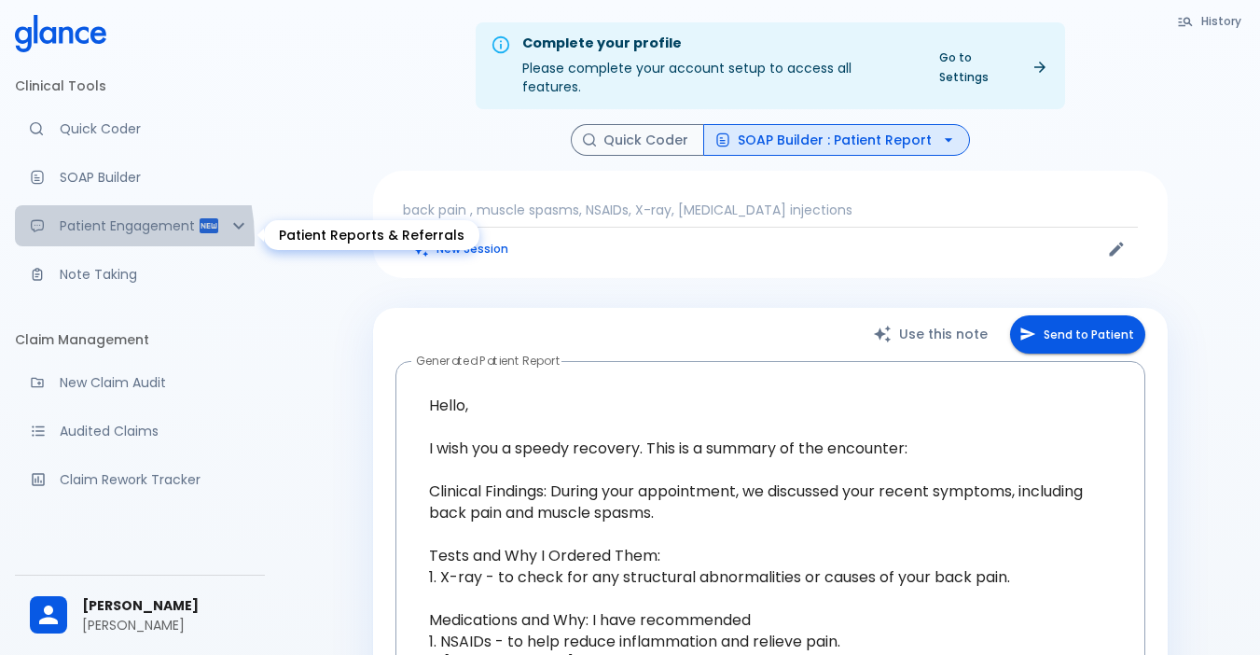
click at [79, 235] on p "Patient Engagement" at bounding box center [129, 225] width 138 height 19
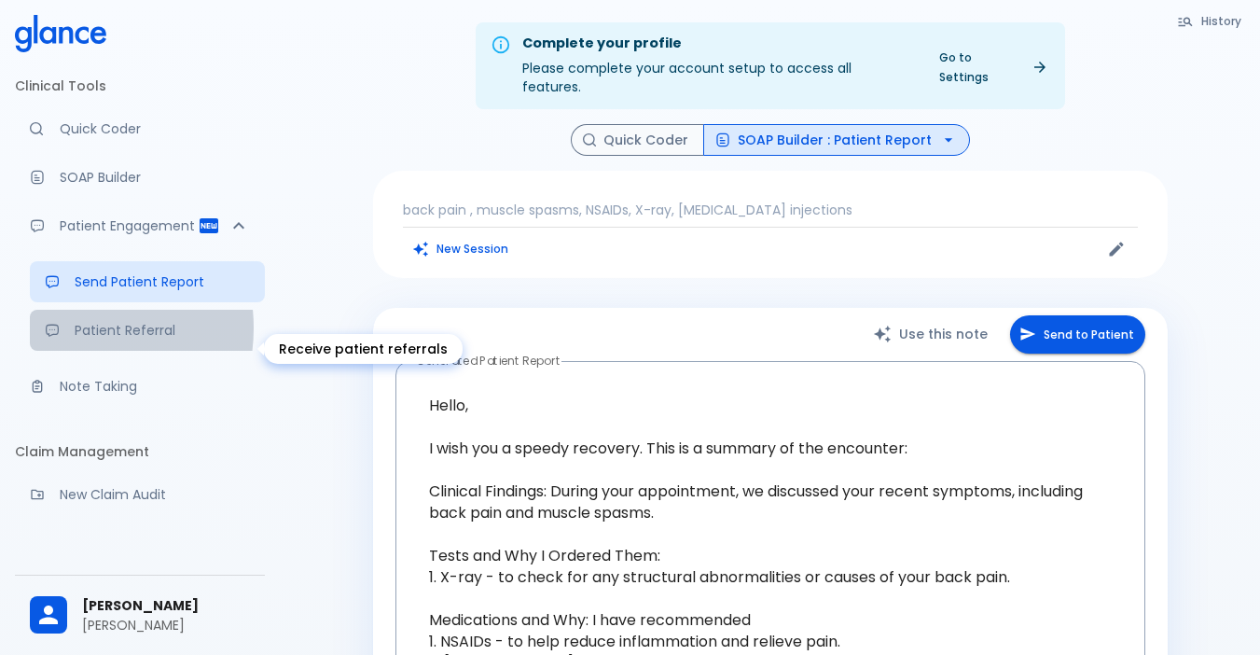
click at [61, 338] on div "Receive patient referrals" at bounding box center [60, 330] width 30 height 15
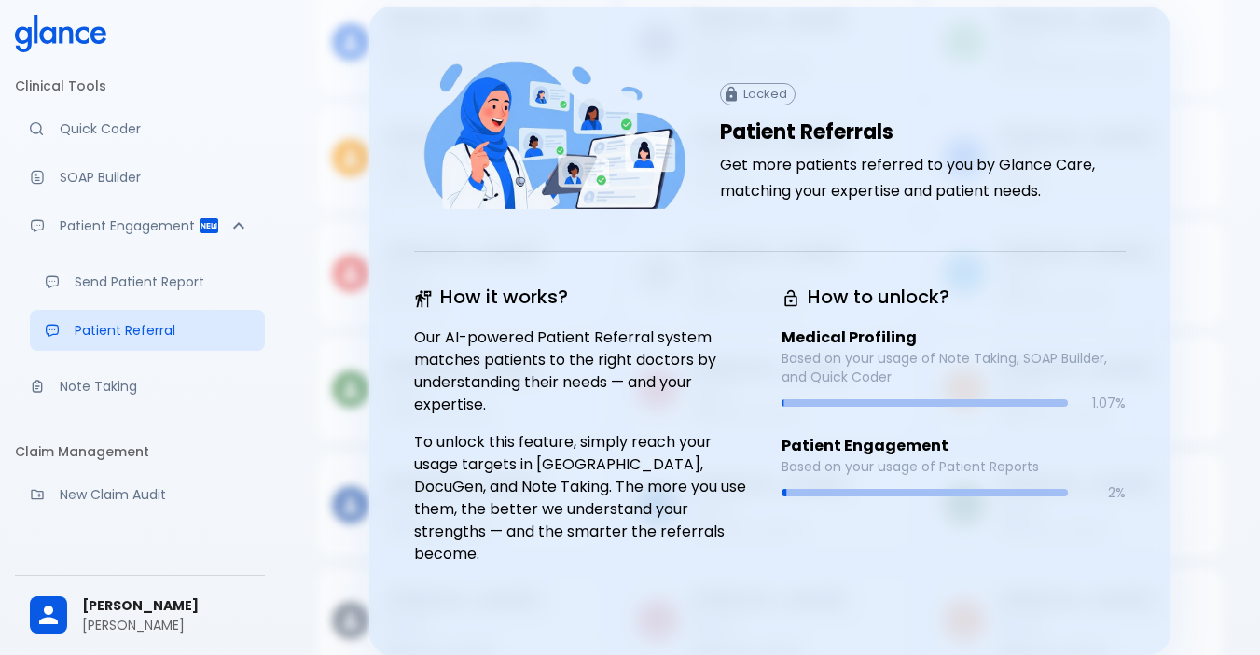
scroll to position [219, 0]
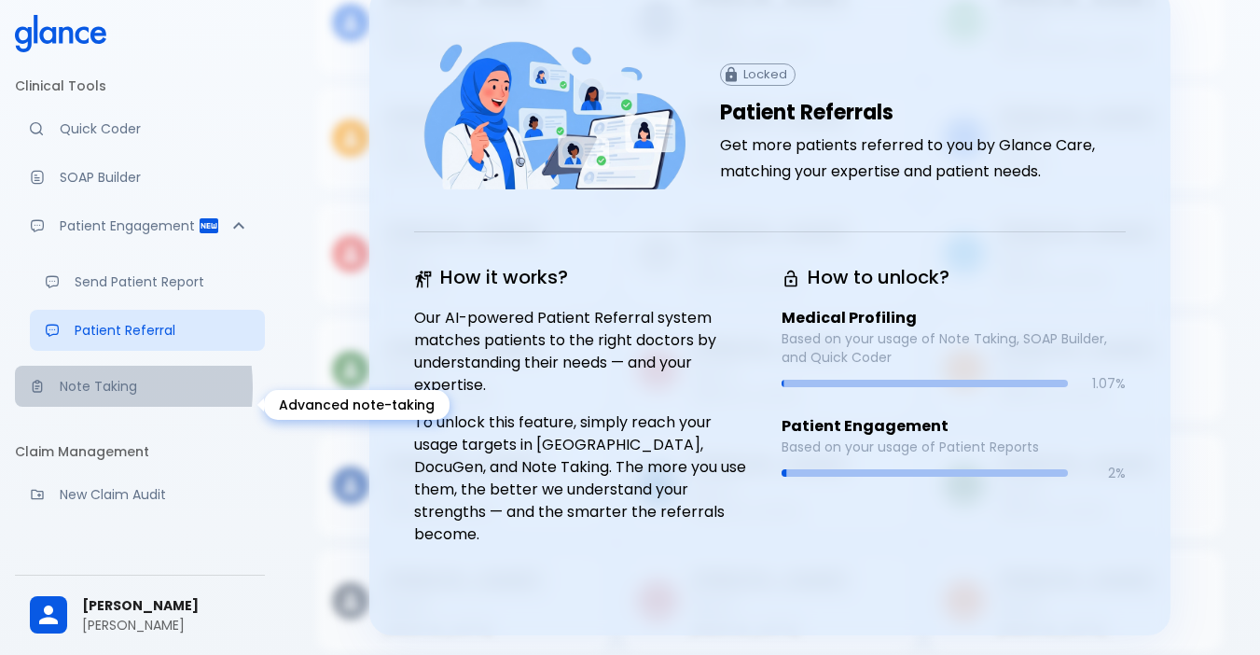
click at [54, 394] on div "Advanced note-taking" at bounding box center [45, 386] width 30 height 15
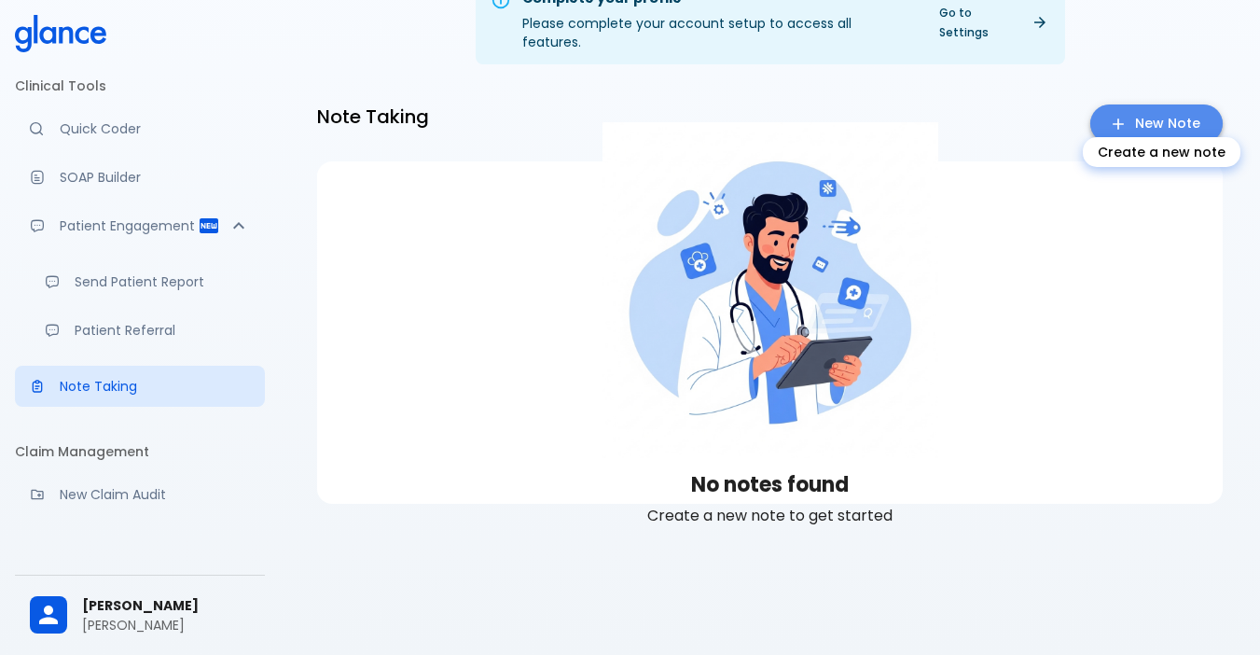
click at [1183, 109] on link "New Note" at bounding box center [1156, 123] width 132 height 38
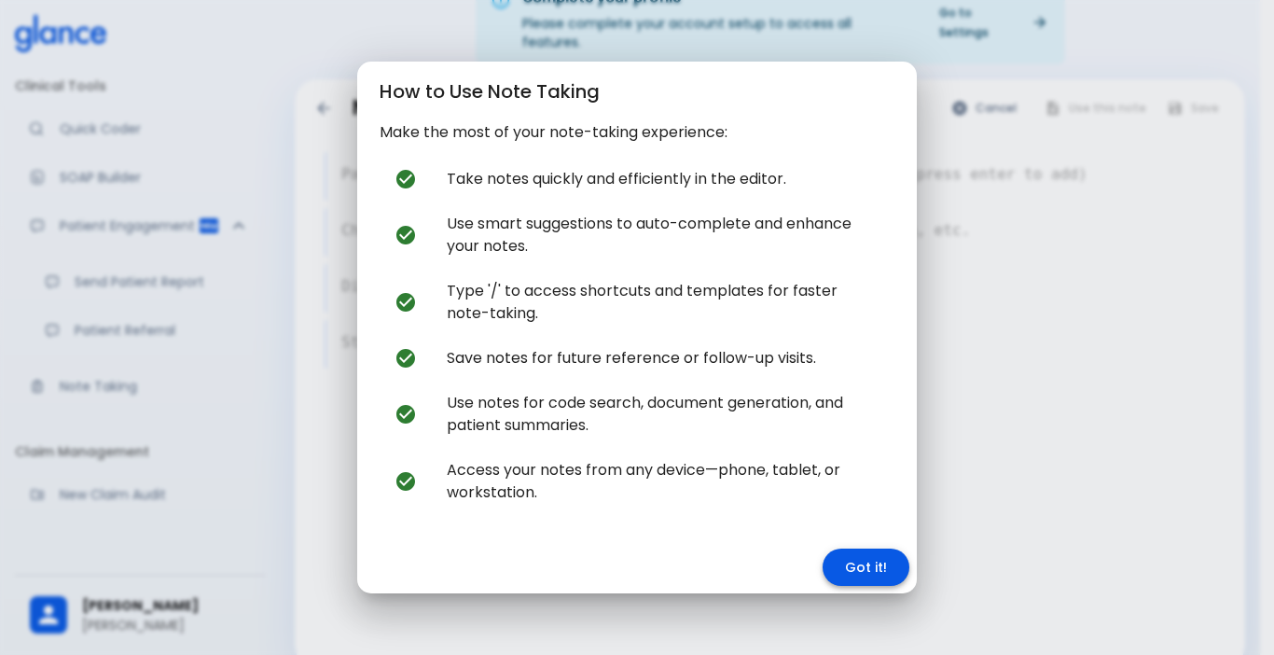
click at [850, 548] on button "Got it!" at bounding box center [866, 567] width 87 height 38
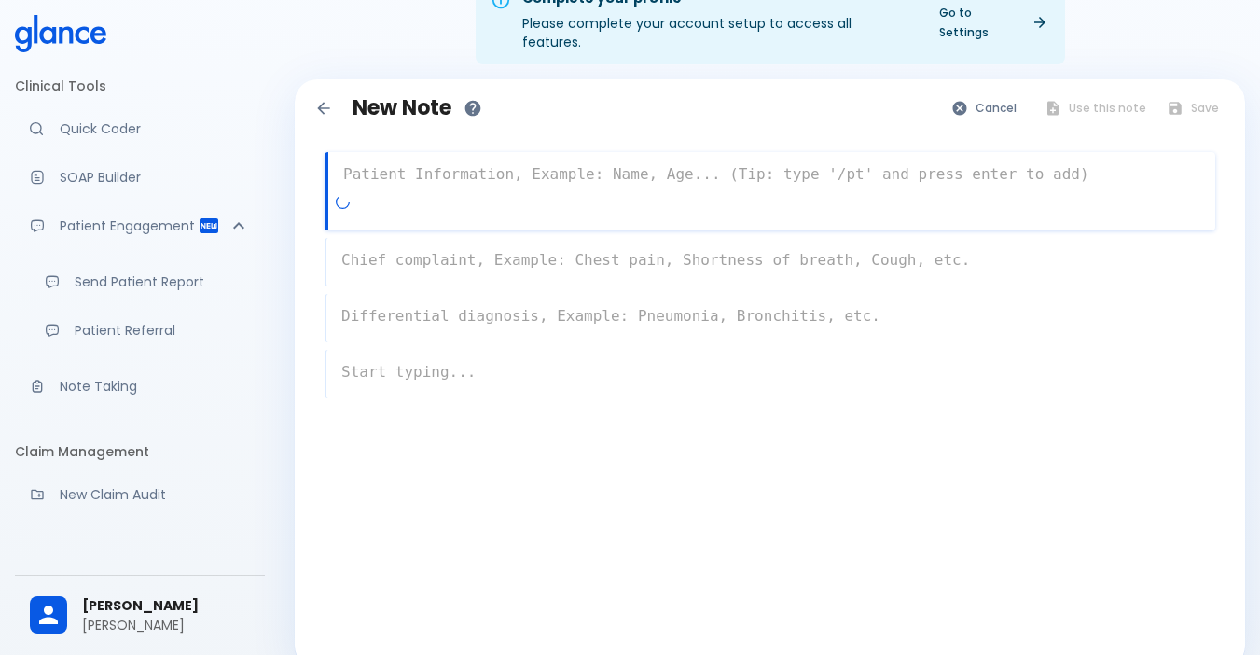
click at [442, 160] on textarea at bounding box center [771, 174] width 887 height 37
type textarea "35 f"
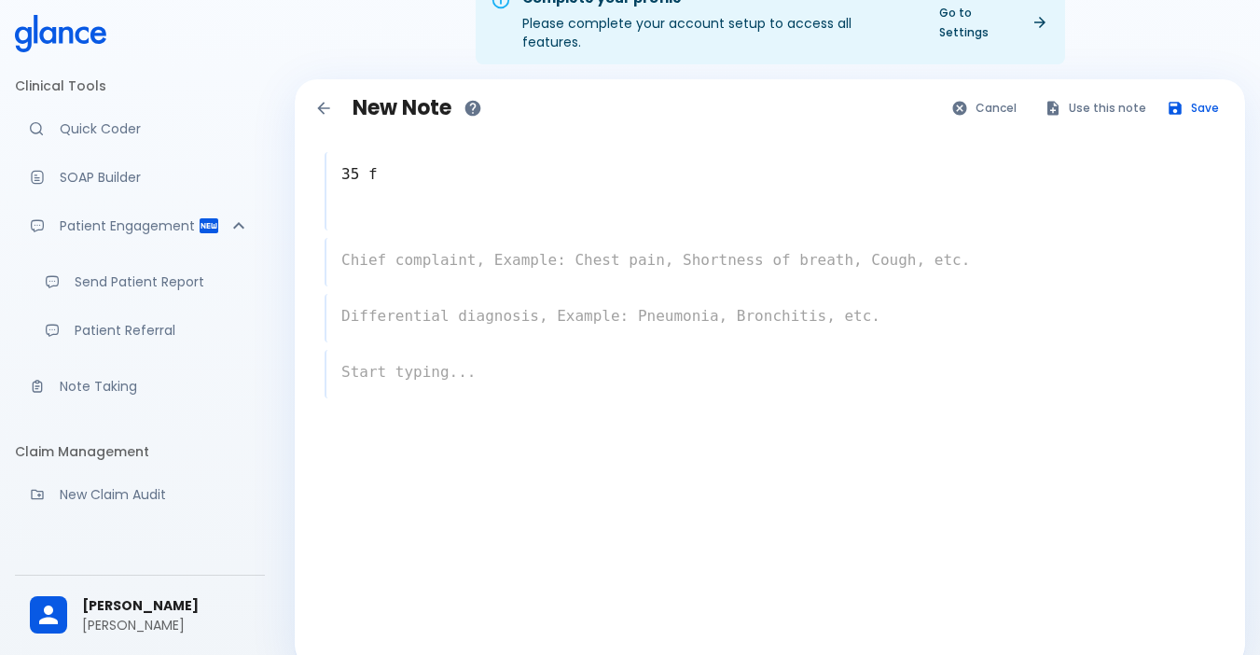
click at [408, 267] on div "35 f x x x x" at bounding box center [770, 319] width 921 height 395
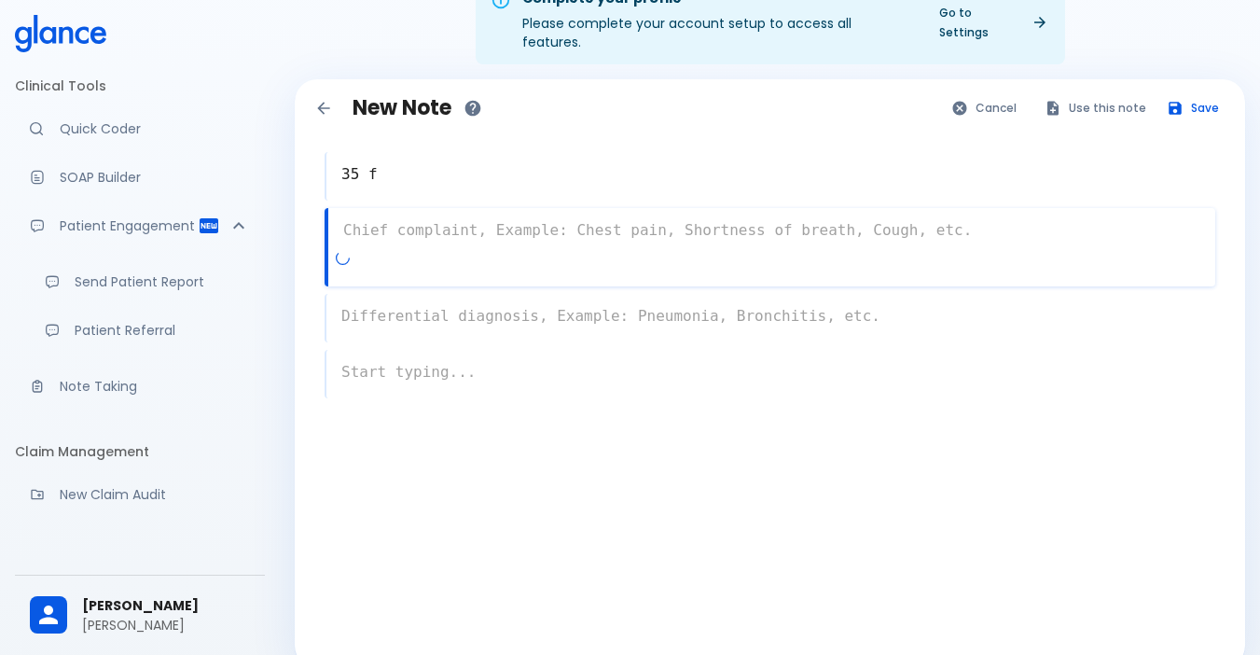
click at [405, 236] on div "x" at bounding box center [770, 247] width 891 height 78
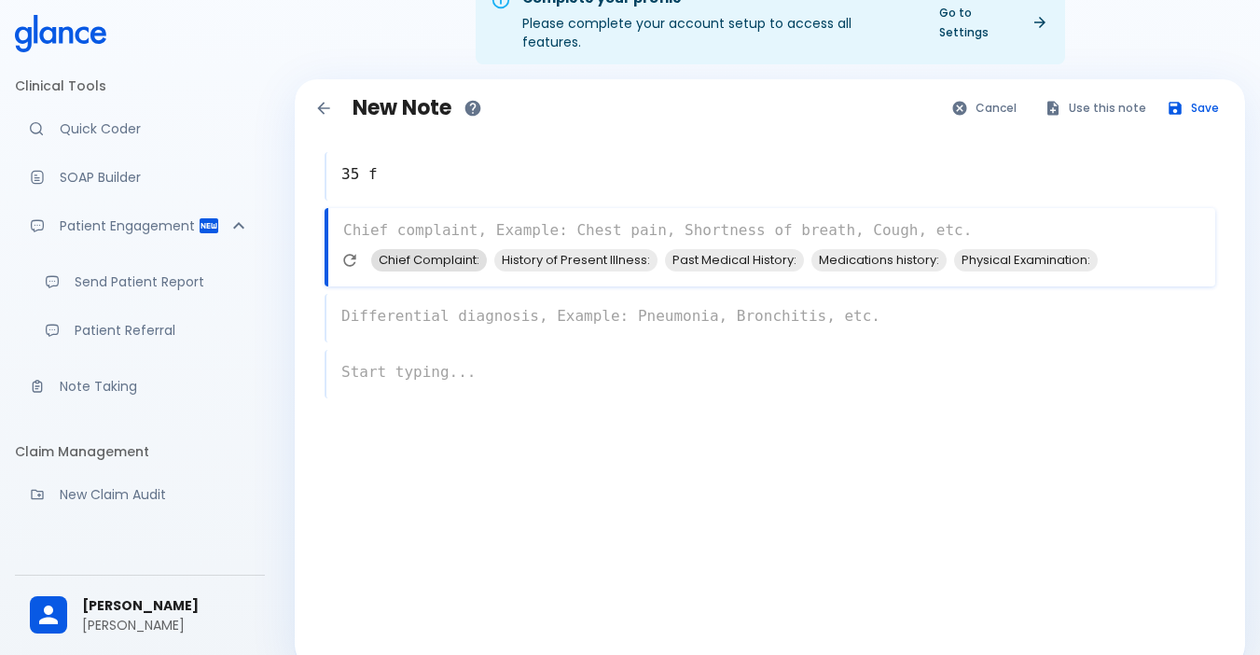
click at [423, 250] on span "Chief Complaint:" at bounding box center [429, 259] width 116 height 21
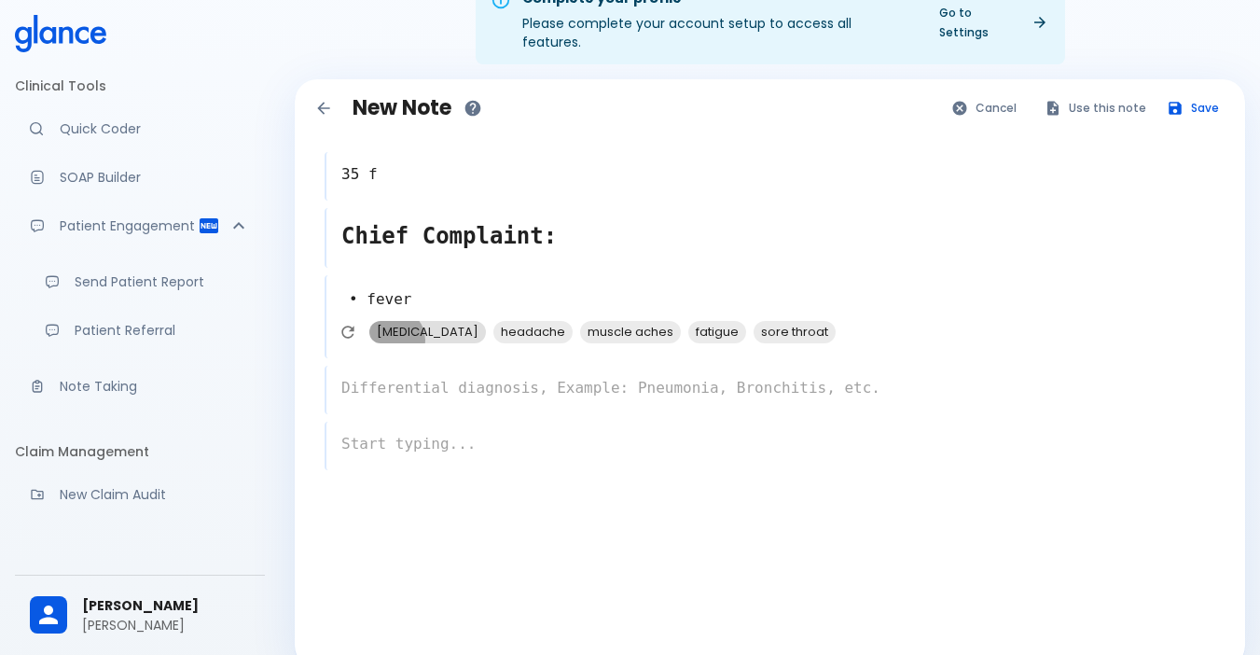
click at [395, 321] on span "[MEDICAL_DATA]" at bounding box center [427, 331] width 117 height 21
click at [408, 321] on span "headache" at bounding box center [408, 331] width 79 height 21
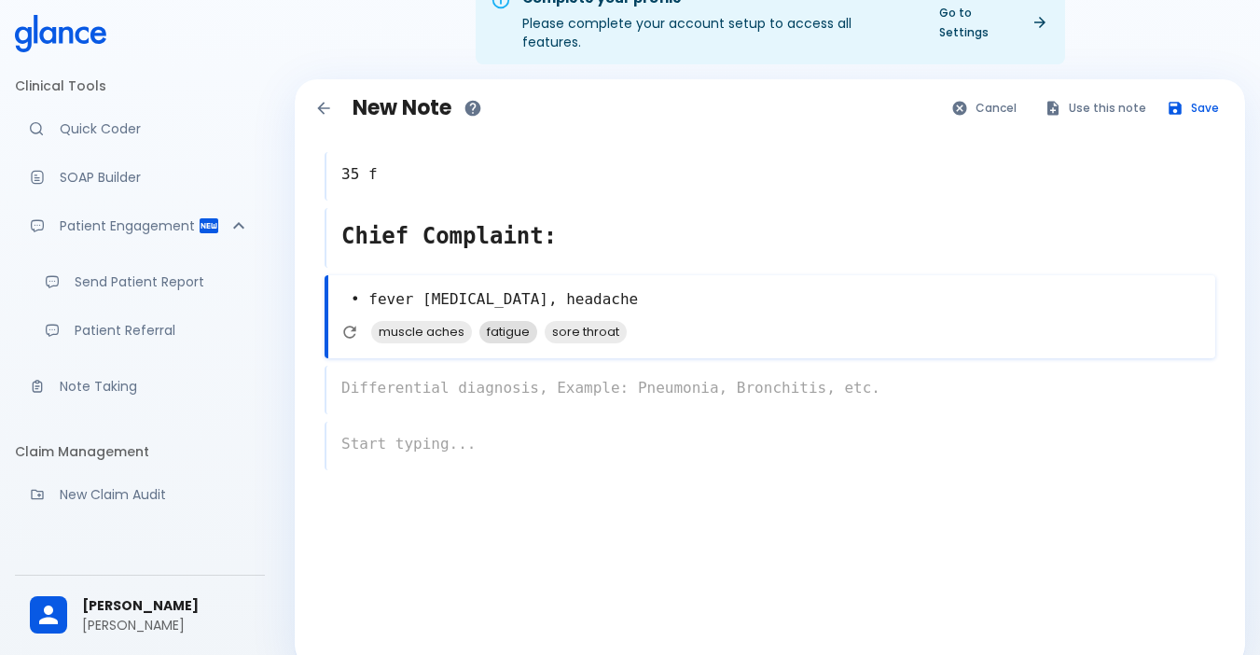
click at [499, 321] on span "fatigue" at bounding box center [508, 331] width 58 height 21
click at [500, 321] on span "sore throat" at bounding box center [520, 331] width 82 height 21
type textarea "• fever [MEDICAL_DATA], headache, fatigue, sore throat"
click at [432, 370] on div "x" at bounding box center [770, 390] width 891 height 49
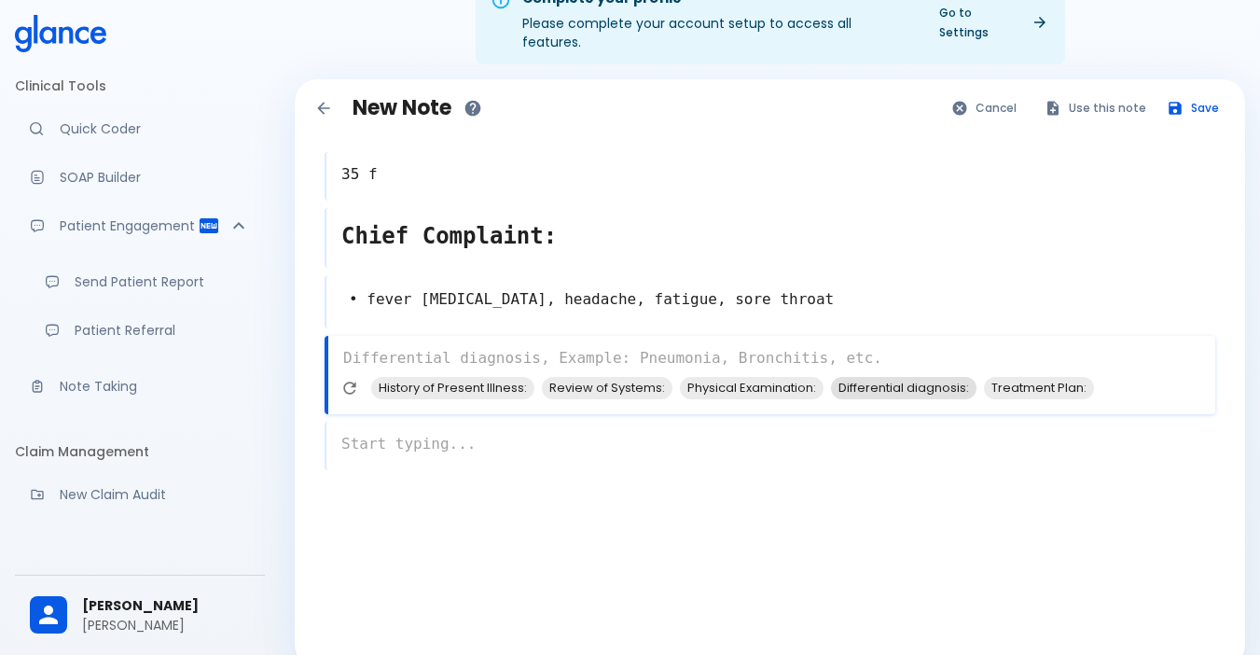
click at [892, 377] on span "Differential diagnosis:" at bounding box center [904, 387] width 146 height 21
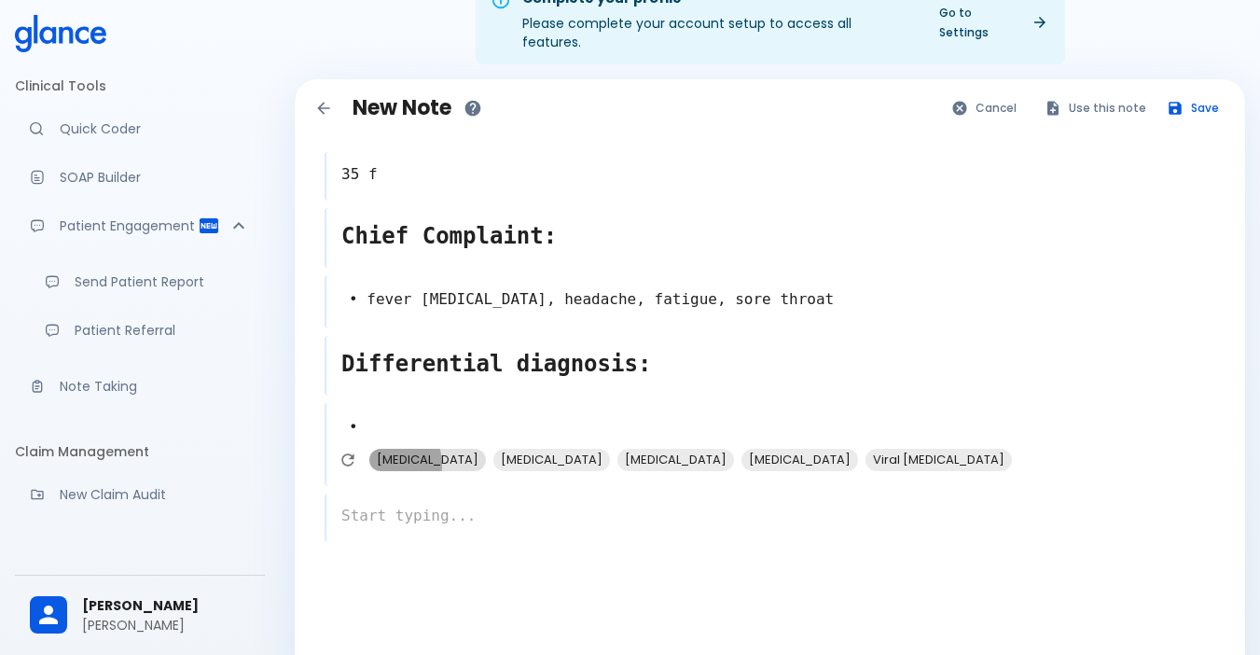
click at [386, 449] on span "[MEDICAL_DATA]" at bounding box center [427, 459] width 117 height 21
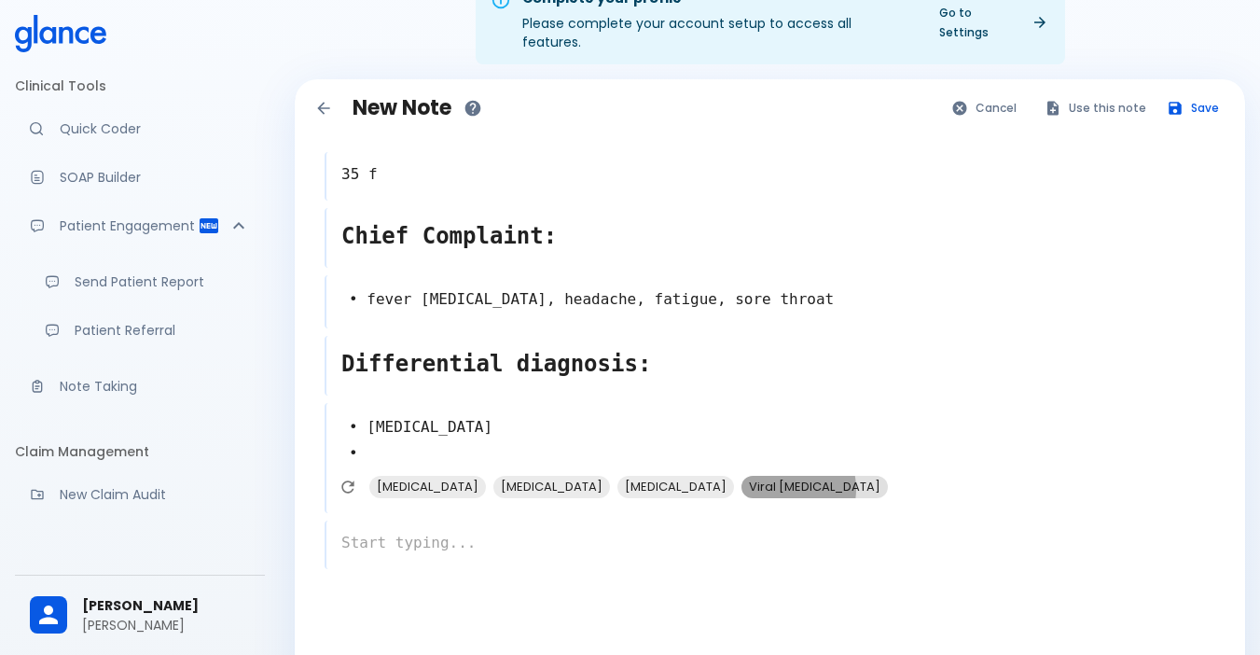
click at [844, 476] on span "Viral [MEDICAL_DATA]" at bounding box center [814, 486] width 146 height 21
type textarea "• [MEDICAL_DATA] • Viral [MEDICAL_DATA] •"
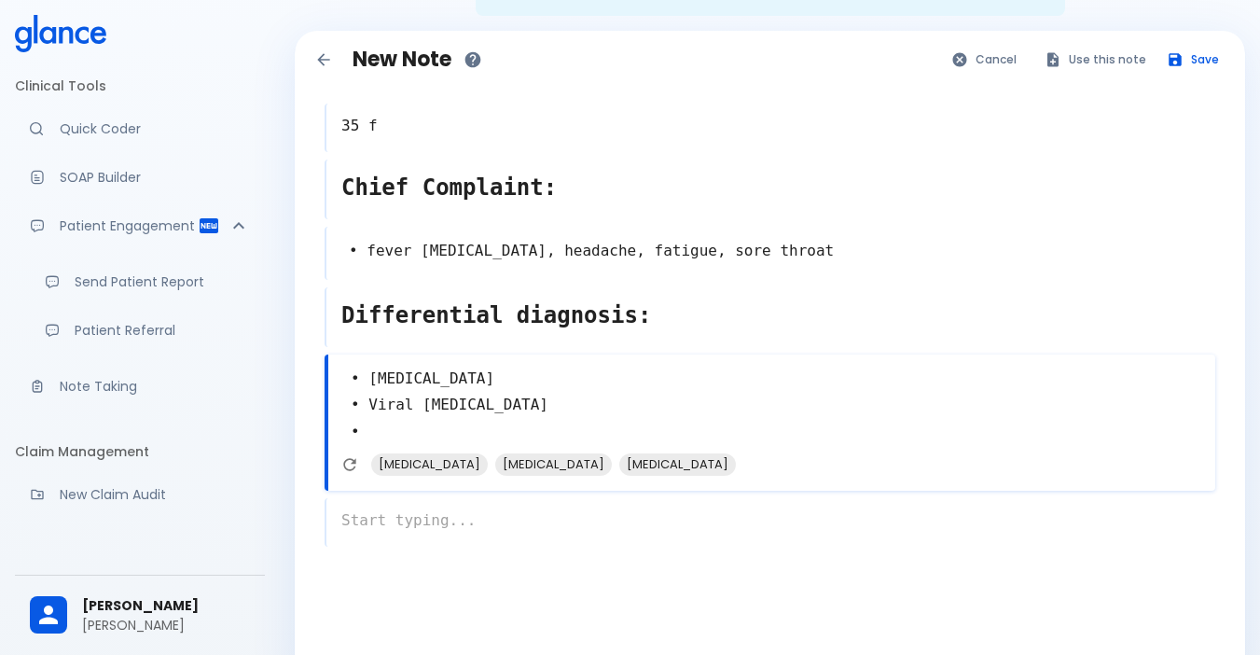
scroll to position [131, 0]
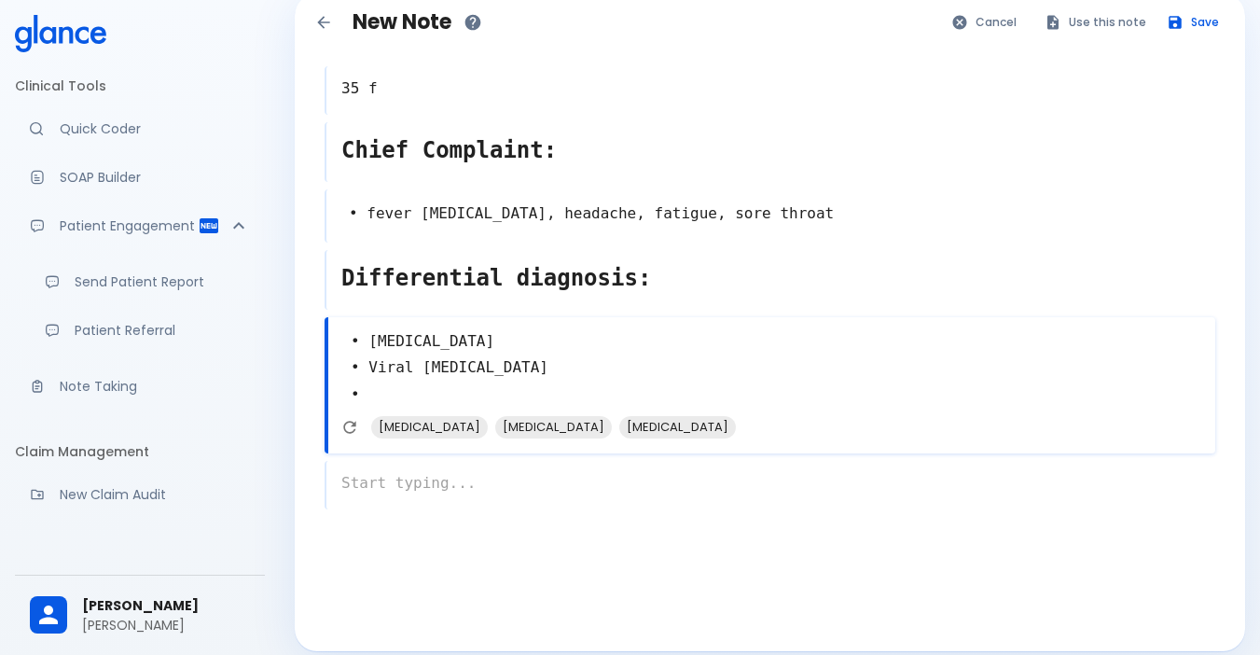
click at [536, 479] on div "x" at bounding box center [770, 485] width 891 height 49
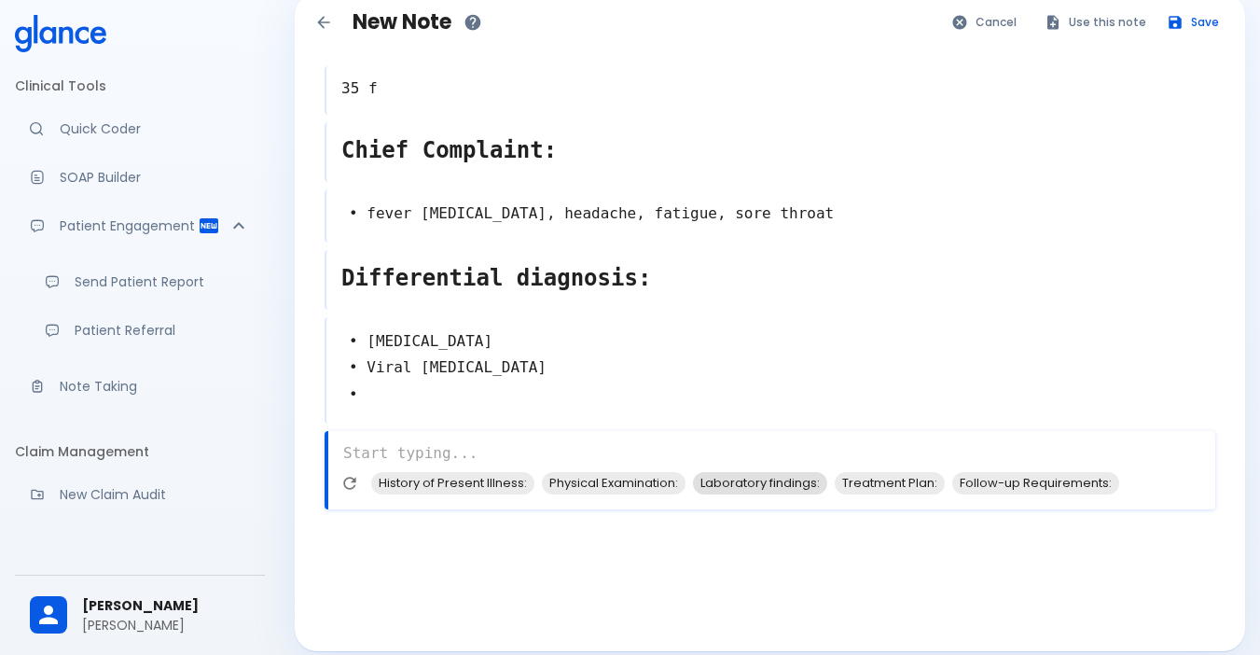
click at [749, 472] on span "Laboratory findings:" at bounding box center [760, 482] width 134 height 21
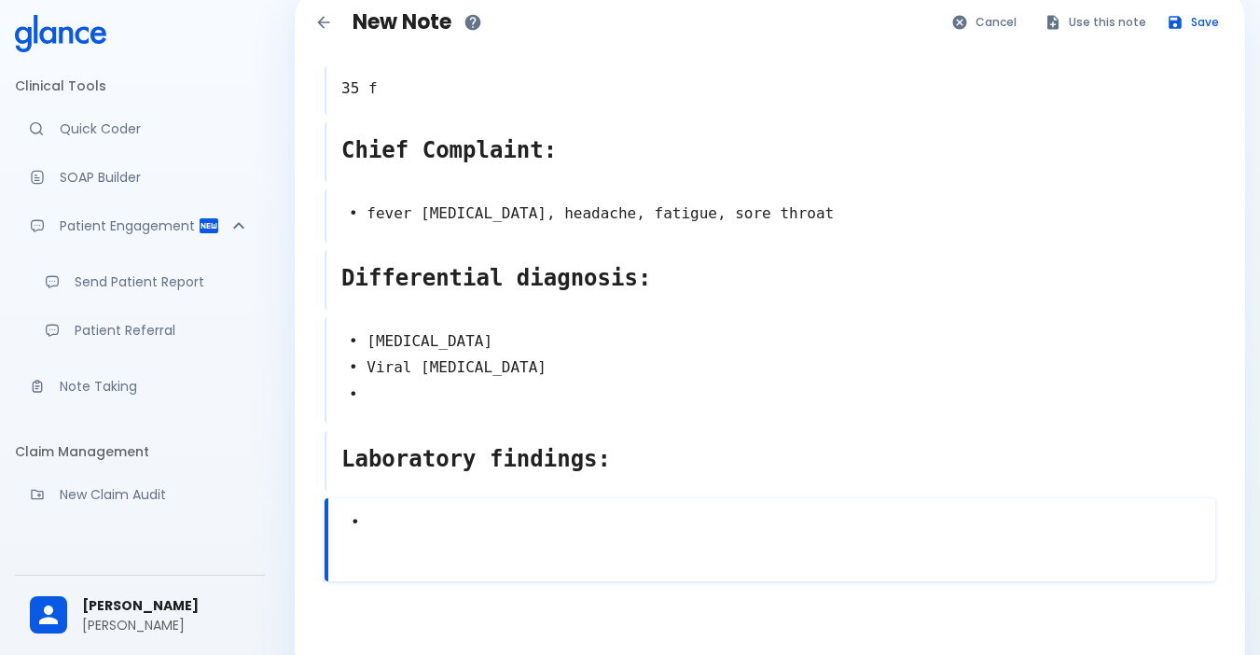
scroll to position [202, 0]
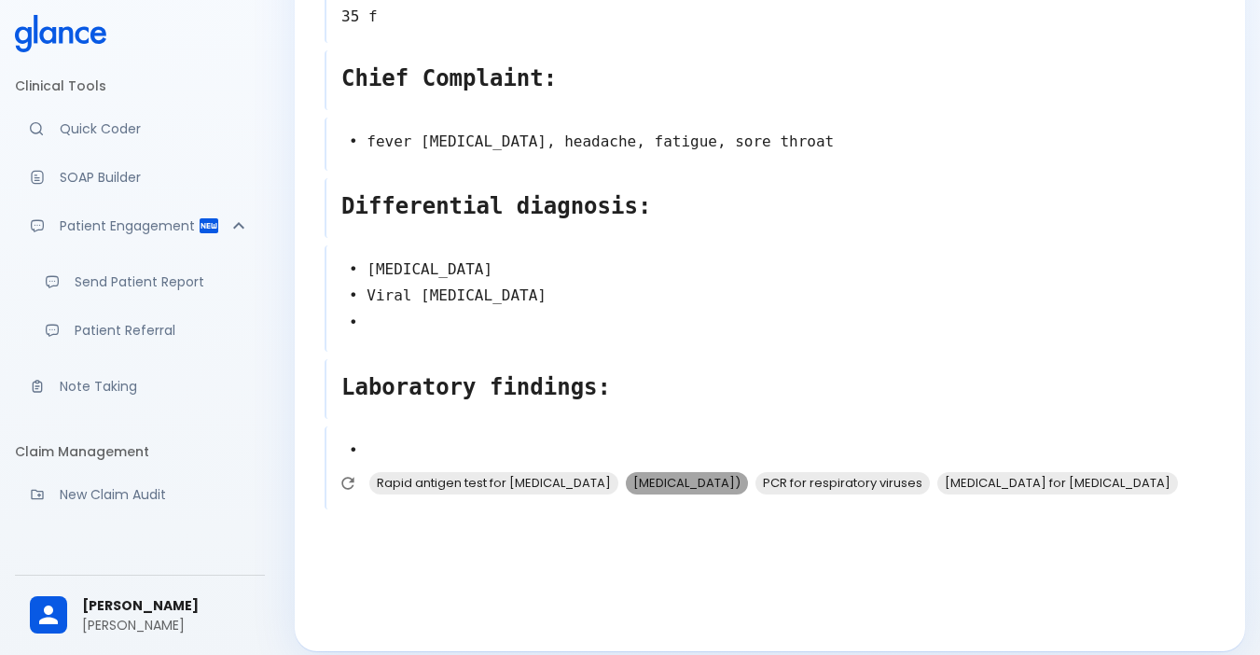
click at [628, 472] on span "[MEDICAL_DATA])" at bounding box center [687, 482] width 122 height 21
type textarea "• [MEDICAL_DATA]) •"
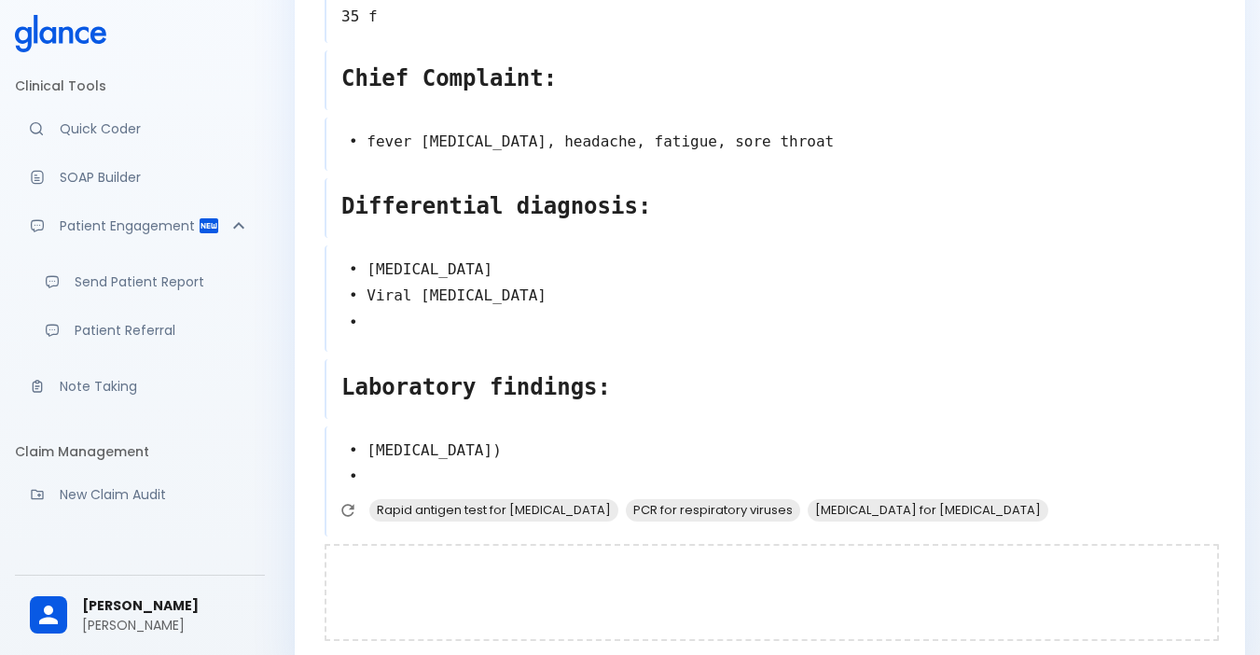
click at [514, 557] on div at bounding box center [772, 592] width 894 height 97
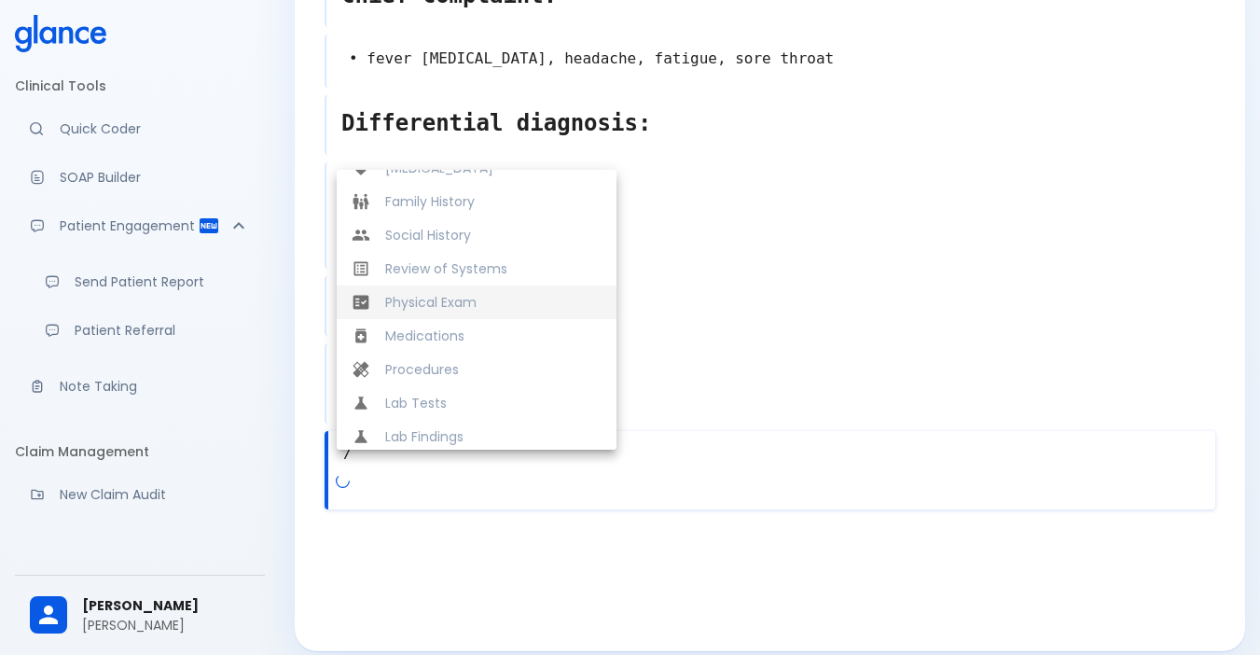
scroll to position [392, 0]
click at [502, 323] on span "Medications" at bounding box center [493, 332] width 216 height 19
type textarea "Medications"
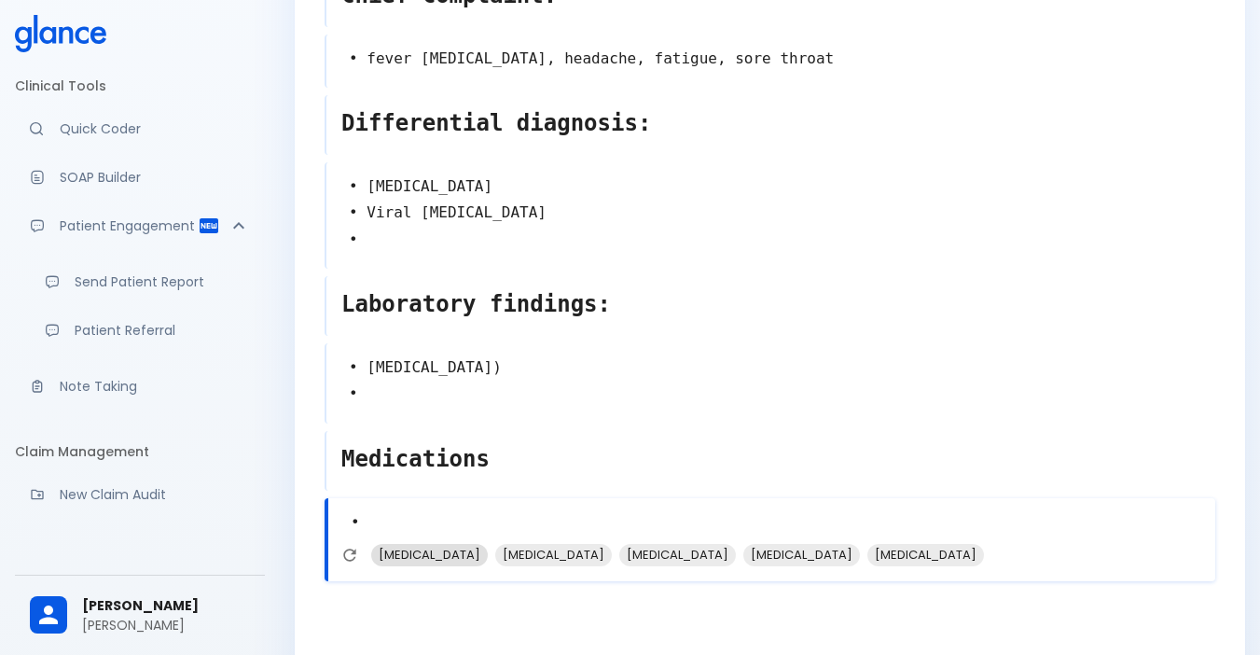
click at [439, 544] on span "[MEDICAL_DATA]" at bounding box center [429, 554] width 117 height 21
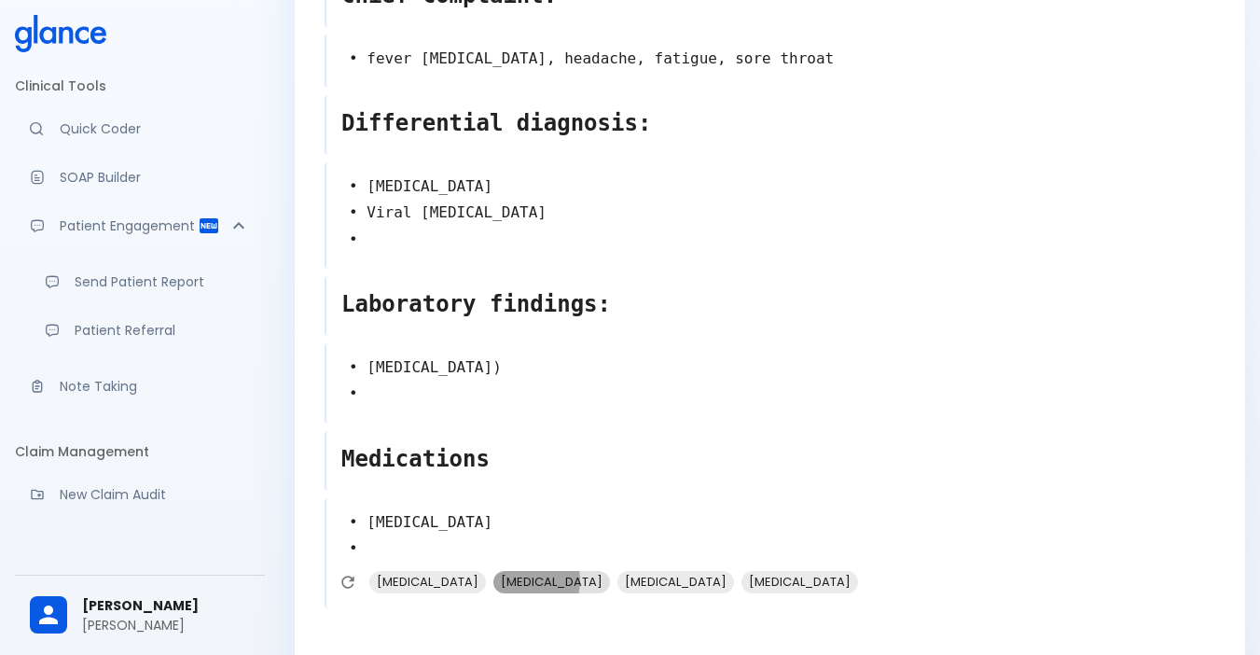
click at [493, 571] on span "[MEDICAL_DATA]" at bounding box center [551, 581] width 117 height 21
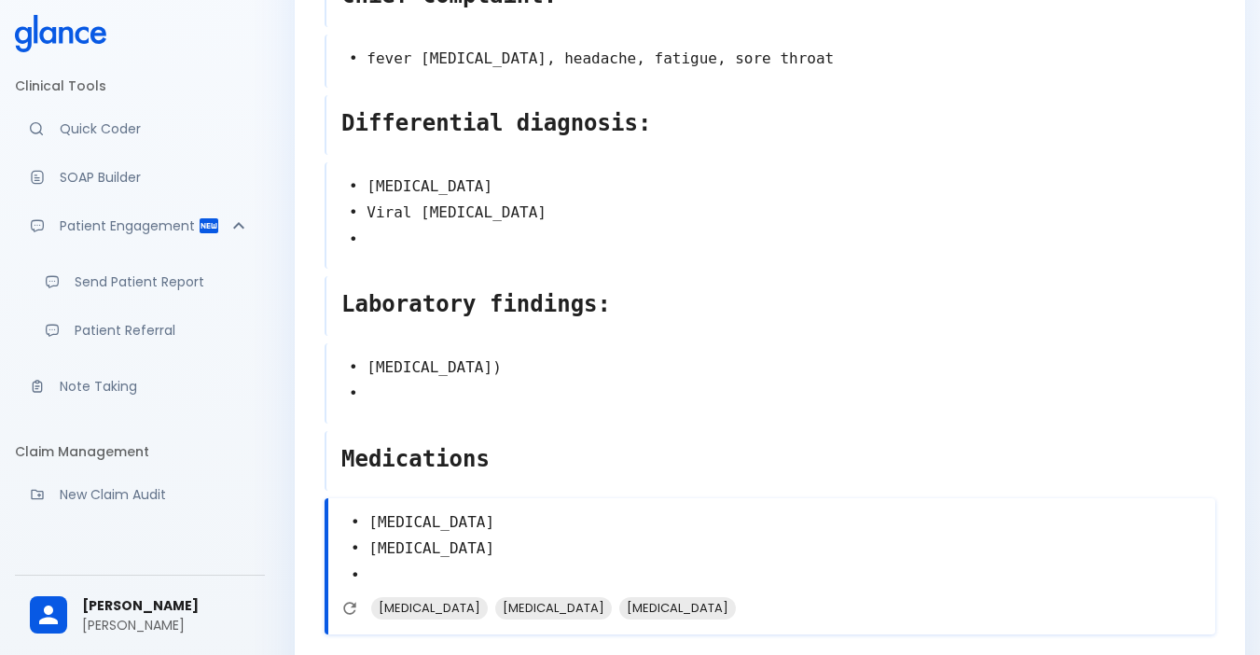
click at [475, 536] on textarea "• [MEDICAL_DATA] • [MEDICAL_DATA] •" at bounding box center [771, 549] width 887 height 95
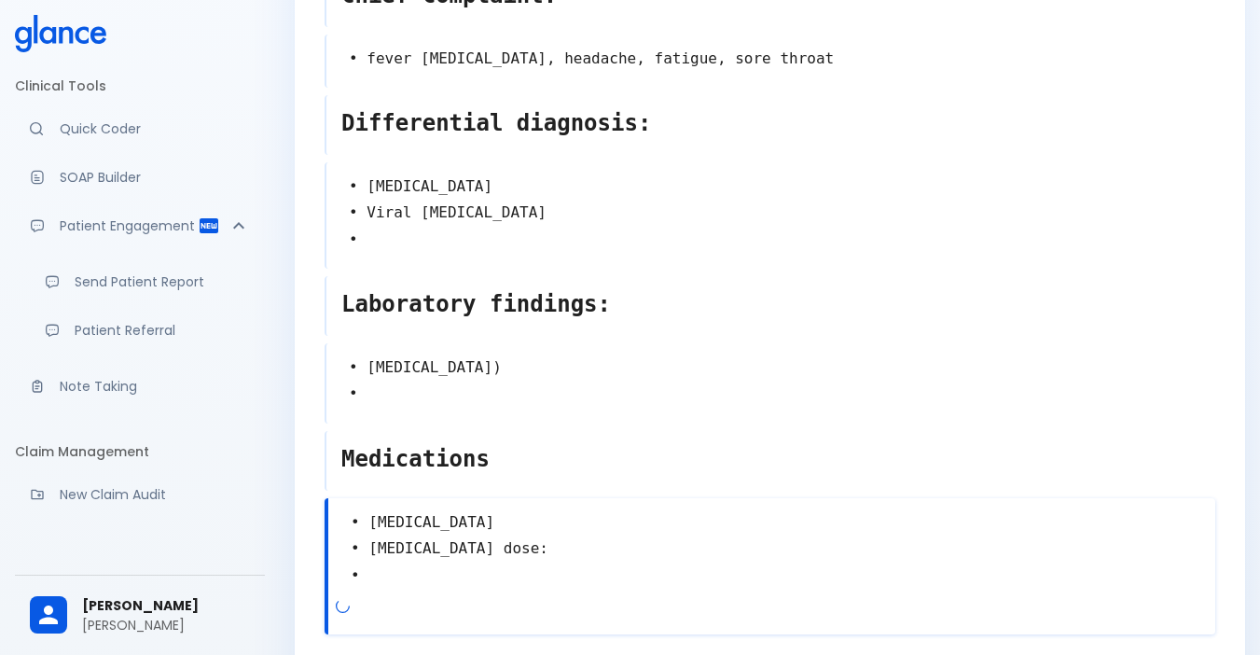
scroll to position [379, 0]
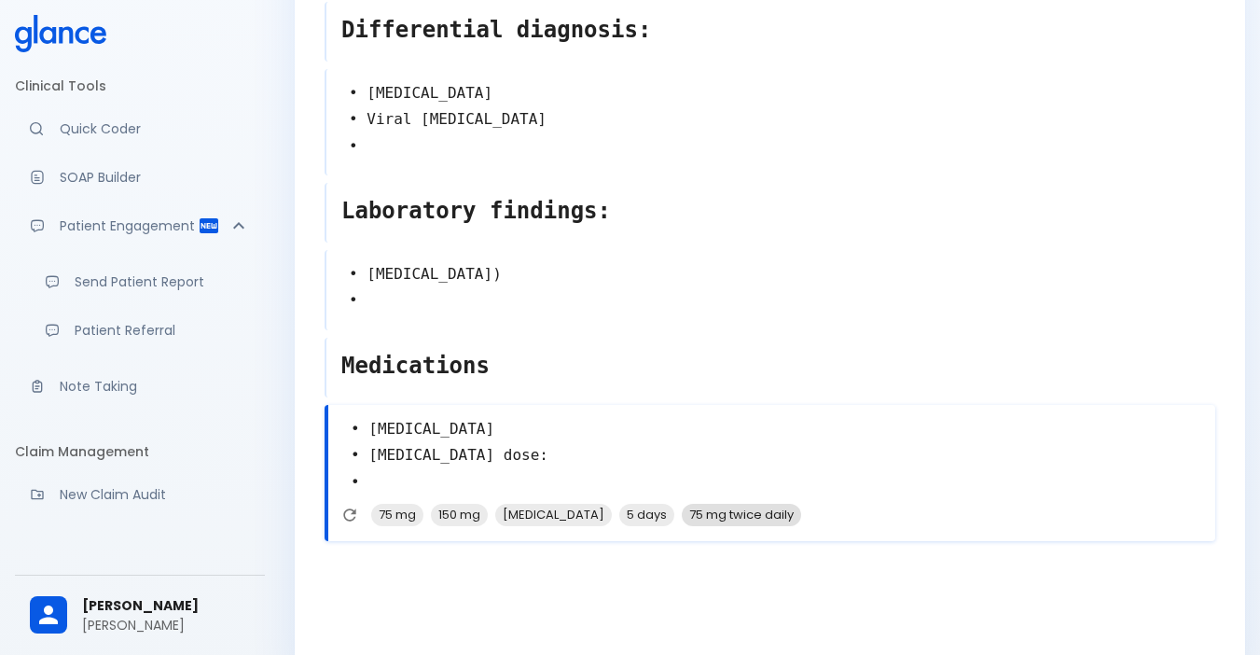
click at [694, 504] on span "75 mg twice daily" at bounding box center [741, 514] width 119 height 21
type textarea "• [MEDICAL_DATA] • [MEDICAL_DATA] dose: 75 mg twice daily •"
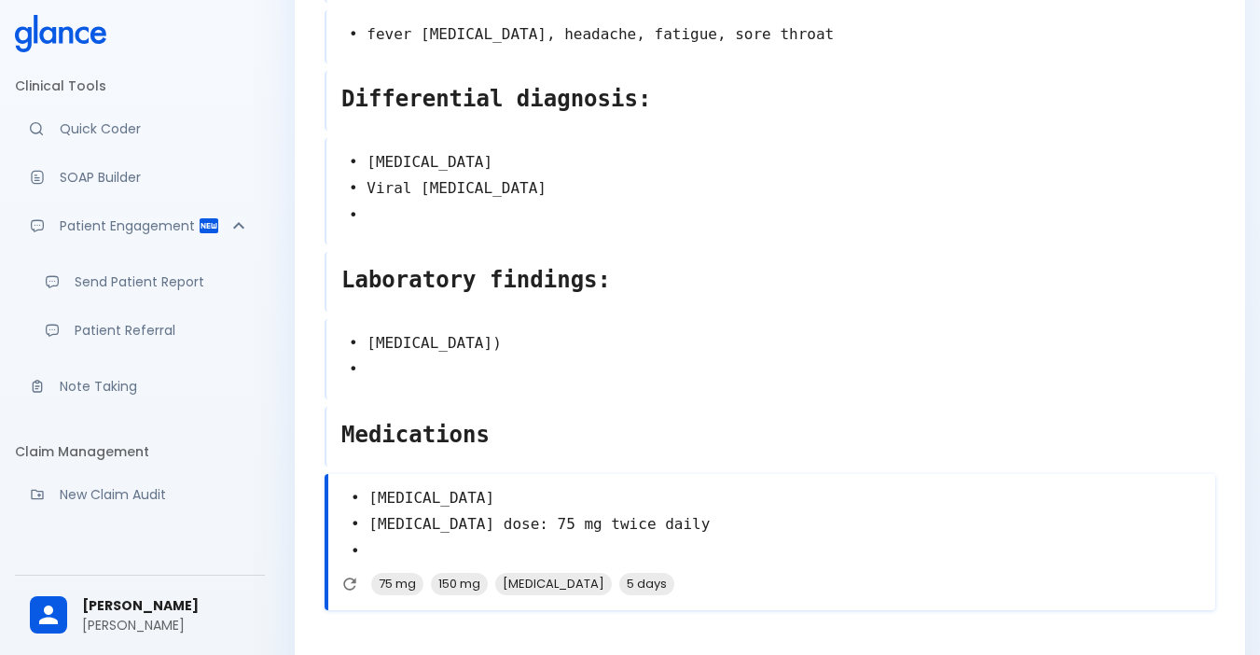
scroll to position [0, 0]
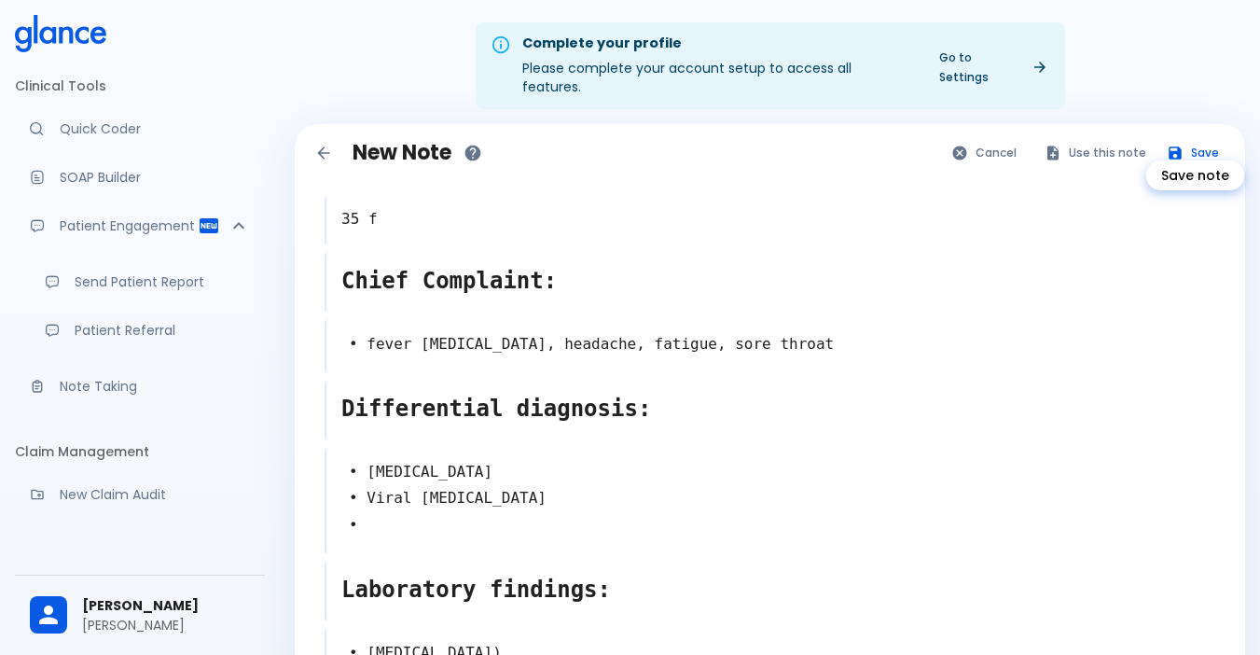
click at [1188, 139] on button "Save" at bounding box center [1193, 152] width 73 height 27
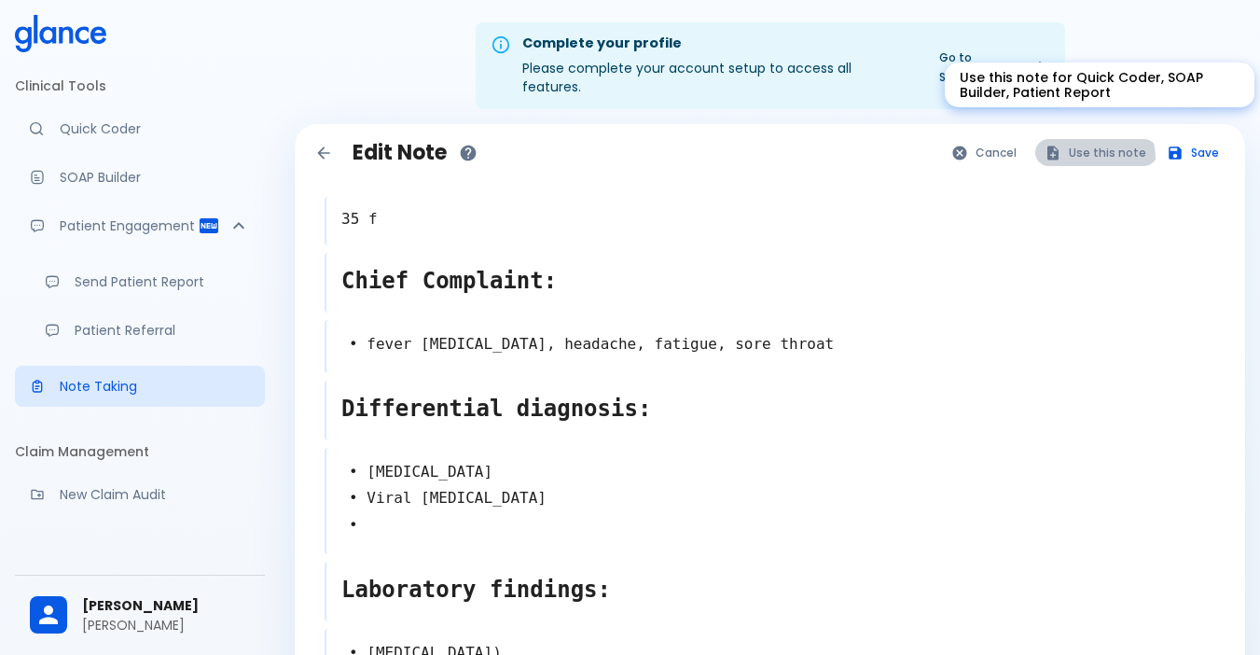
click at [1089, 139] on button "Use this note" at bounding box center [1096, 152] width 122 height 27
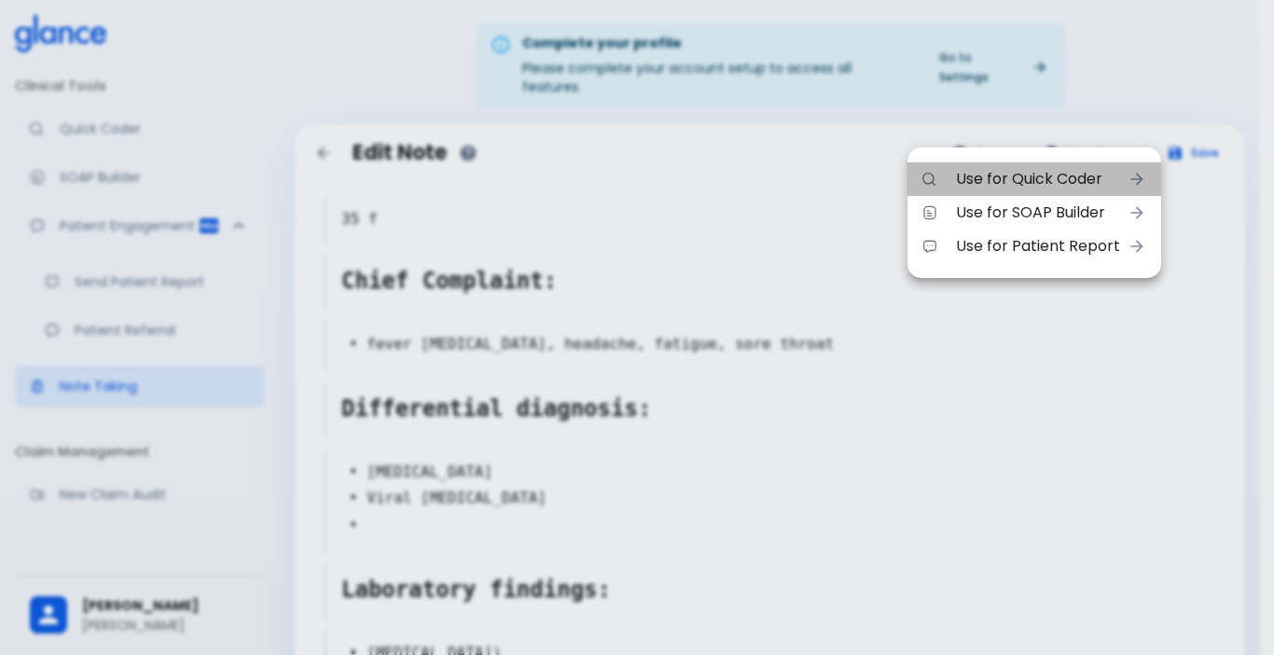
click at [1063, 176] on span "Use for Quick Coder" at bounding box center [1038, 179] width 164 height 22
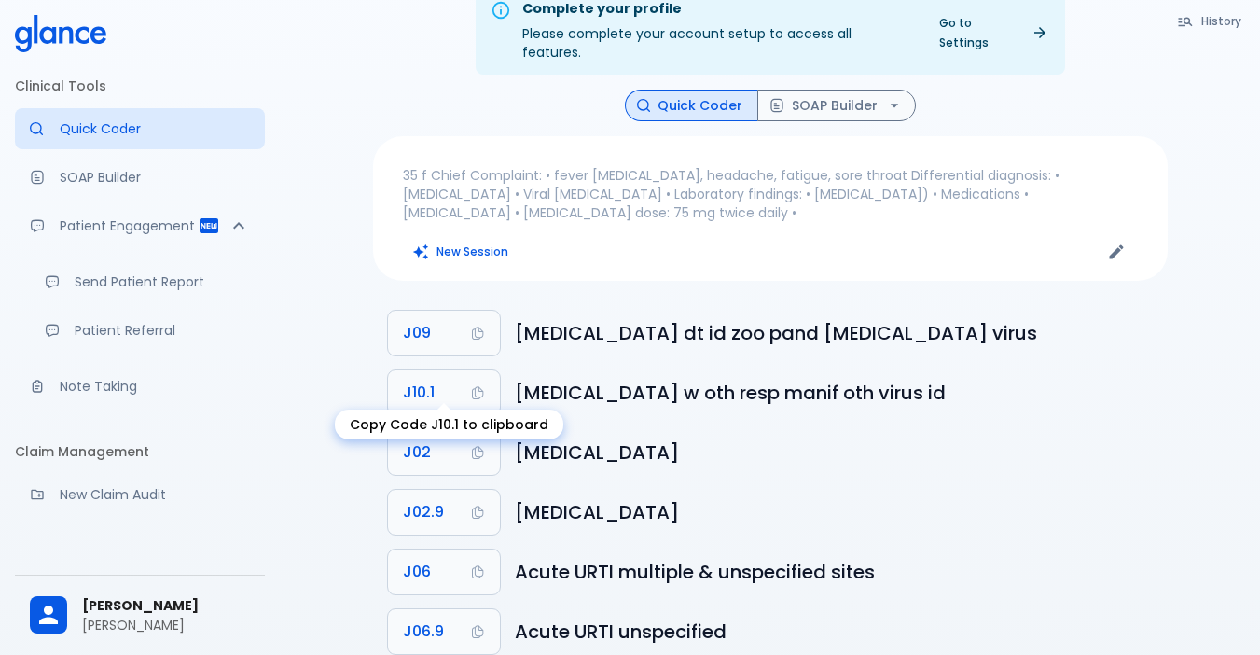
scroll to position [67, 0]
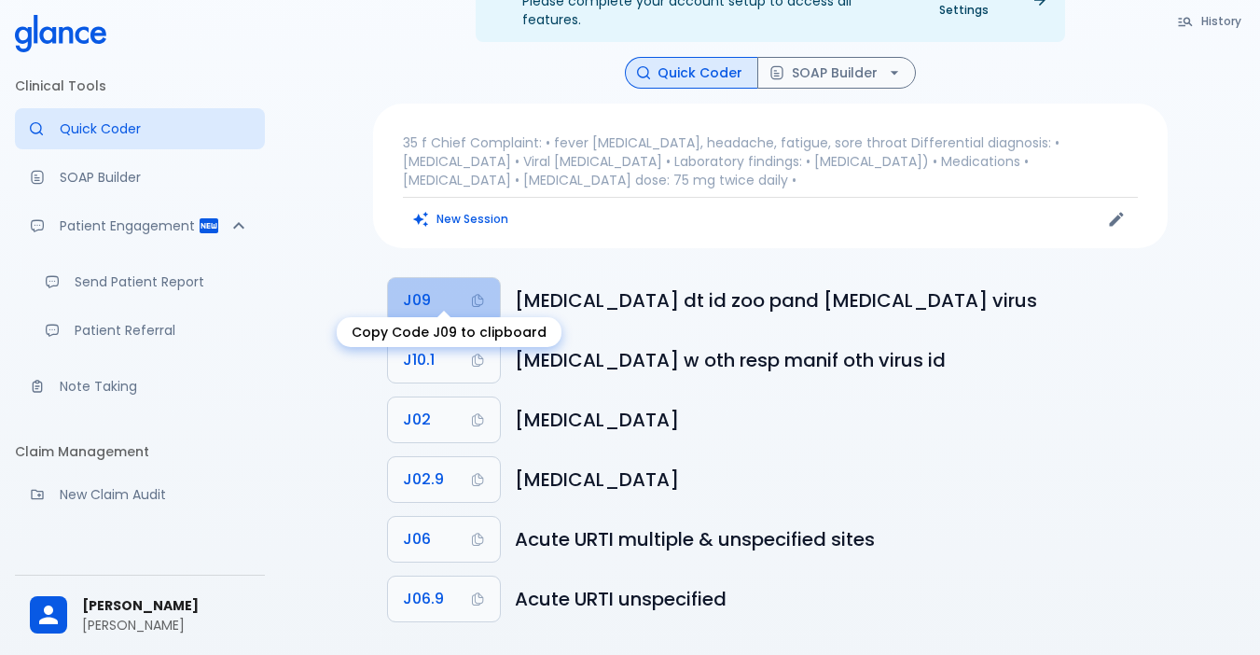
click at [422, 292] on span "J09" at bounding box center [417, 300] width 28 height 26
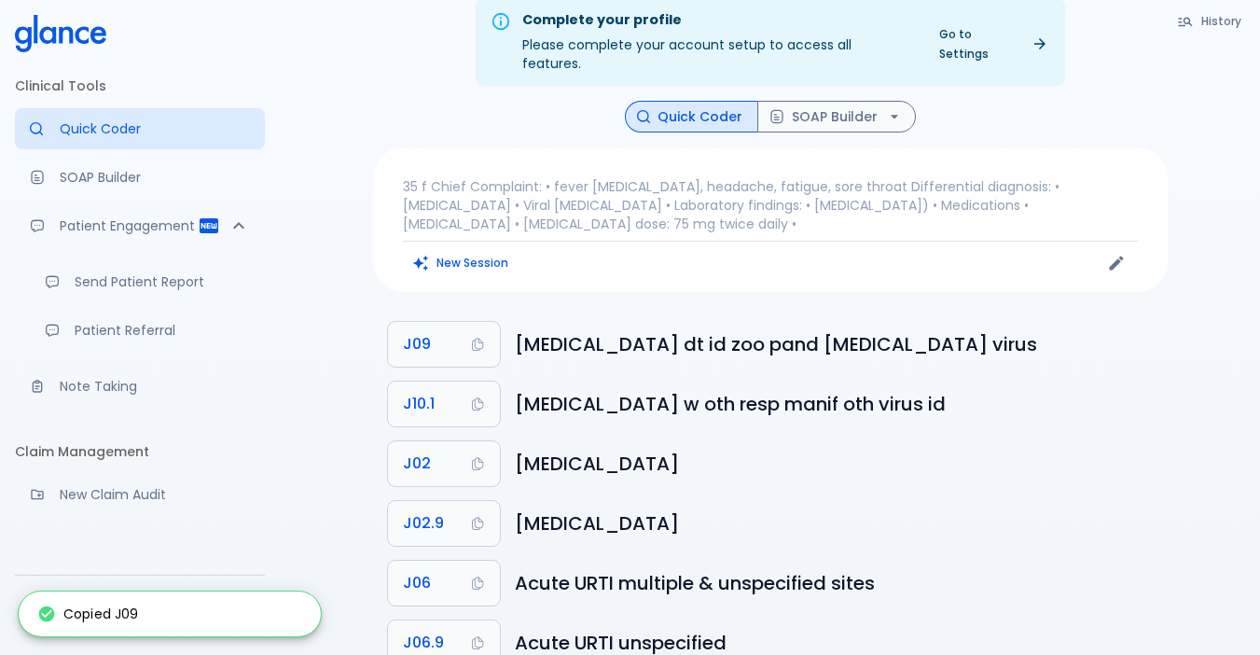
scroll to position [0, 0]
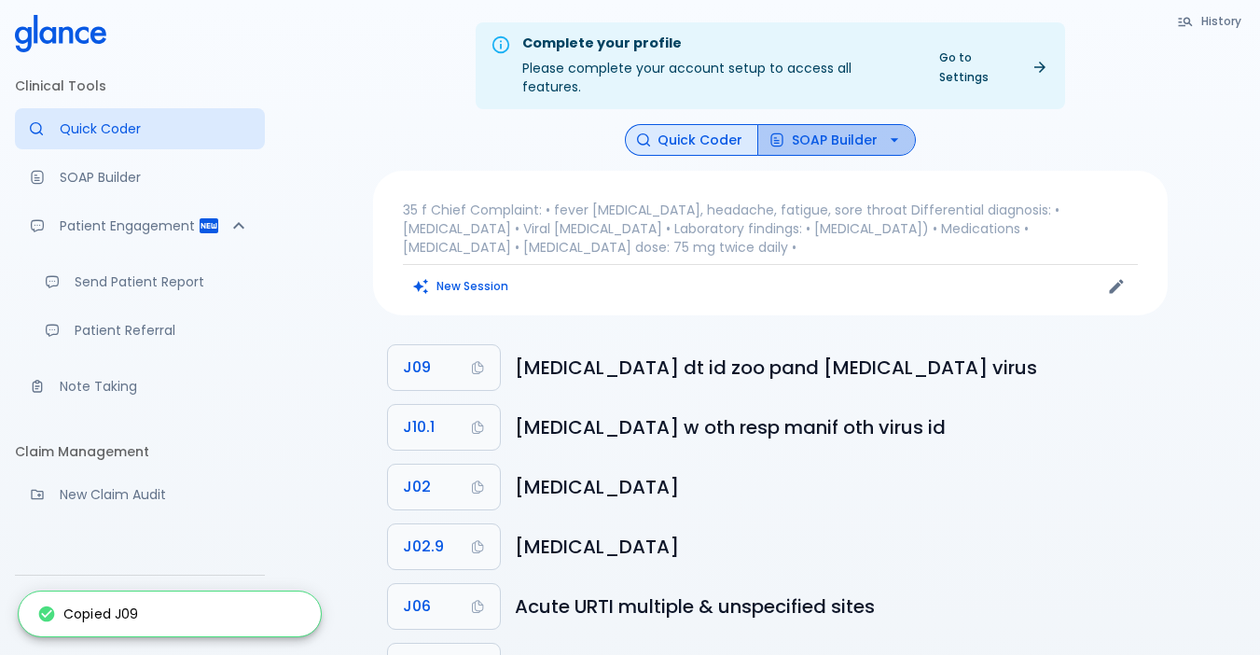
click at [842, 124] on button "SOAP Builder" at bounding box center [836, 140] width 159 height 33
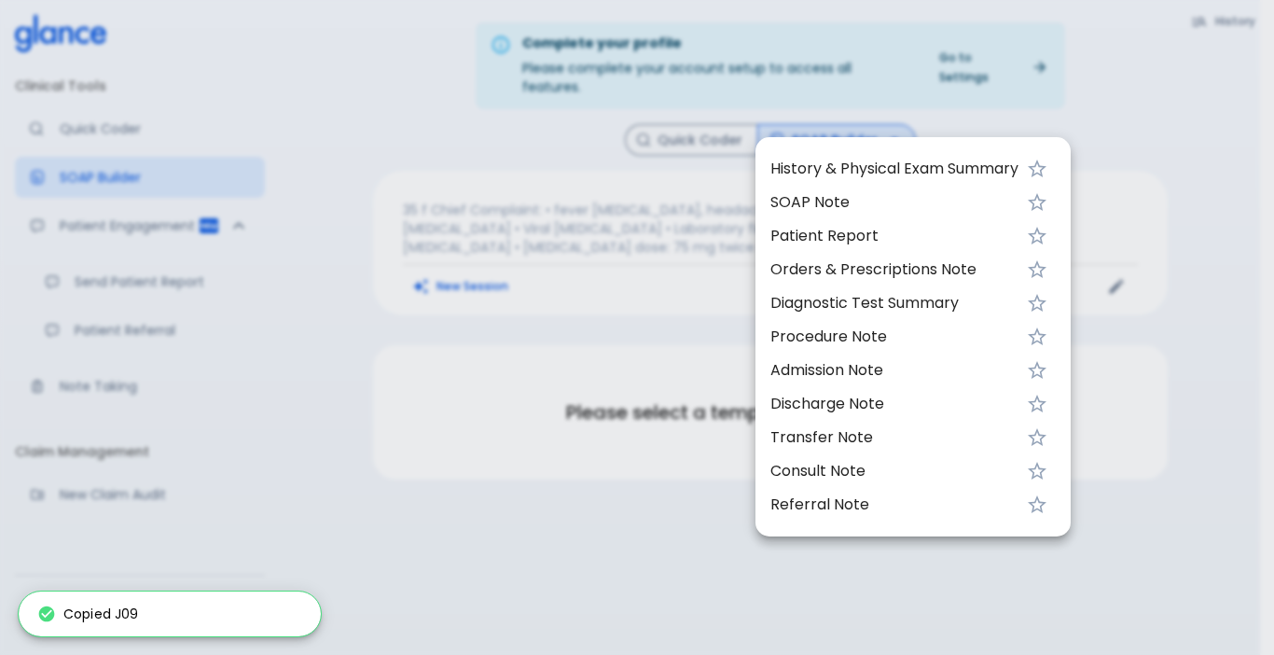
click at [794, 169] on span "History & Physical Exam Summary" at bounding box center [894, 169] width 248 height 22
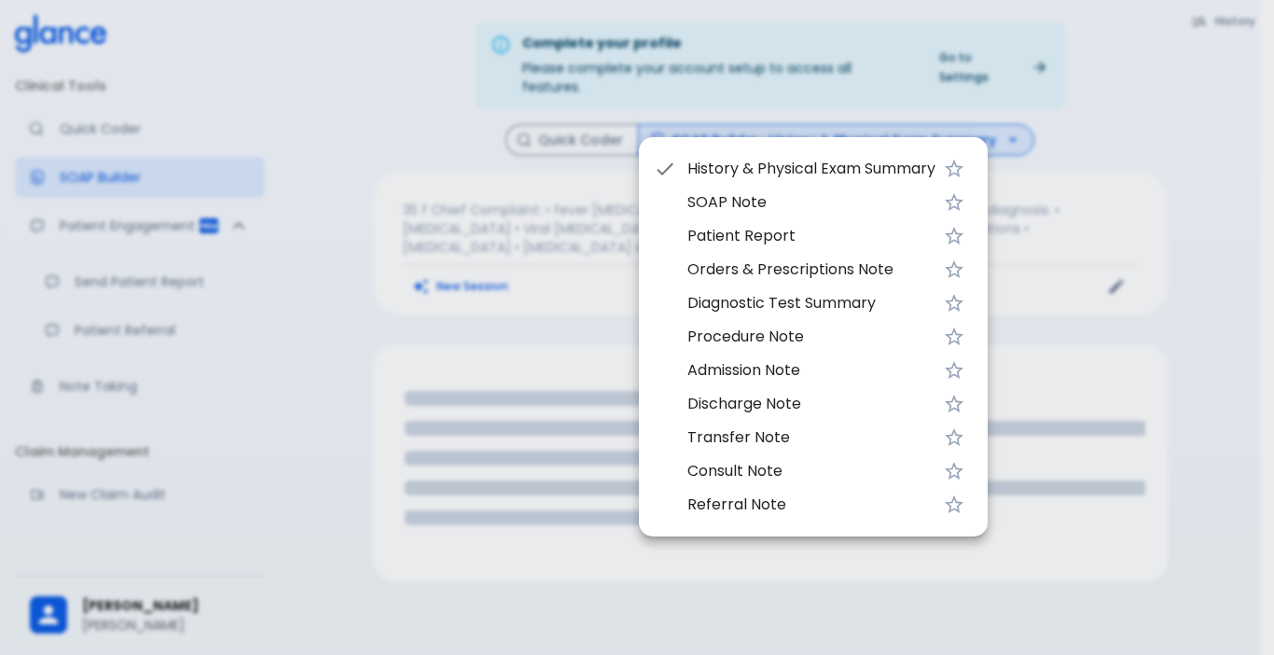
click at [560, 334] on div at bounding box center [637, 327] width 1274 height 655
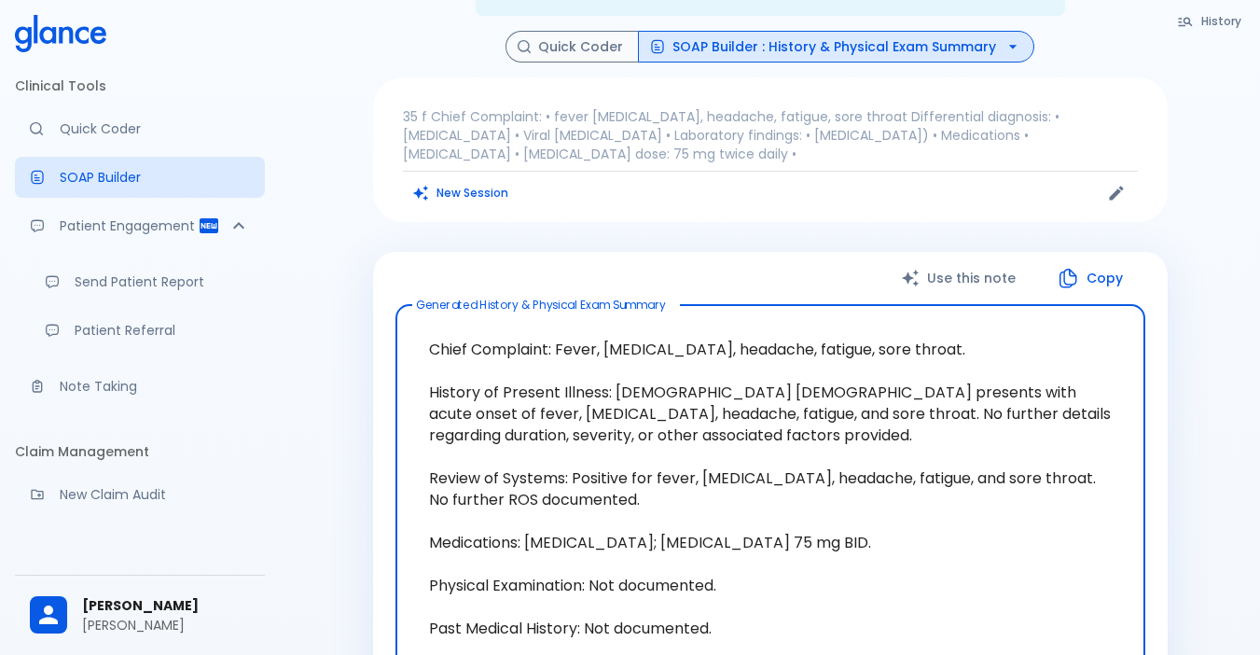
scroll to position [280, 0]
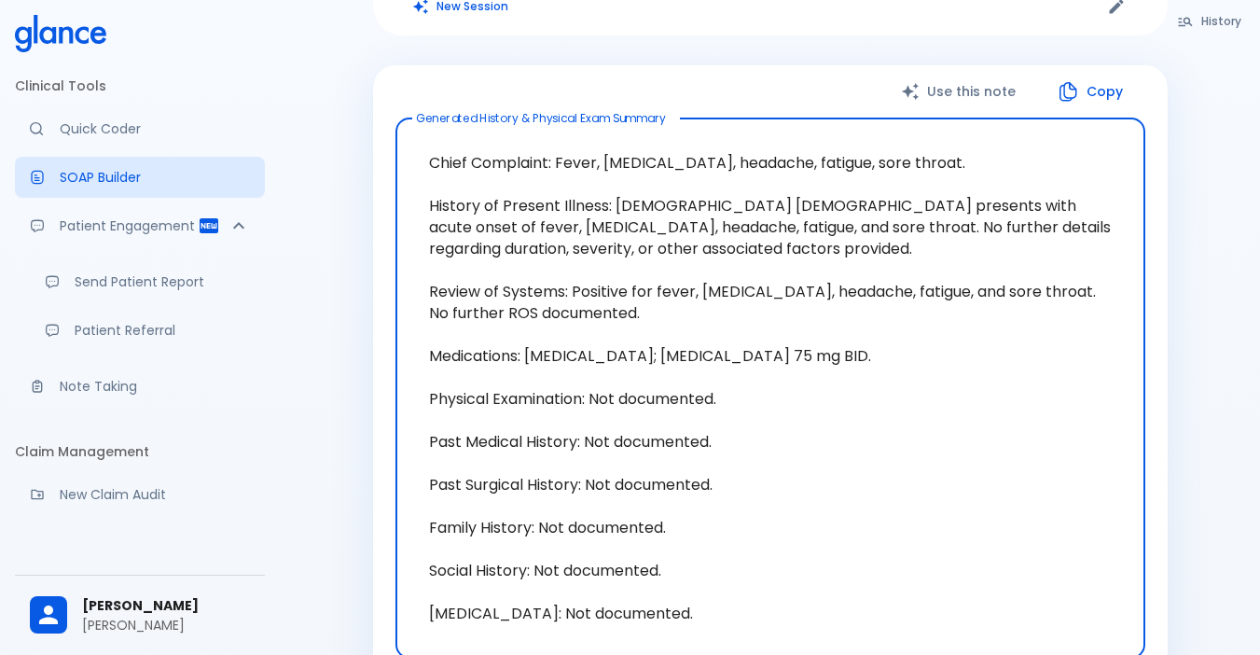
click at [1093, 73] on button "Copy" at bounding box center [1091, 92] width 107 height 38
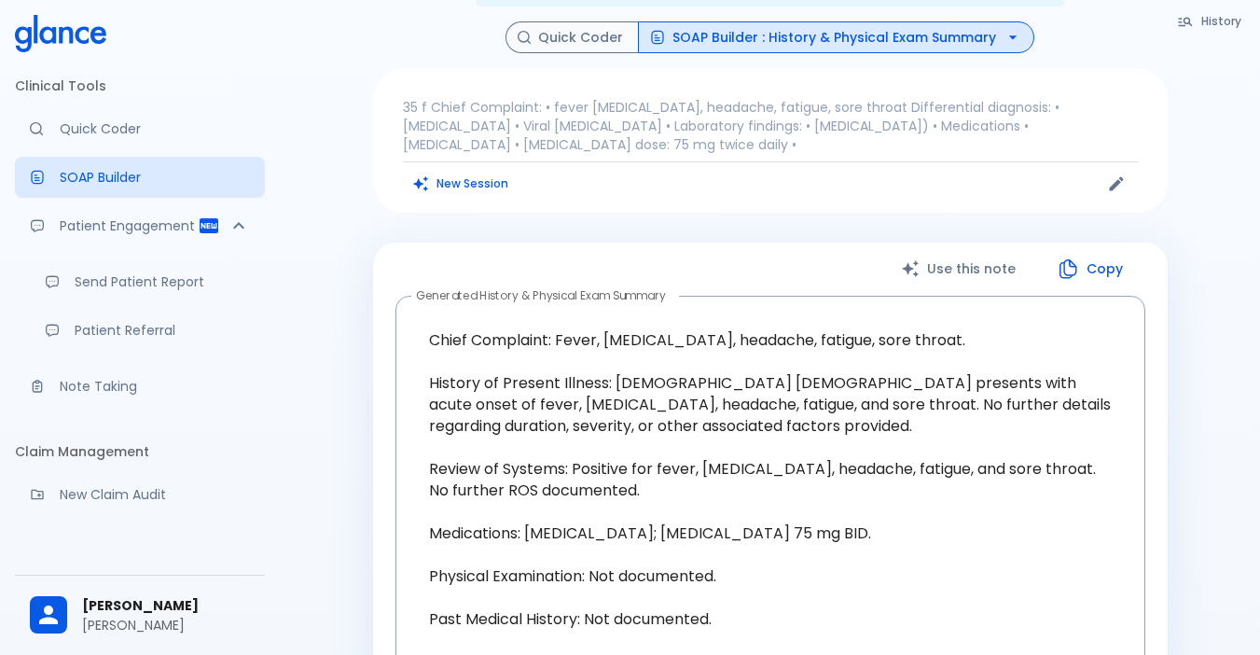
scroll to position [74, 0]
